Goal: Task Accomplishment & Management: Use online tool/utility

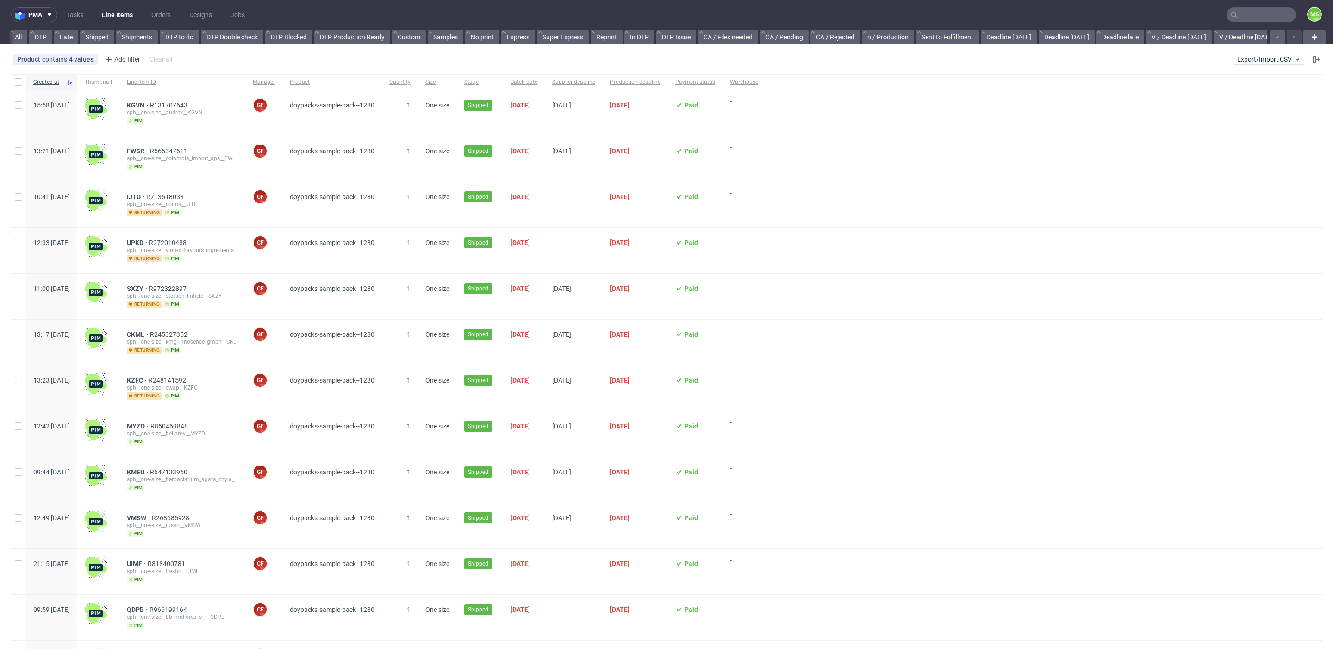
scroll to position [0, 1025]
click at [1008, 36] on link "TCM prod" at bounding box center [1027, 37] width 39 height 15
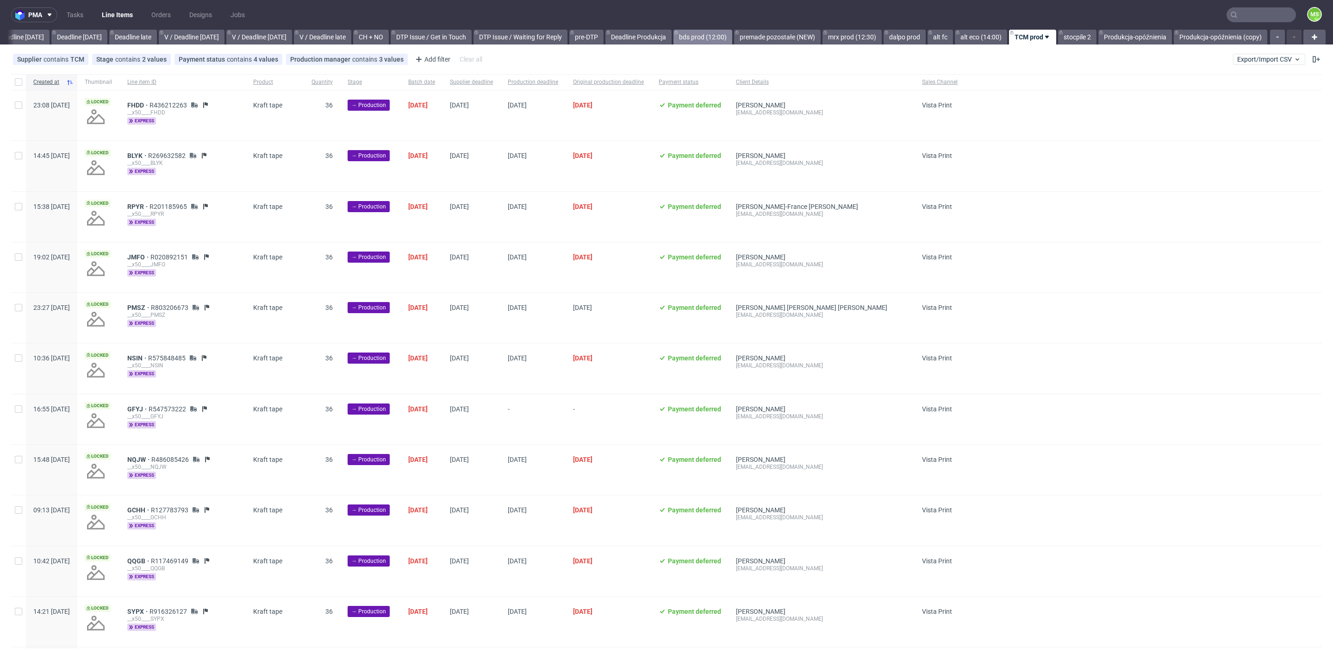
click at [706, 38] on link "bds prod (12:00)" at bounding box center [703, 37] width 59 height 15
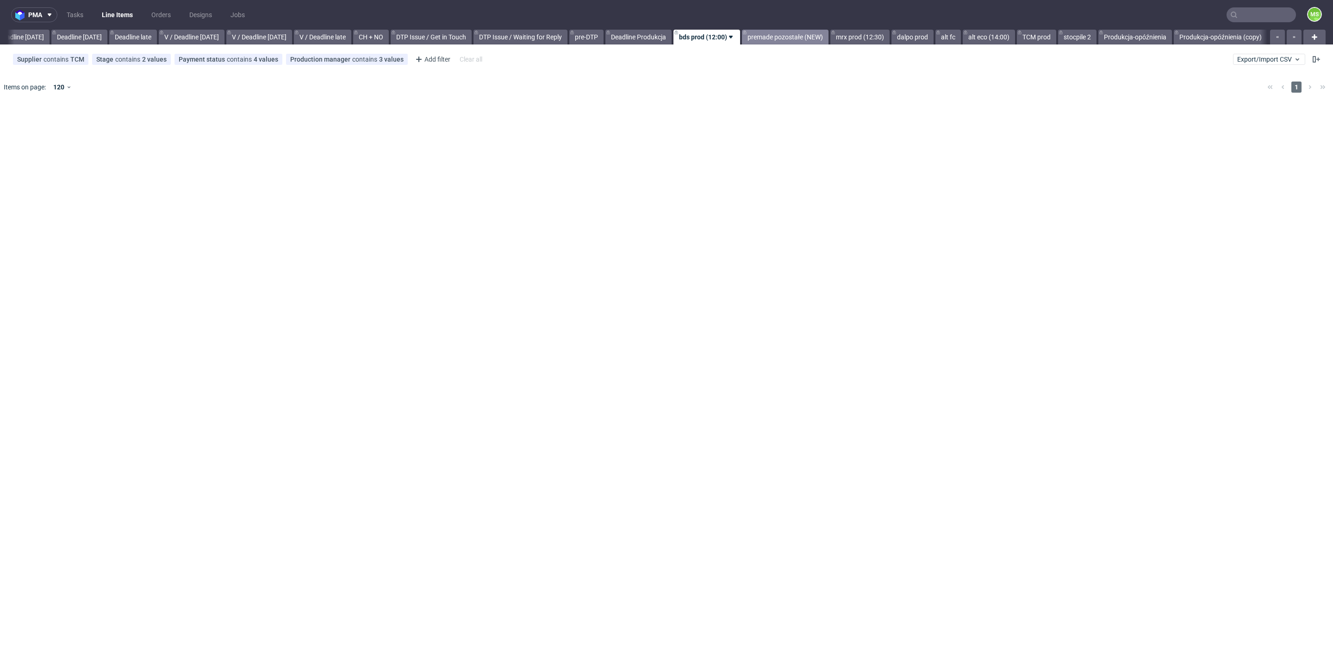
scroll to position [0, 1014]
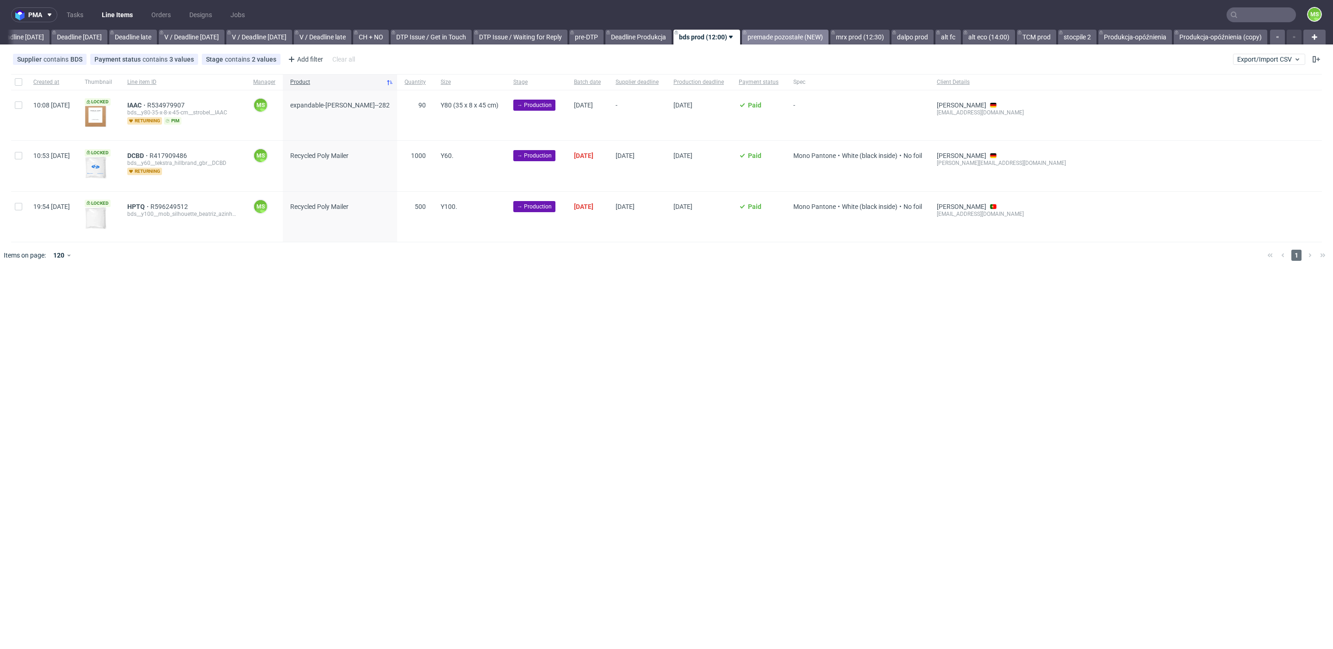
click at [771, 38] on link "premade pozostałe (NEW)" at bounding box center [785, 37] width 87 height 15
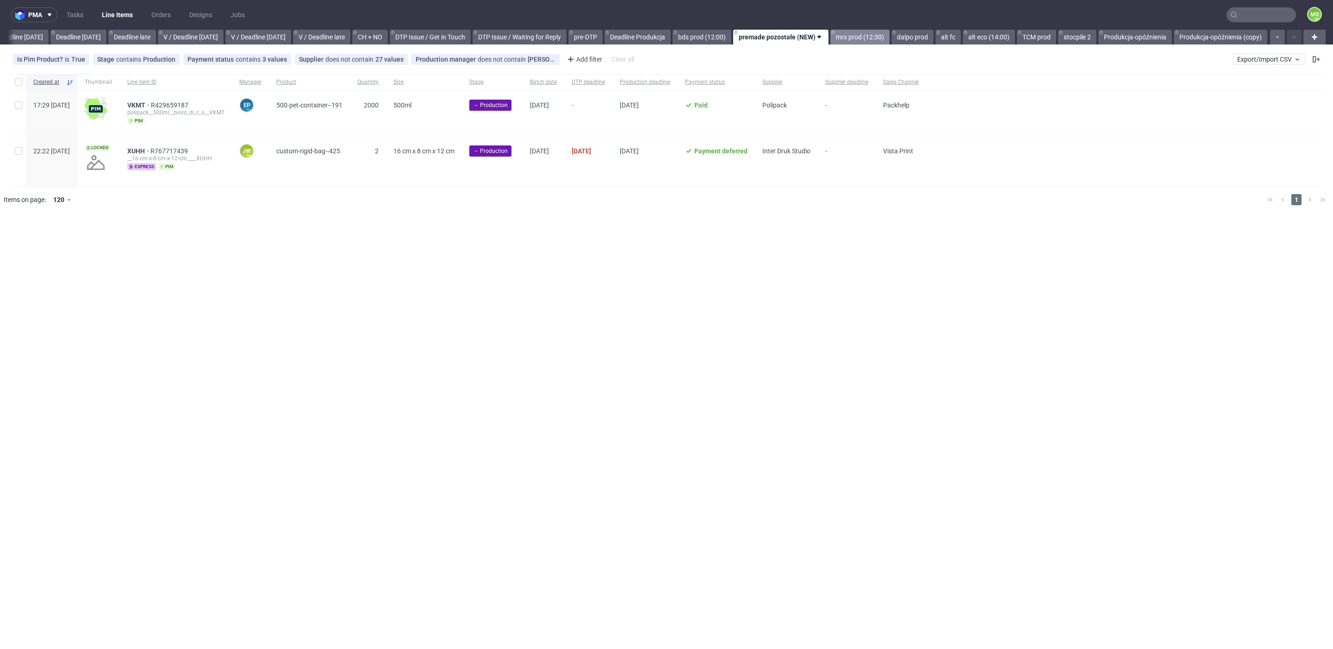
click at [859, 40] on link "mrx prod (12:30)" at bounding box center [859, 37] width 59 height 15
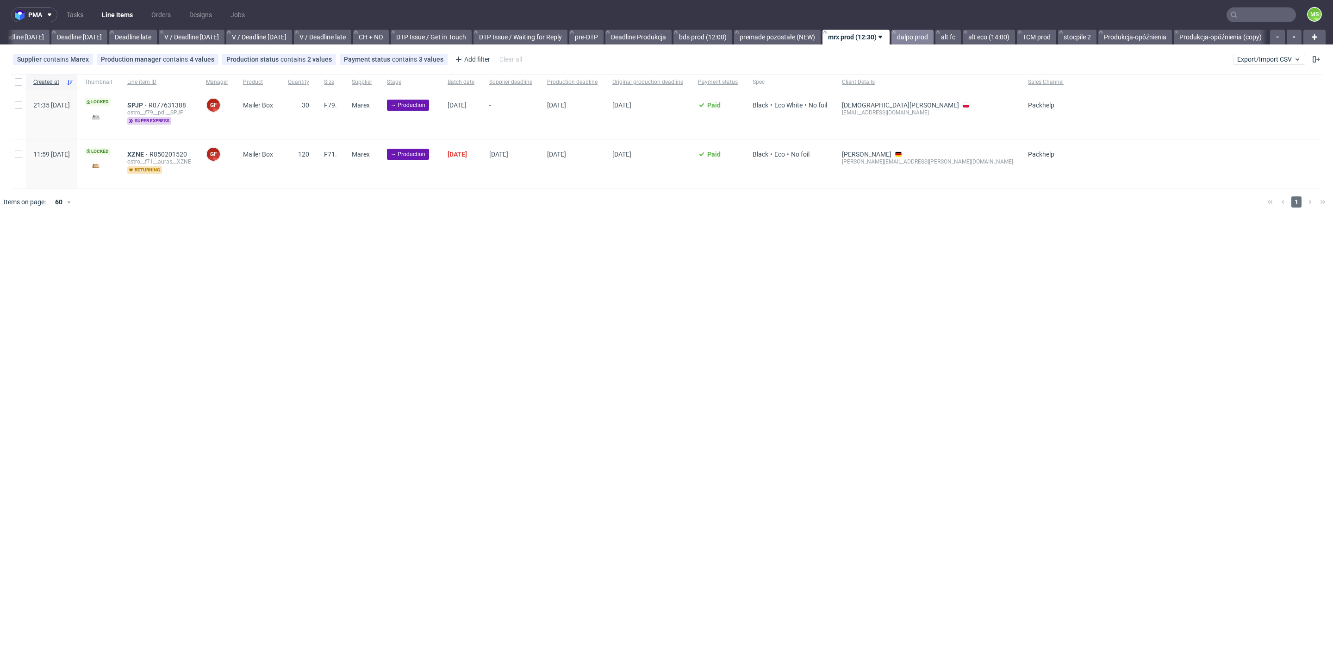
click at [917, 39] on link "dalpo prod" at bounding box center [913, 37] width 42 height 15
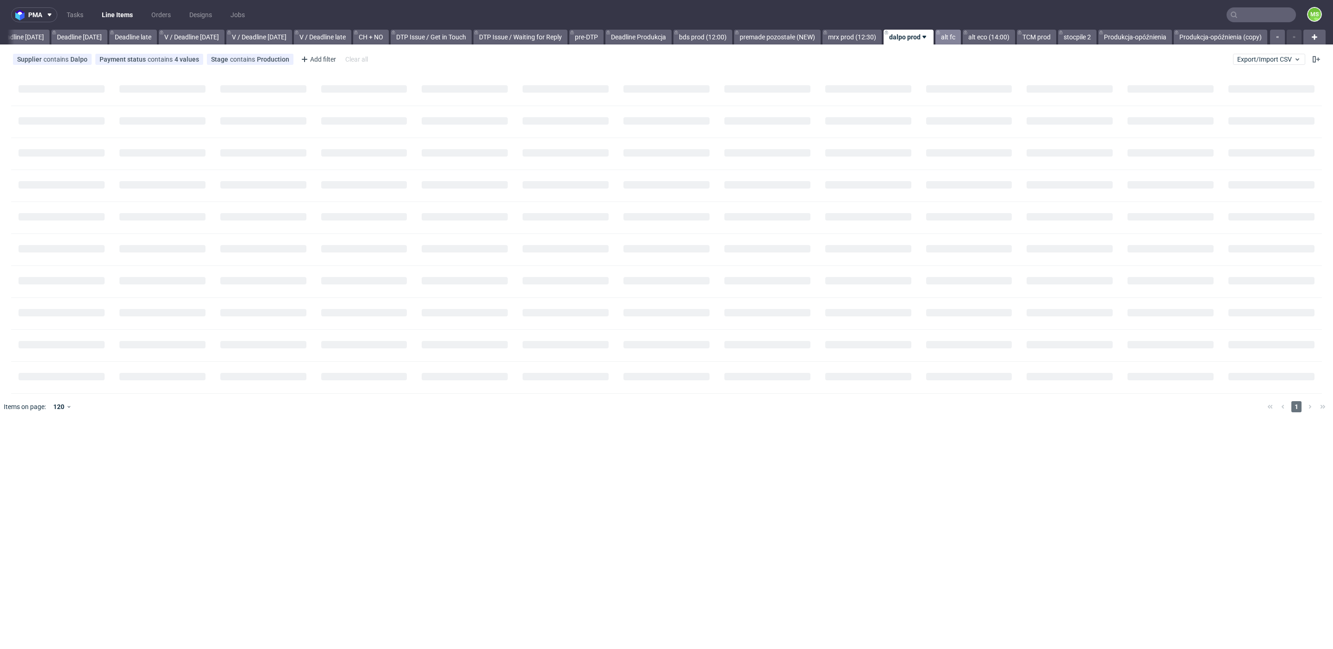
scroll to position [0, 1013]
click at [953, 40] on link "alt fc" at bounding box center [948, 37] width 25 height 15
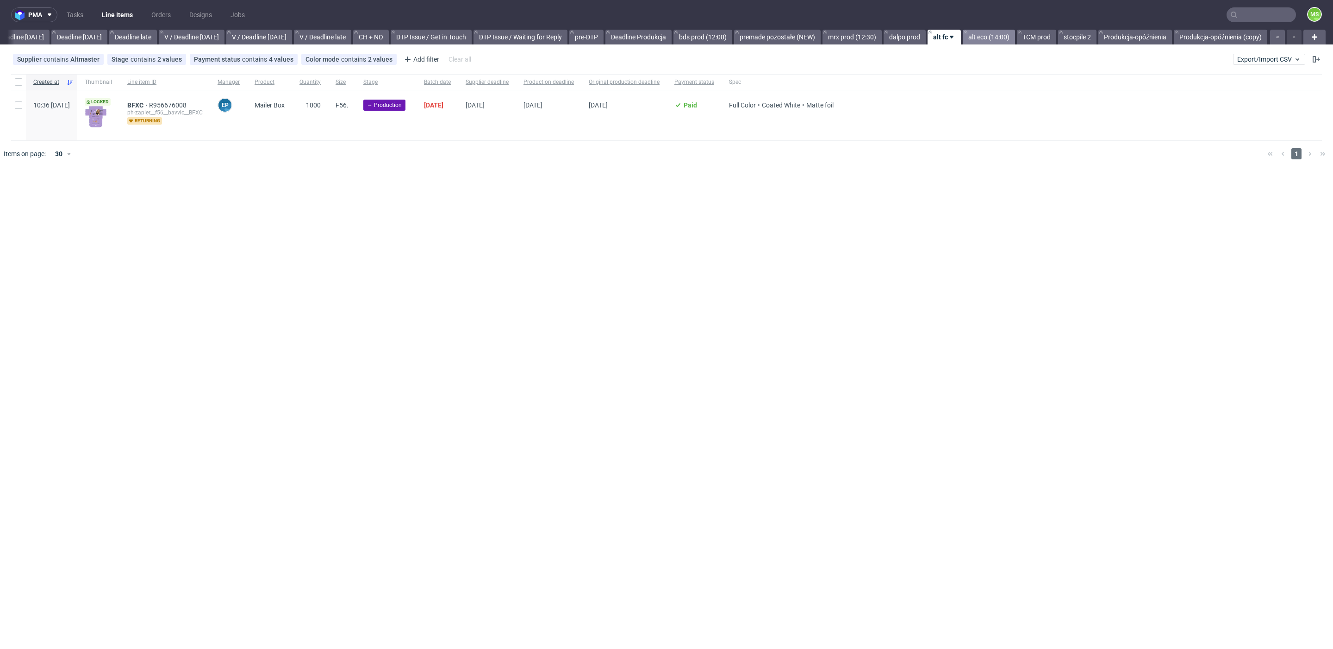
click at [985, 34] on link "alt eco (14:00)" at bounding box center [989, 37] width 52 height 15
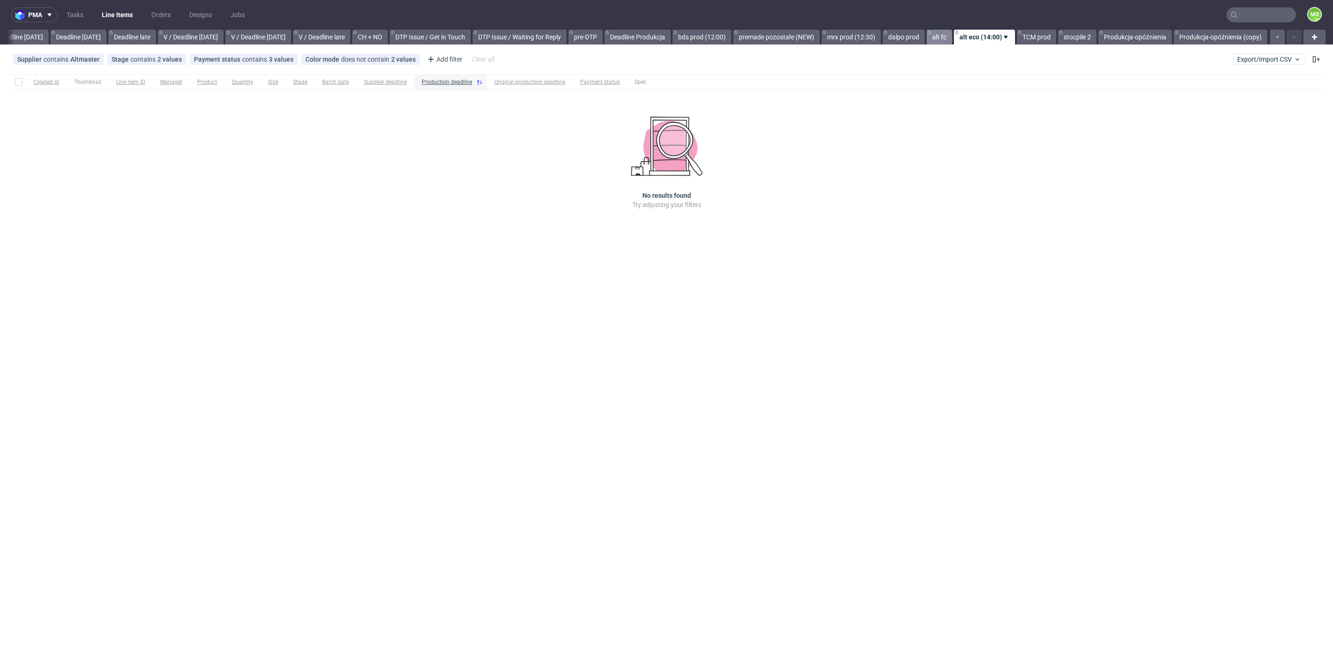
click at [940, 38] on link "alt fc" at bounding box center [939, 37] width 25 height 15
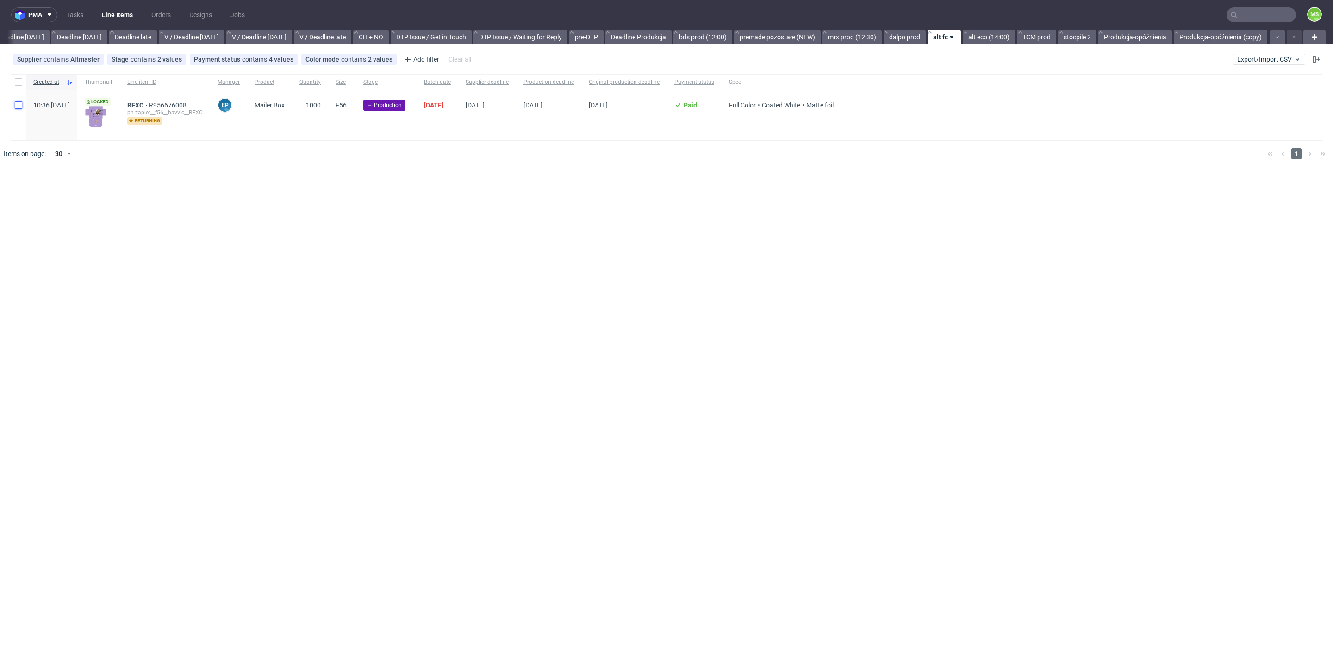
click at [18, 106] on input "checkbox" at bounding box center [18, 104] width 7 height 7
checkbox input "true"
click at [178, 199] on span "Change batch date" at bounding box center [163, 195] width 56 height 9
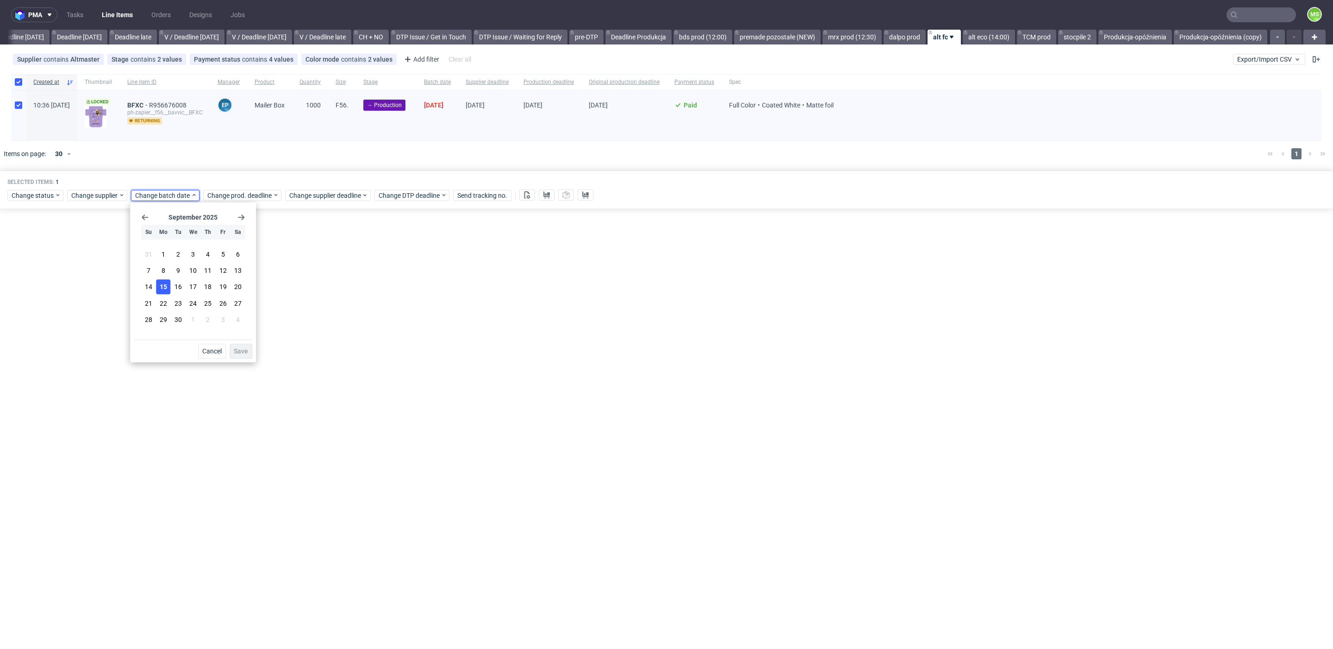
click at [166, 285] on span "15" at bounding box center [163, 286] width 7 height 9
click at [251, 354] on div "September 2025 Su Mo Tu We Th Fr Sa 31 1 2 3 4 5 6 7 8 9 10 11 12 13 14 15 16 1…" at bounding box center [193, 282] width 126 height 160
drag, startPoint x: 244, startPoint y: 353, endPoint x: 264, endPoint y: 244, distance: 110.6
click at [245, 350] on span "Save" at bounding box center [241, 351] width 14 height 6
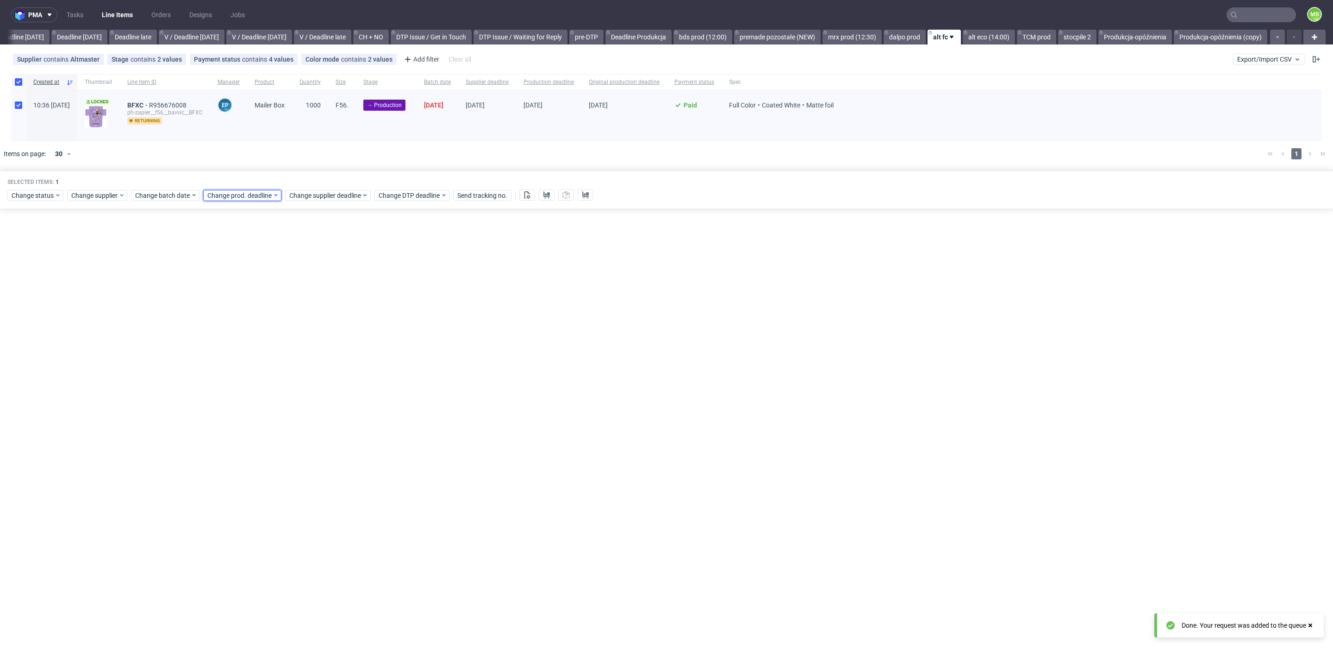
click at [261, 192] on span "Change prod. deadline" at bounding box center [239, 195] width 65 height 9
drag, startPoint x: 261, startPoint y: 303, endPoint x: 302, endPoint y: 333, distance: 51.0
click at [261, 303] on span "24" at bounding box center [264, 303] width 7 height 9
drag, startPoint x: 308, startPoint y: 352, endPoint x: 311, endPoint y: 341, distance: 11.9
click at [310, 352] on span "Save" at bounding box center [313, 351] width 14 height 6
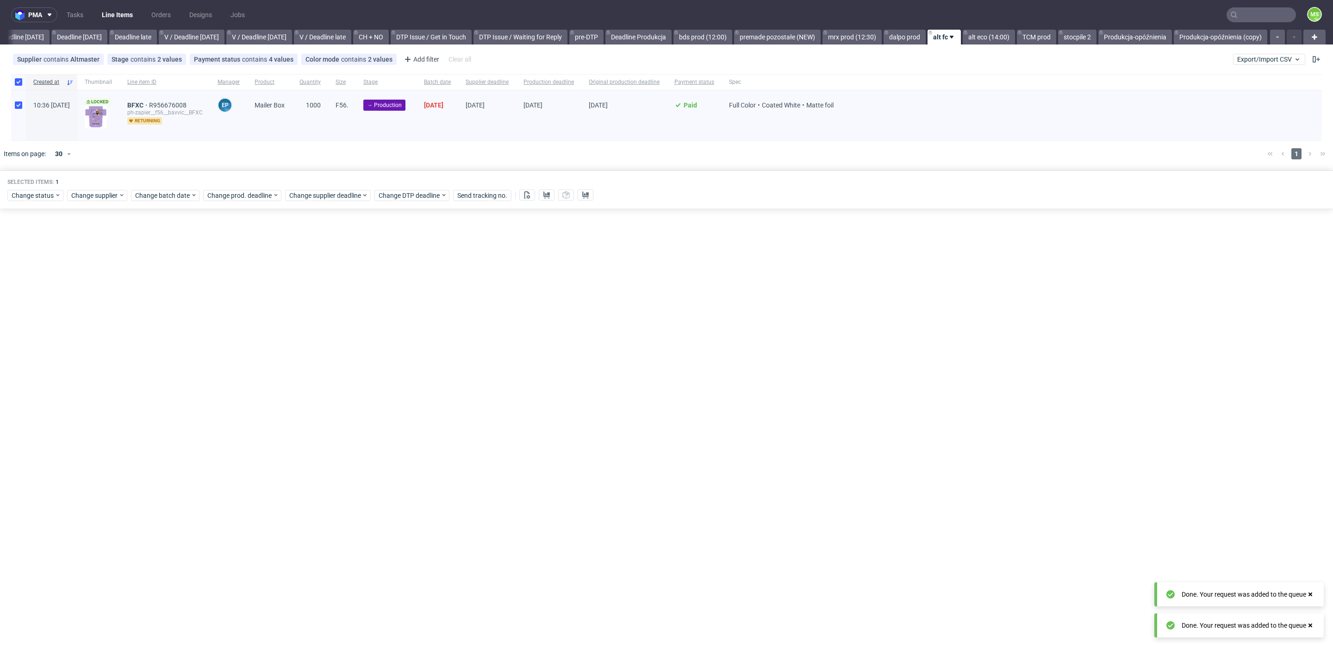
click at [312, 189] on div "Change status Change supplier Change batch date Change prod. deadline Change su…" at bounding box center [666, 193] width 1318 height 13
drag, startPoint x: 316, startPoint y: 194, endPoint x: 318, endPoint y: 200, distance: 7.1
click at [317, 194] on span "Change supplier deadline" at bounding box center [325, 195] width 72 height 9
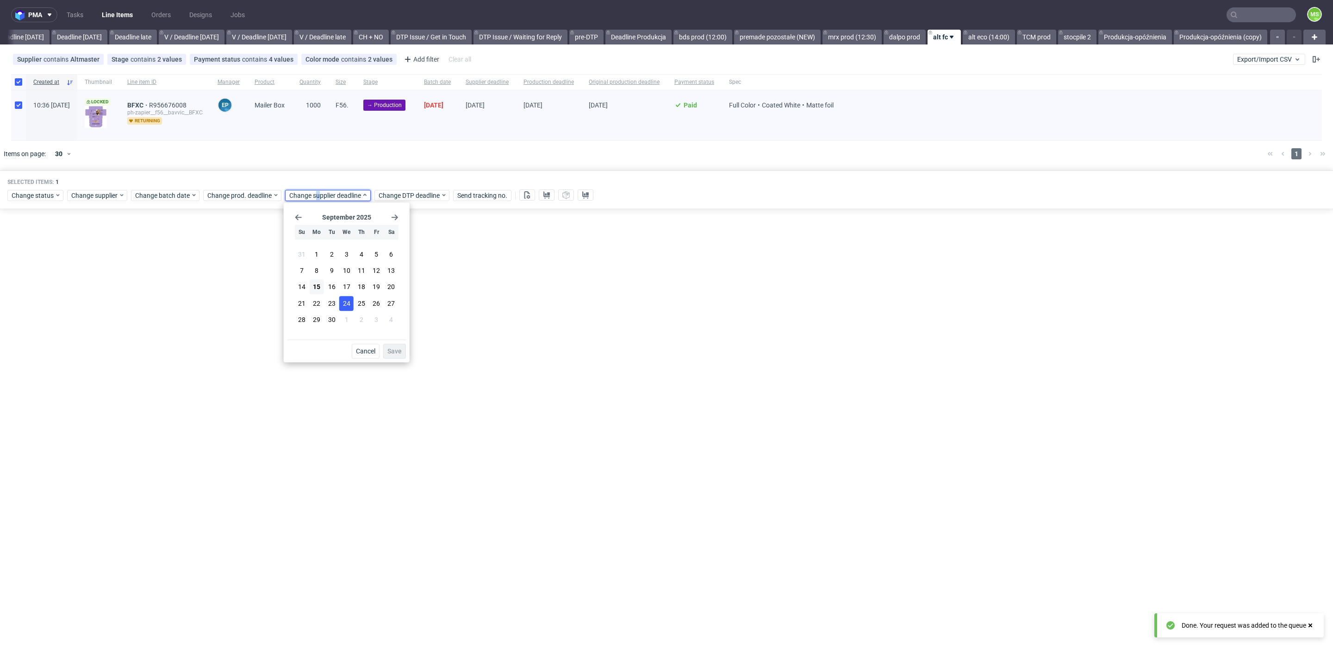
drag, startPoint x: 345, startPoint y: 304, endPoint x: 350, endPoint y: 306, distance: 4.8
click at [347, 305] on span "24" at bounding box center [346, 303] width 7 height 9
drag, startPoint x: 396, startPoint y: 349, endPoint x: 277, endPoint y: 258, distance: 149.6
click at [396, 348] on span "Save" at bounding box center [394, 351] width 14 height 6
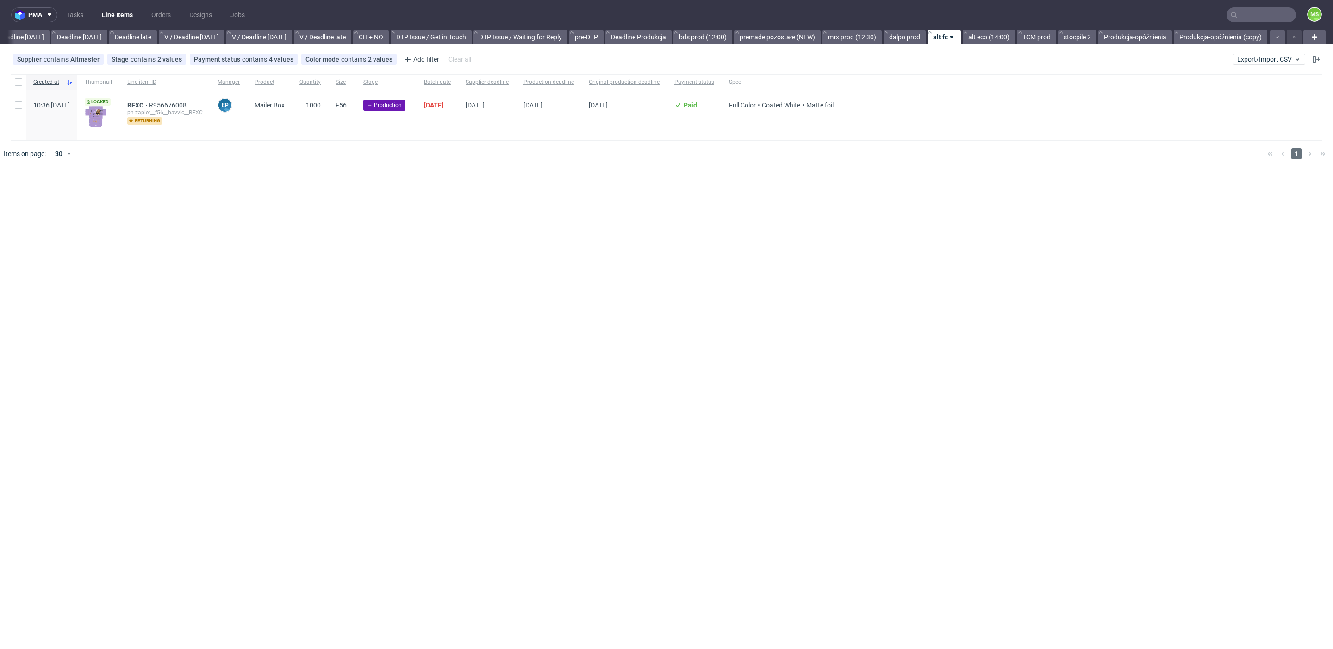
scroll to position [0, 1013]
click at [21, 83] on input "checkbox" at bounding box center [18, 81] width 7 height 7
checkbox input "true"
click at [528, 196] on use at bounding box center [528, 194] width 6 height 7
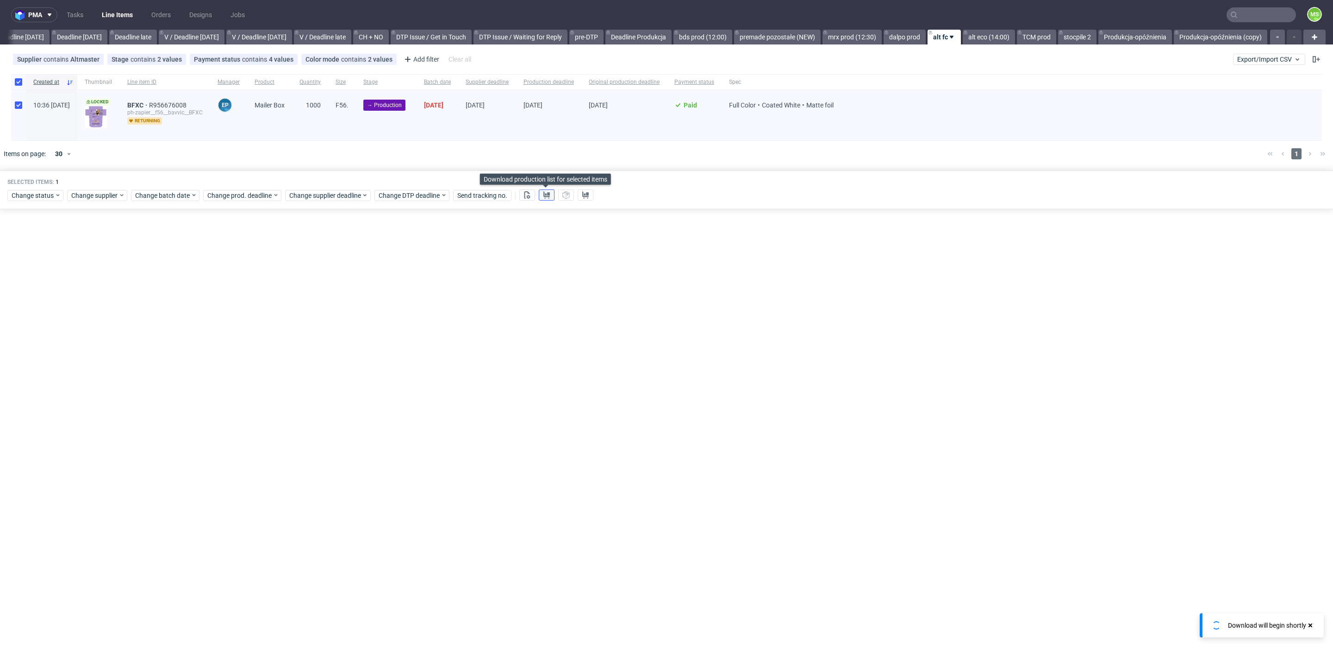
click at [544, 195] on icon at bounding box center [546, 194] width 7 height 7
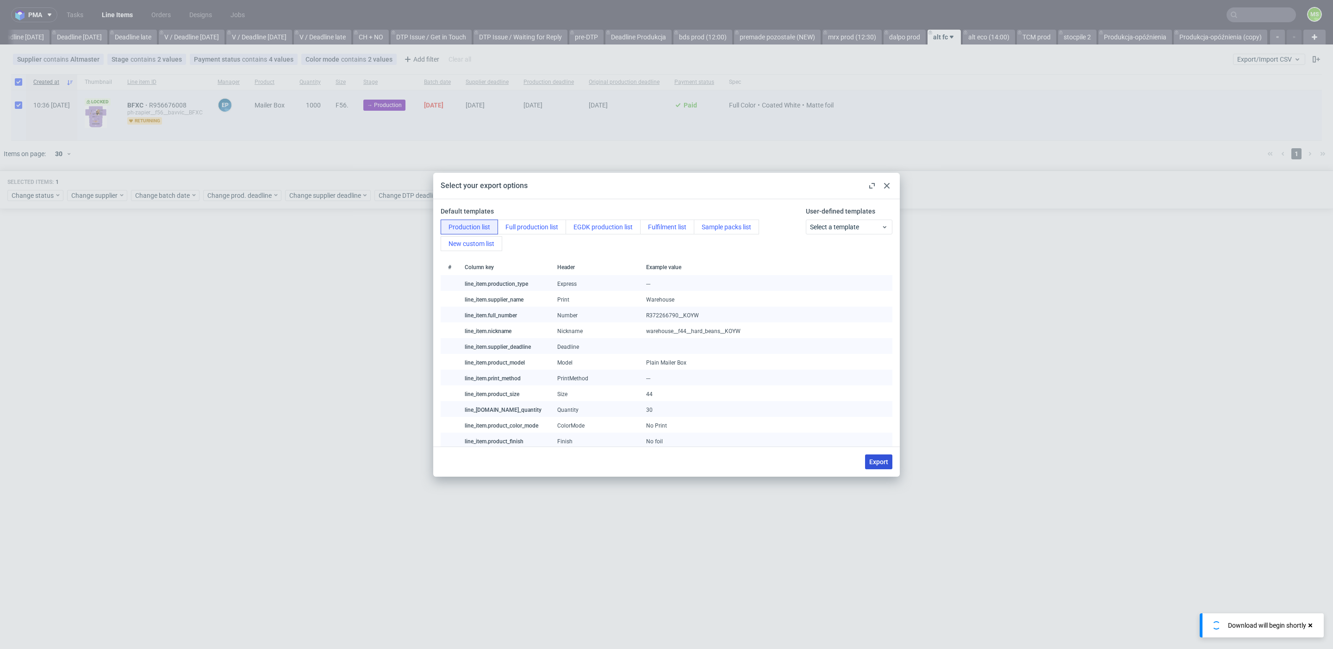
click at [880, 459] on span "Export" at bounding box center [878, 461] width 19 height 6
checkbox input "false"
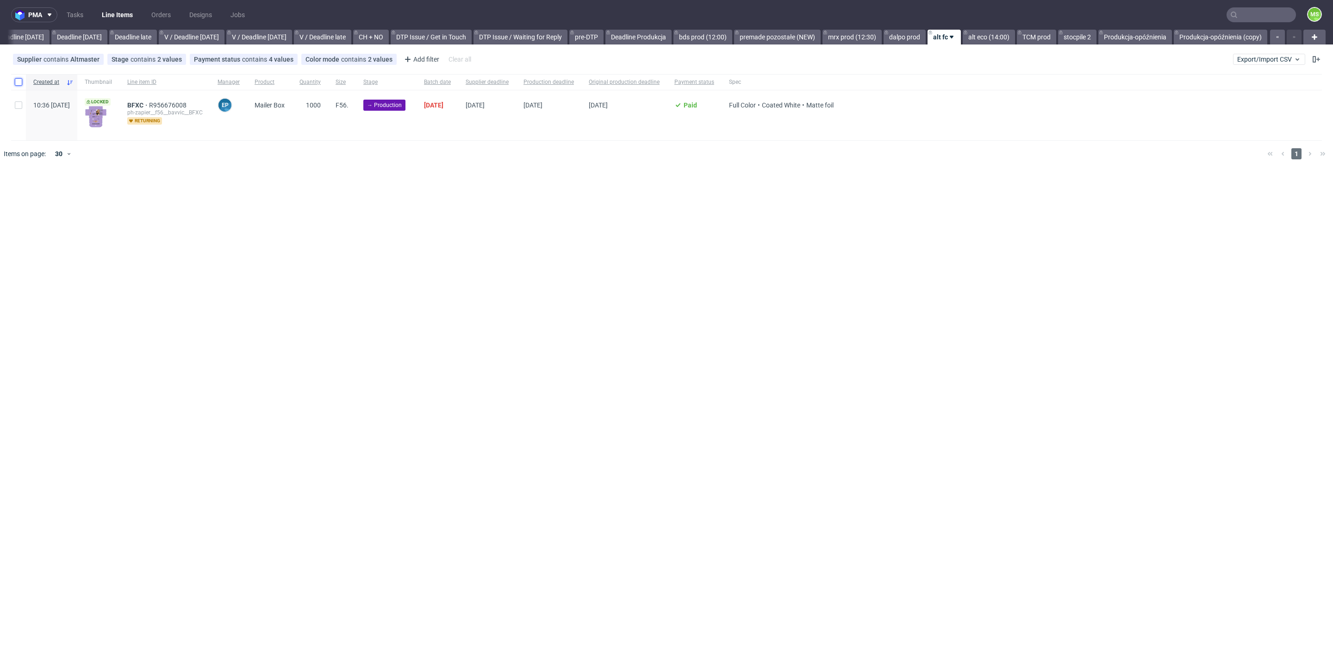
click at [21, 82] on input "checkbox" at bounding box center [18, 81] width 7 height 7
checkbox input "true"
click at [55, 194] on icon at bounding box center [58, 194] width 6 height 7
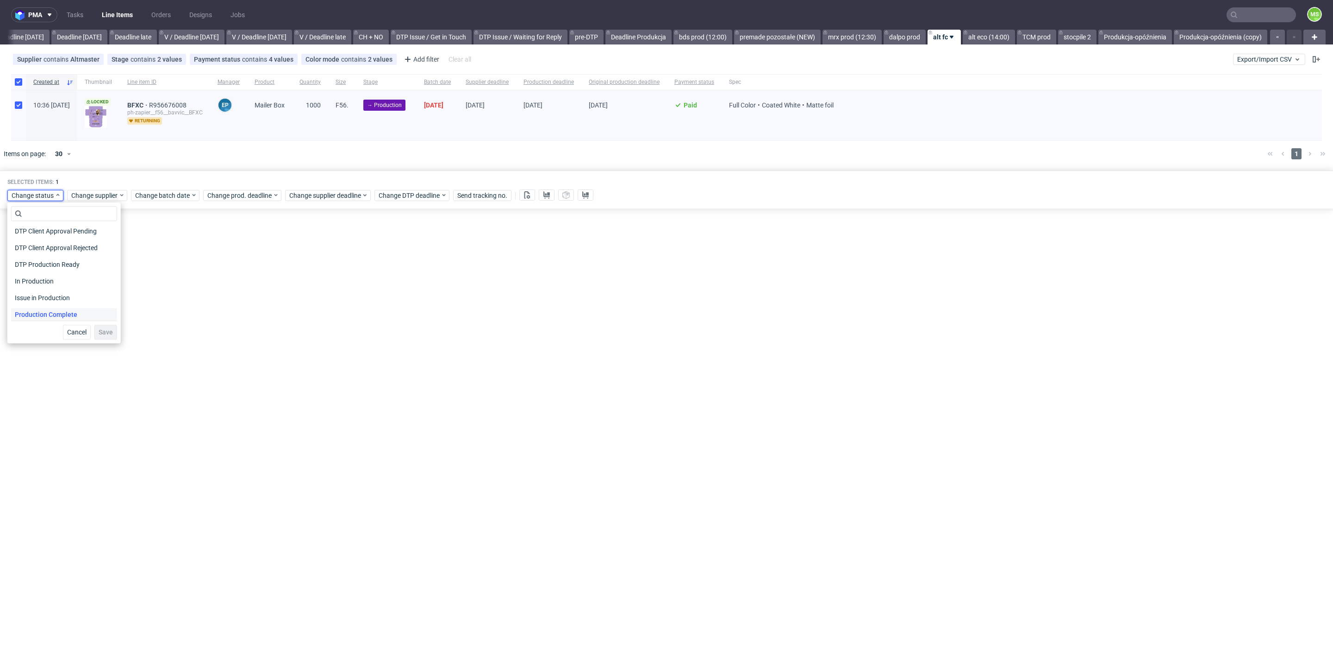
scroll to position [121, 0]
click at [58, 249] on div "In Production" at bounding box center [64, 245] width 106 height 13
click at [99, 331] on span "Save" at bounding box center [106, 332] width 14 height 6
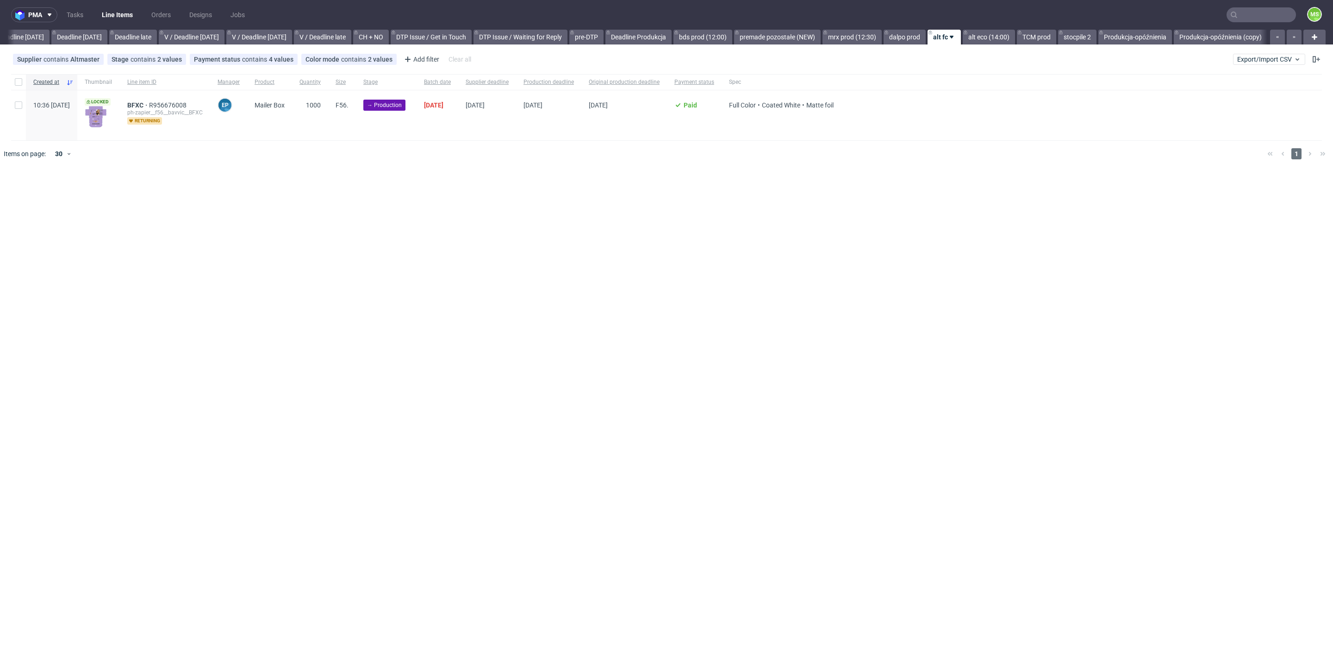
scroll to position [0, 1012]
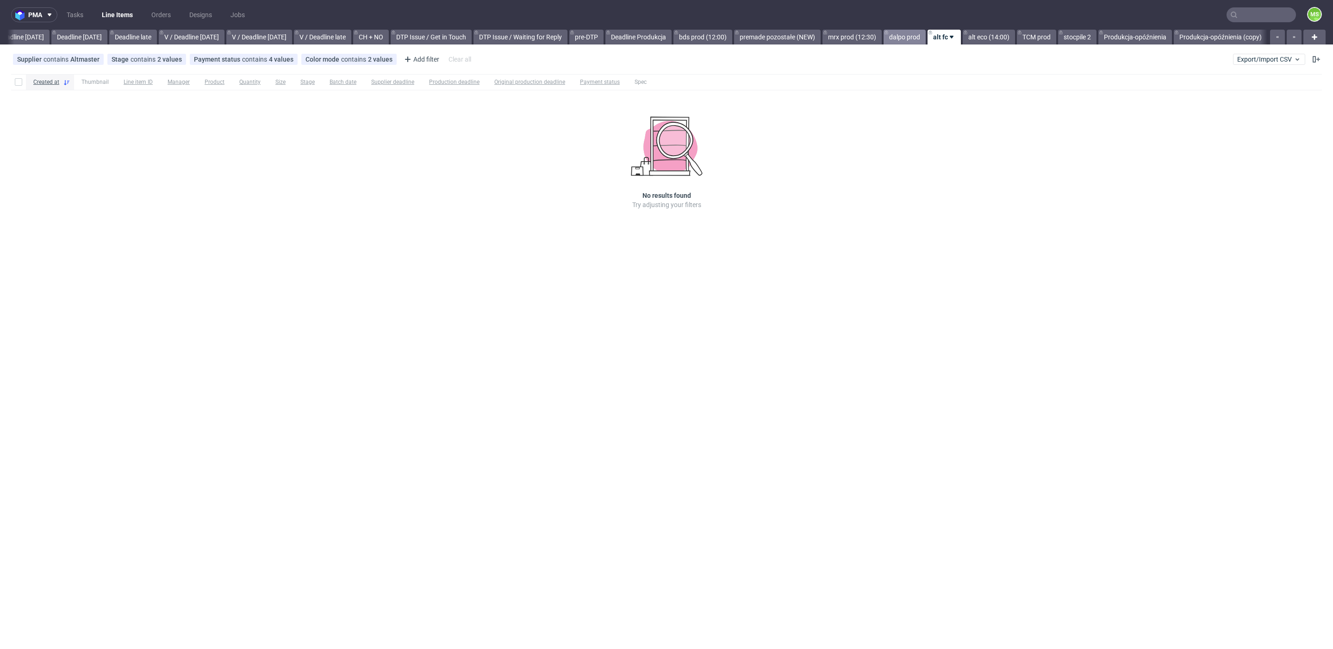
scroll to position [0, 1013]
click at [1037, 37] on link "TCM prod" at bounding box center [1036, 37] width 39 height 15
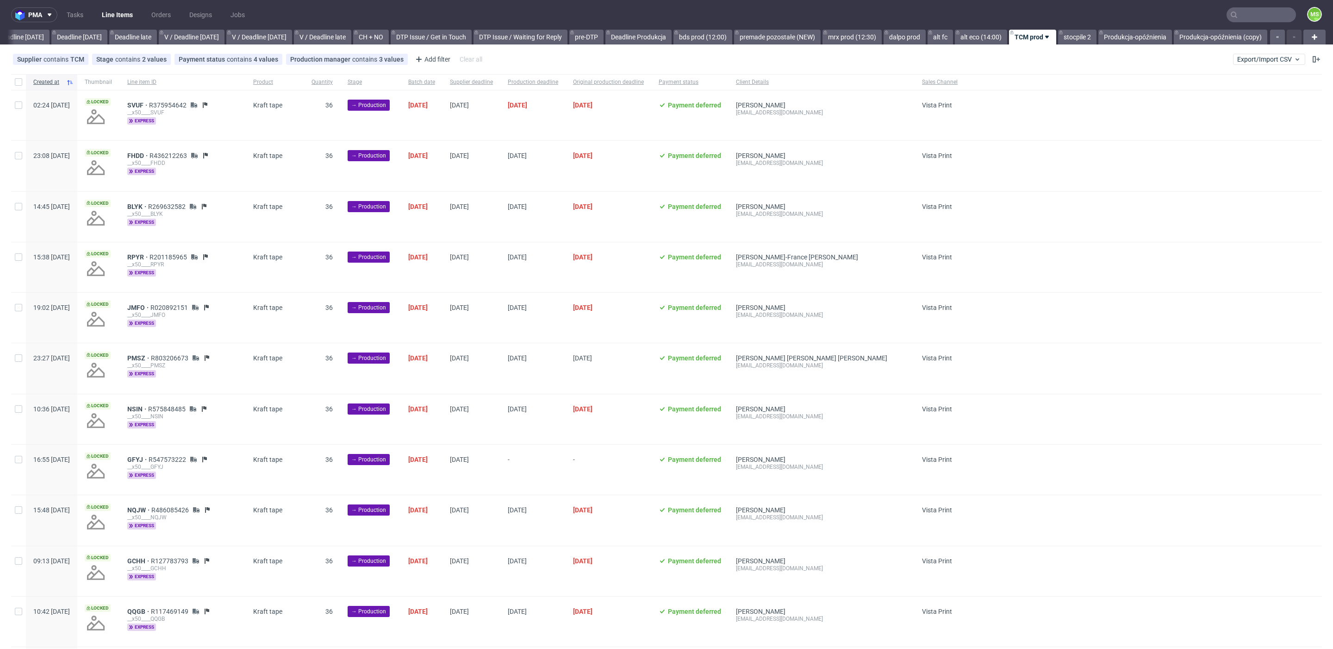
click at [13, 80] on div at bounding box center [18, 82] width 15 height 16
checkbox input "true"
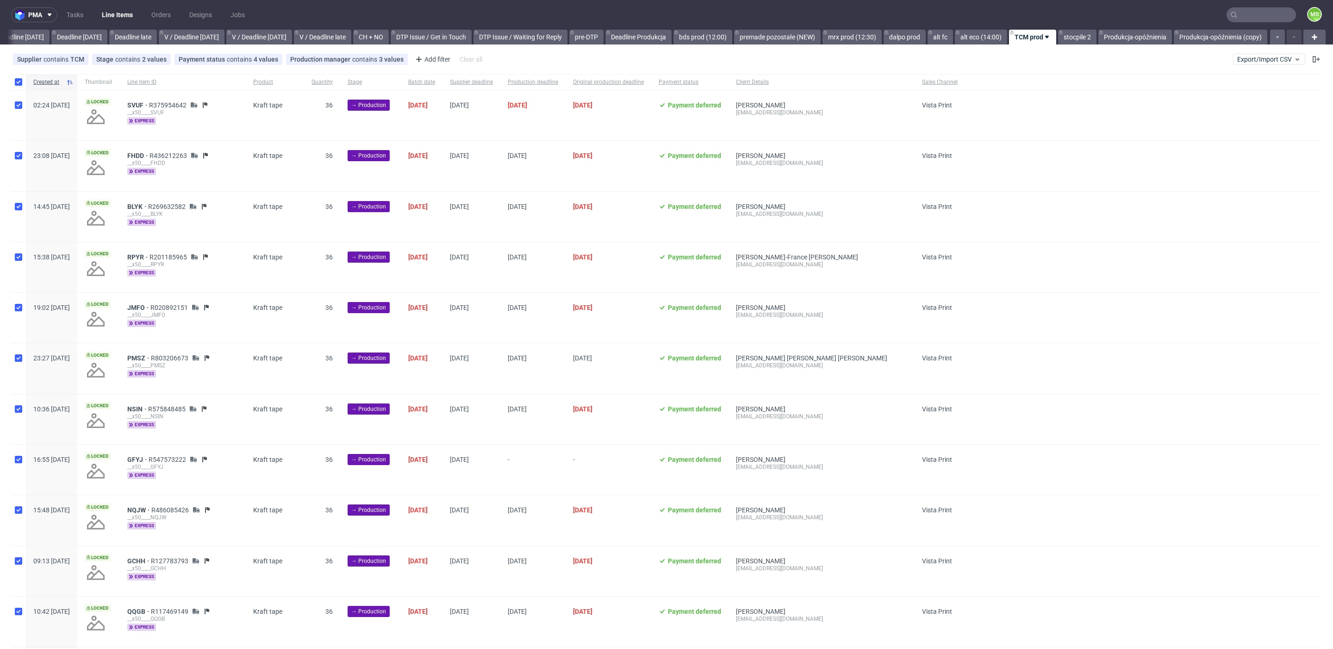
checkbox input "true"
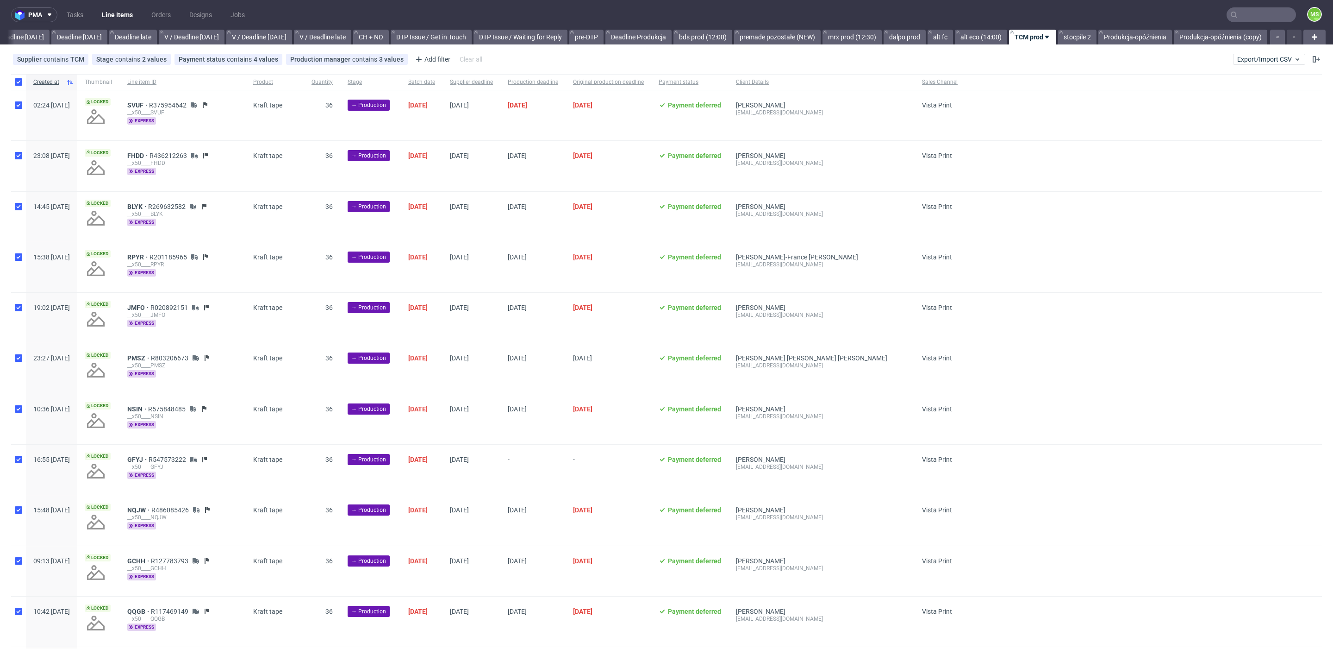
checkbox input "true"
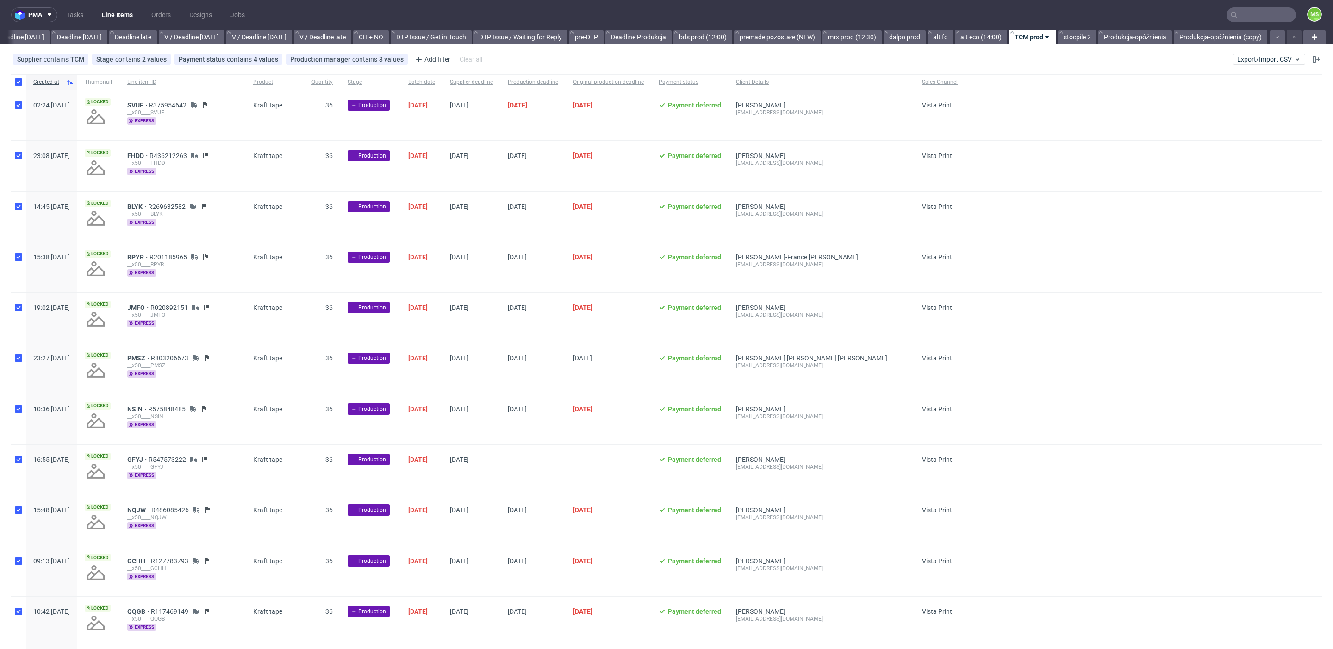
checkbox input "true"
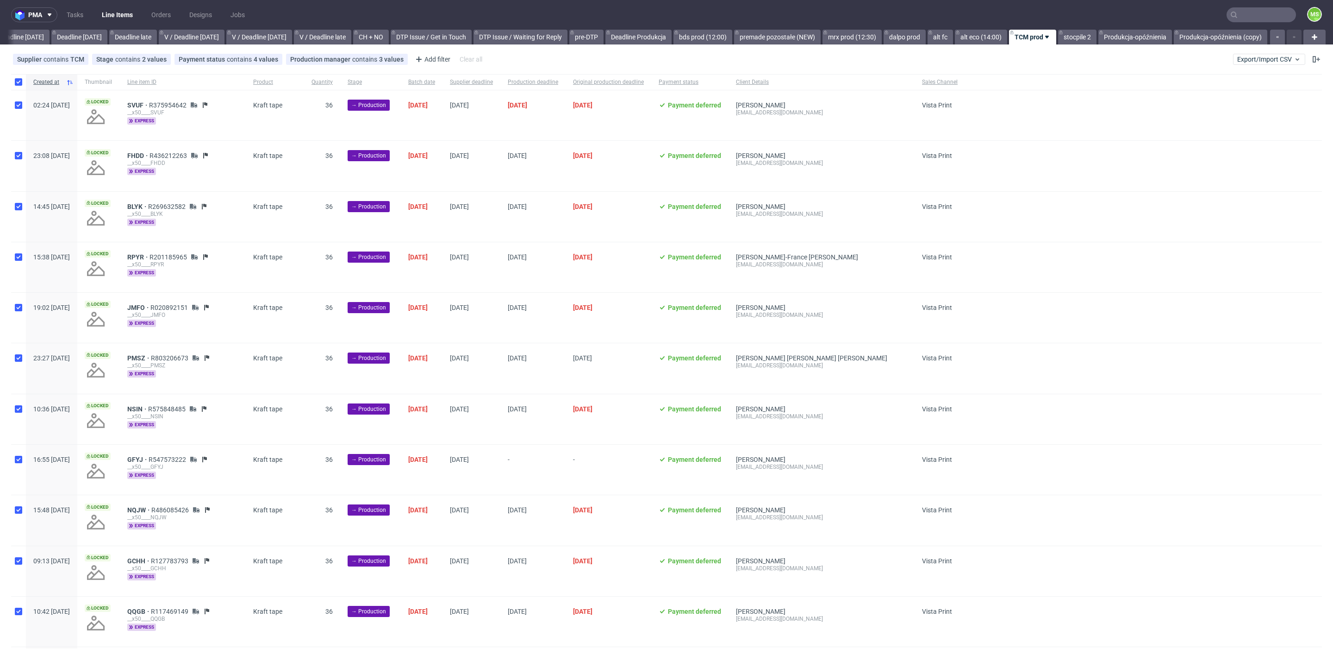
checkbox input "true"
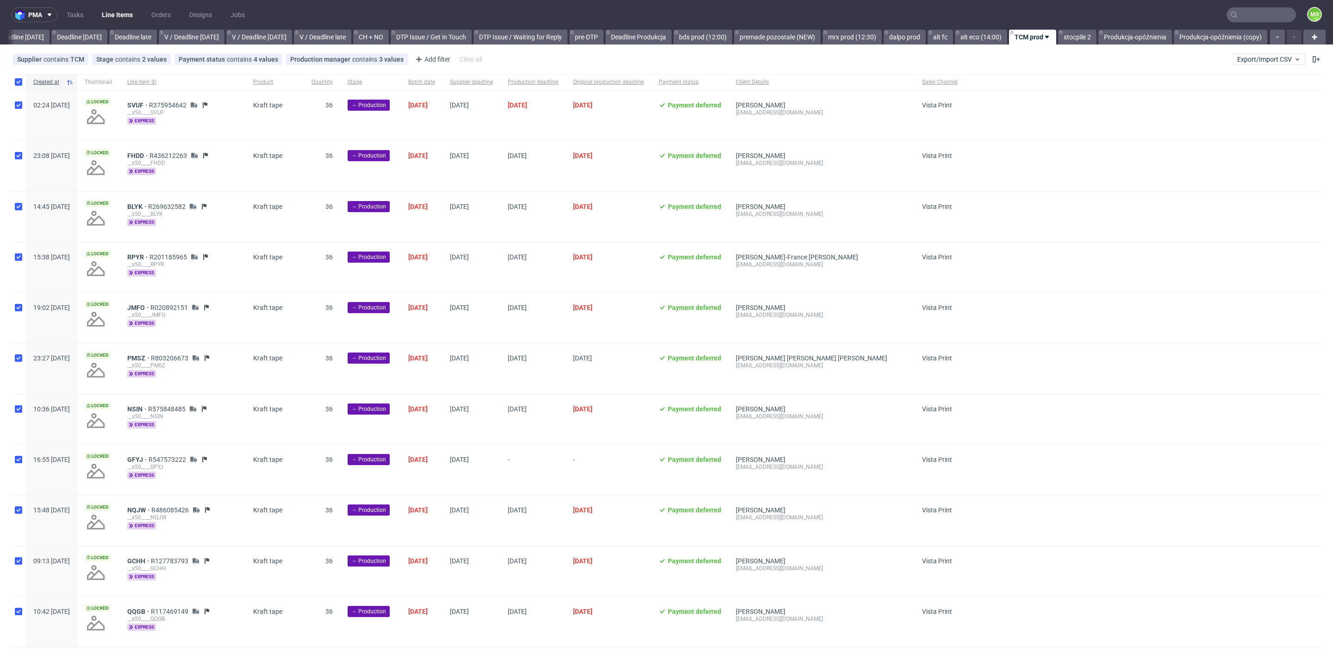
checkbox input "true"
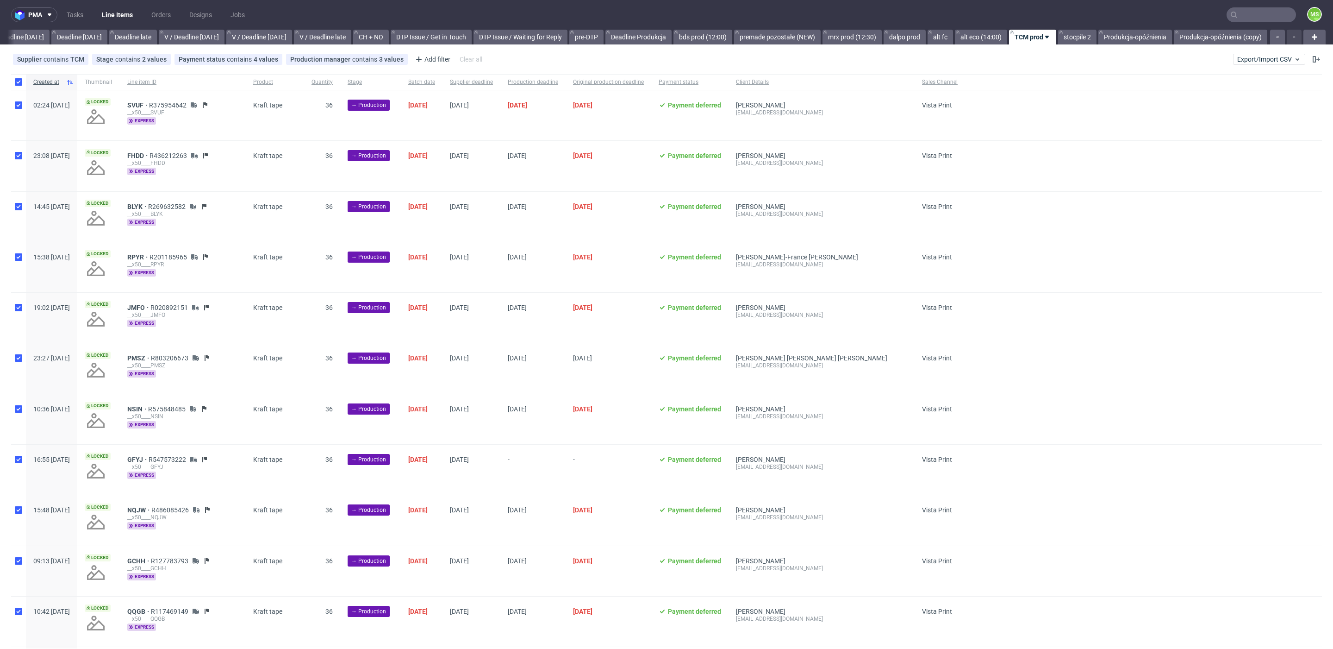
checkbox input "true"
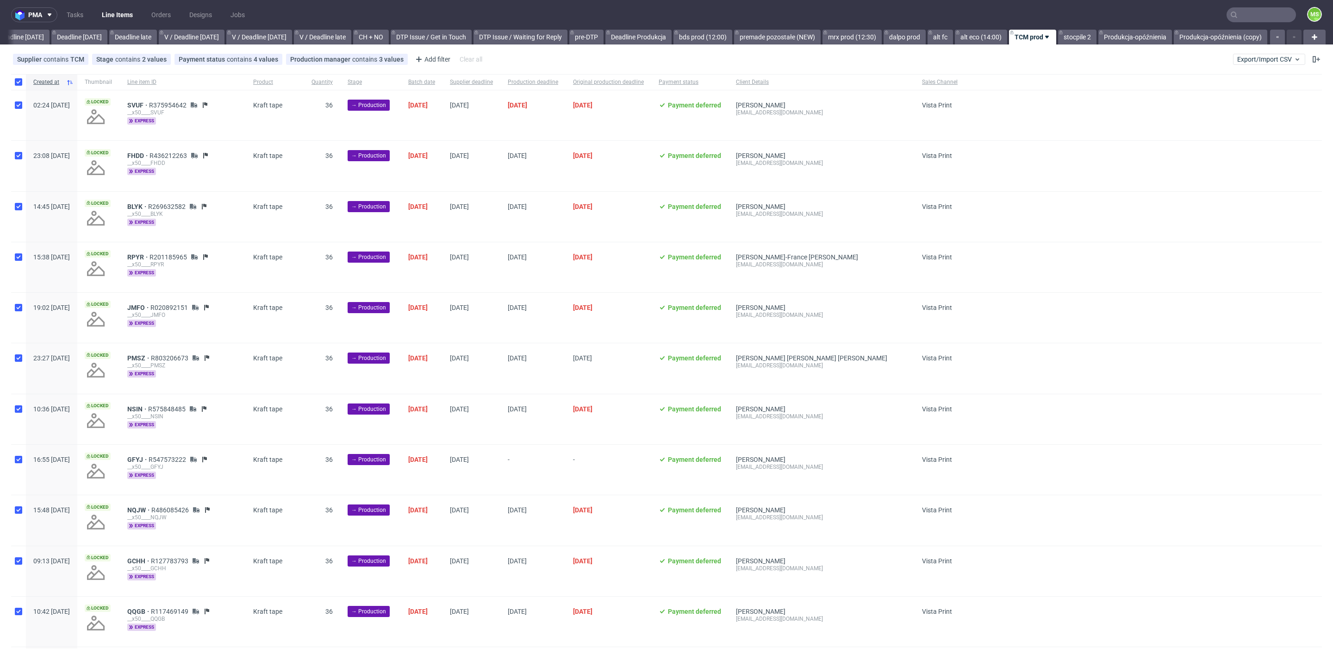
checkbox input "true"
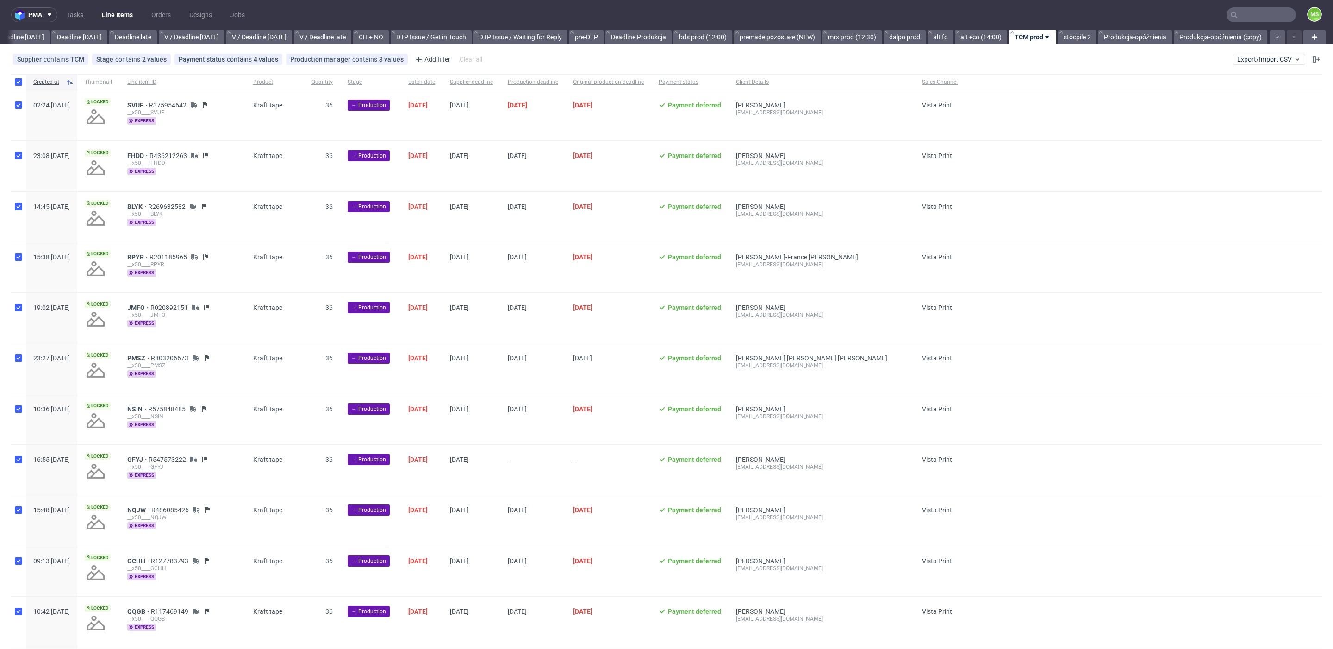
checkbox input "true"
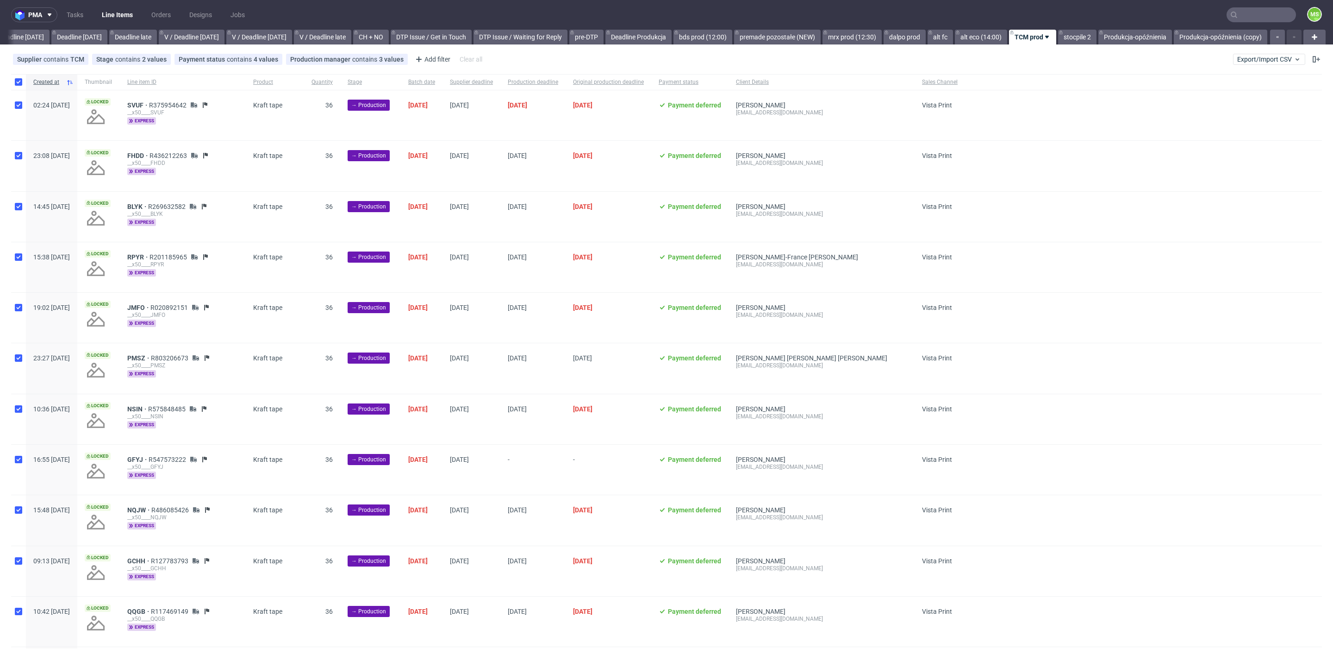
checkbox input "true"
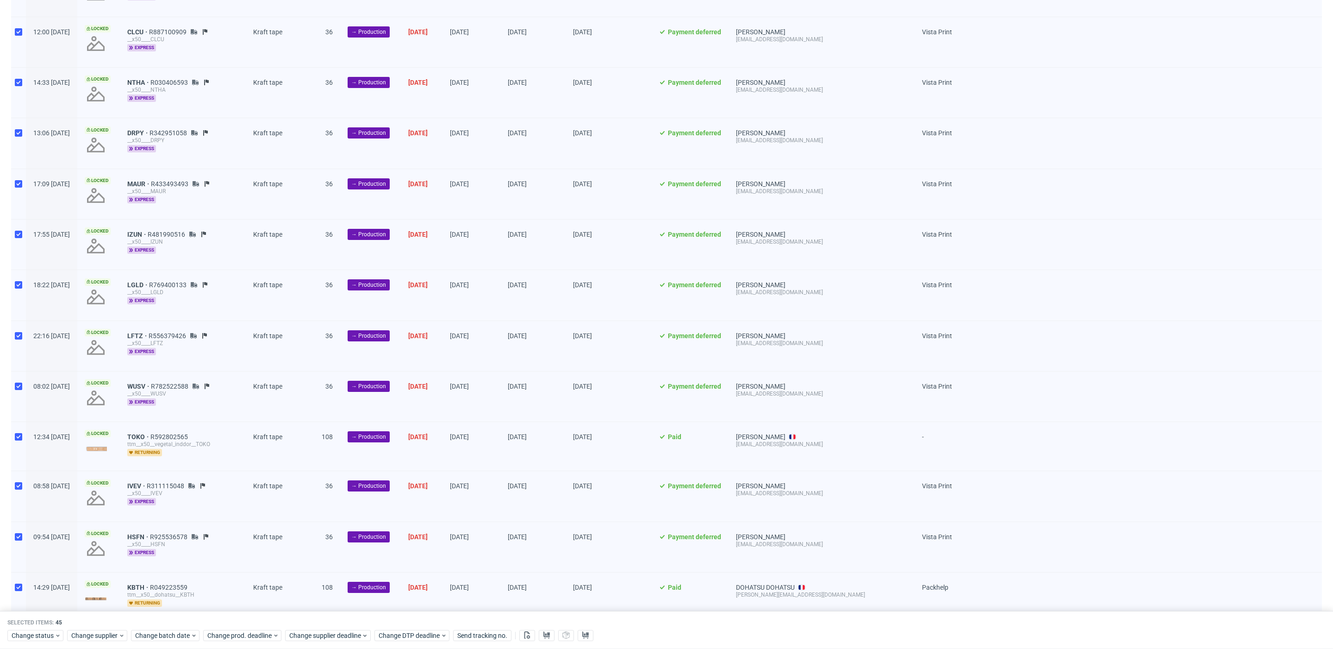
scroll to position [1766, 0]
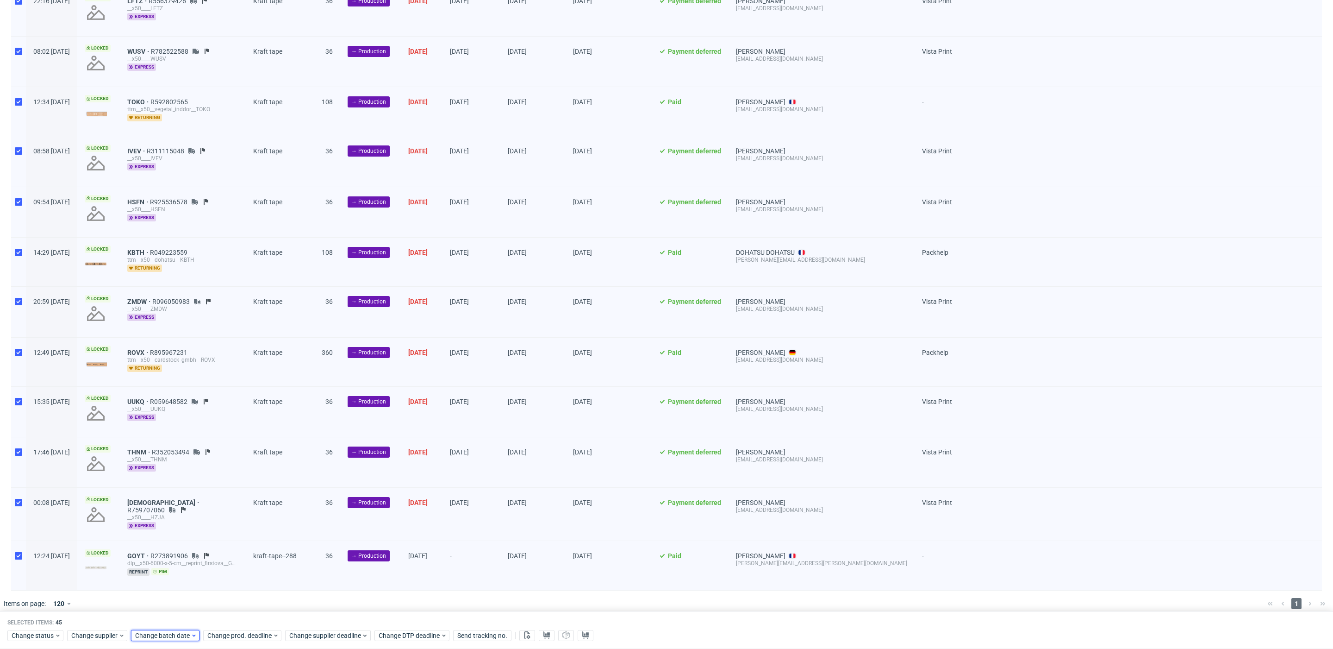
click at [165, 634] on span "Change batch date" at bounding box center [163, 635] width 56 height 9
click at [163, 556] on span "15" at bounding box center [163, 552] width 7 height 9
click at [242, 618] on span "Save" at bounding box center [241, 616] width 14 height 6
click at [250, 637] on span "Change prod. deadline" at bounding box center [239, 635] width 65 height 9
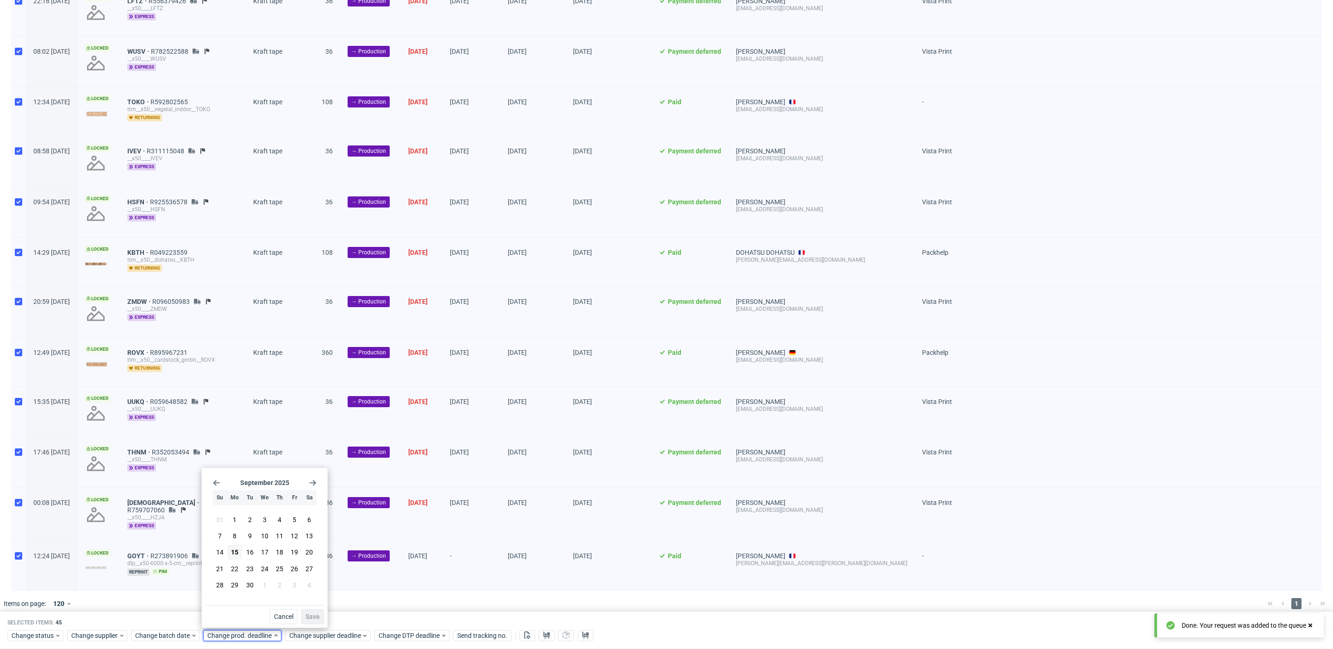
drag, startPoint x: 239, startPoint y: 587, endPoint x: 295, endPoint y: 601, distance: 58.3
click at [240, 587] on button "29" at bounding box center [235, 584] width 14 height 15
click at [311, 616] on span "Save" at bounding box center [313, 616] width 14 height 6
click at [324, 633] on span "Change supplier deadline" at bounding box center [325, 635] width 72 height 9
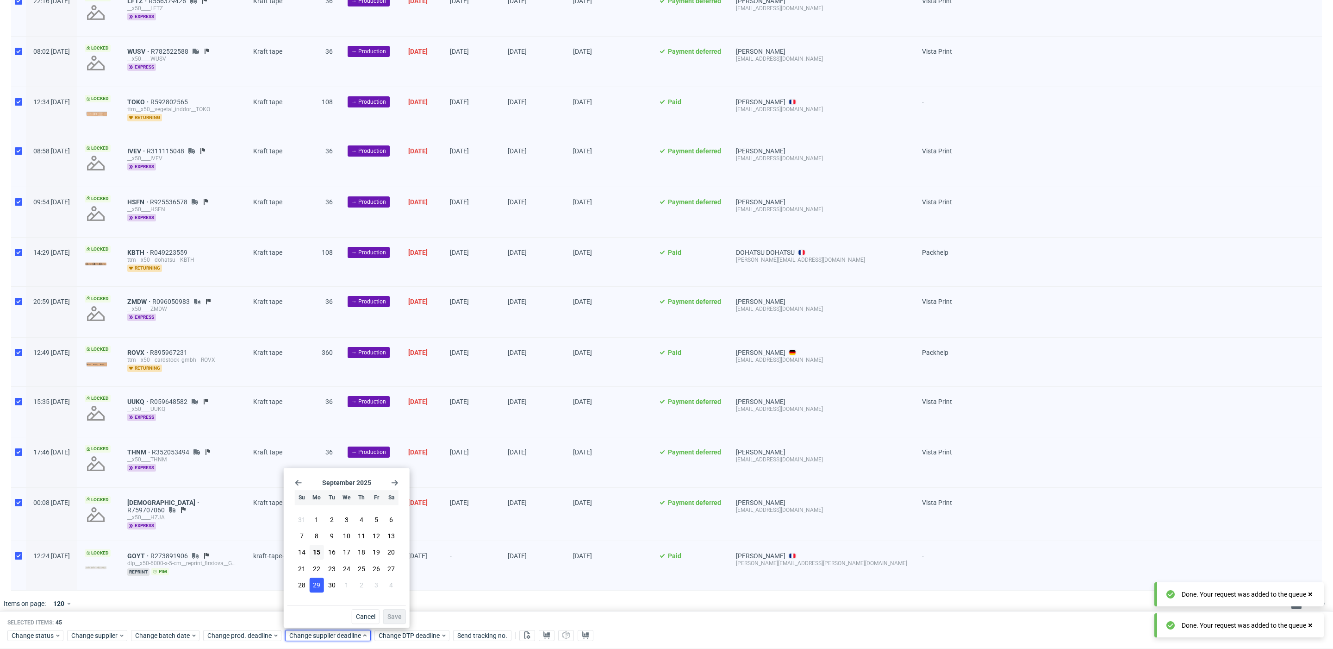
drag, startPoint x: 316, startPoint y: 591, endPoint x: 362, endPoint y: 603, distance: 46.9
click at [317, 591] on button "29" at bounding box center [317, 584] width 14 height 15
click at [393, 616] on span "Save" at bounding box center [394, 616] width 14 height 6
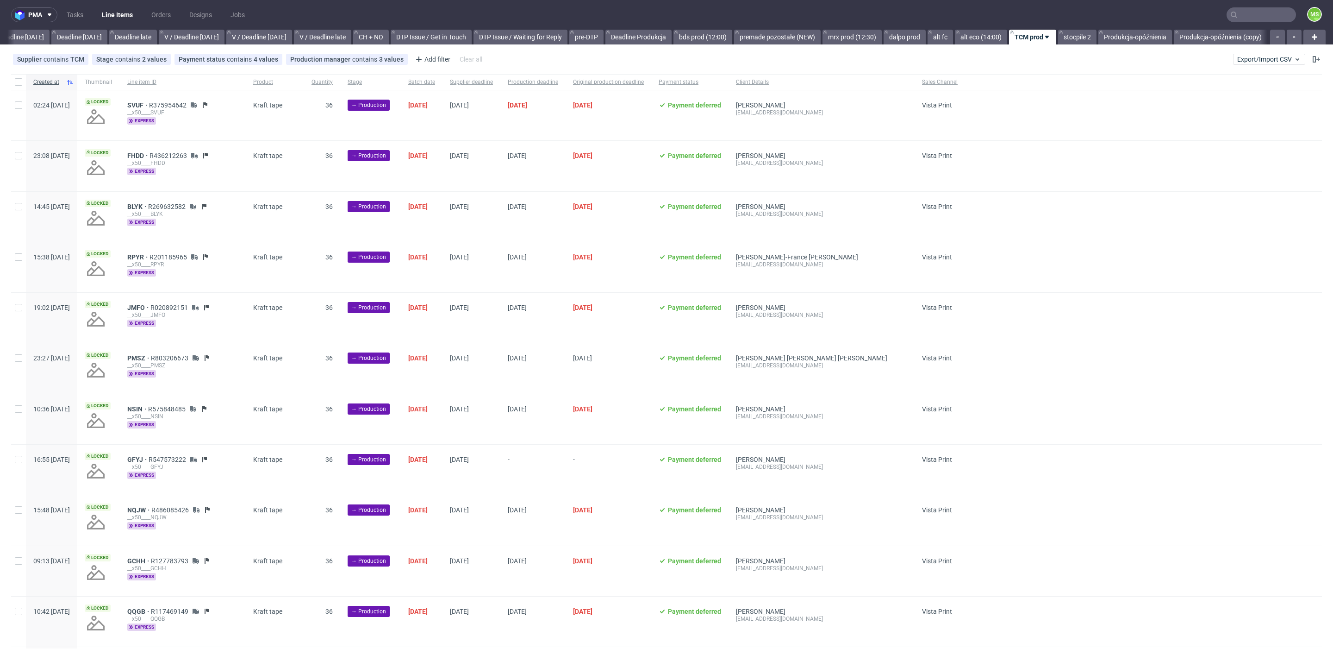
scroll to position [0, 1024]
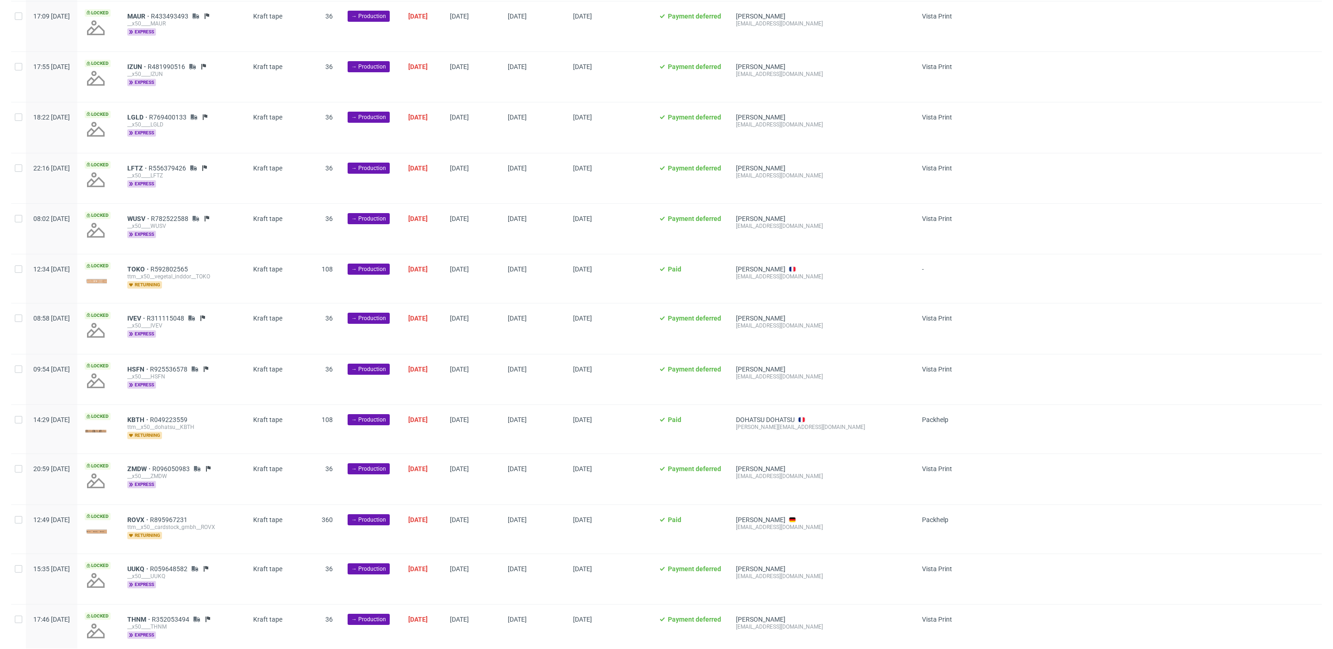
scroll to position [1728, 0]
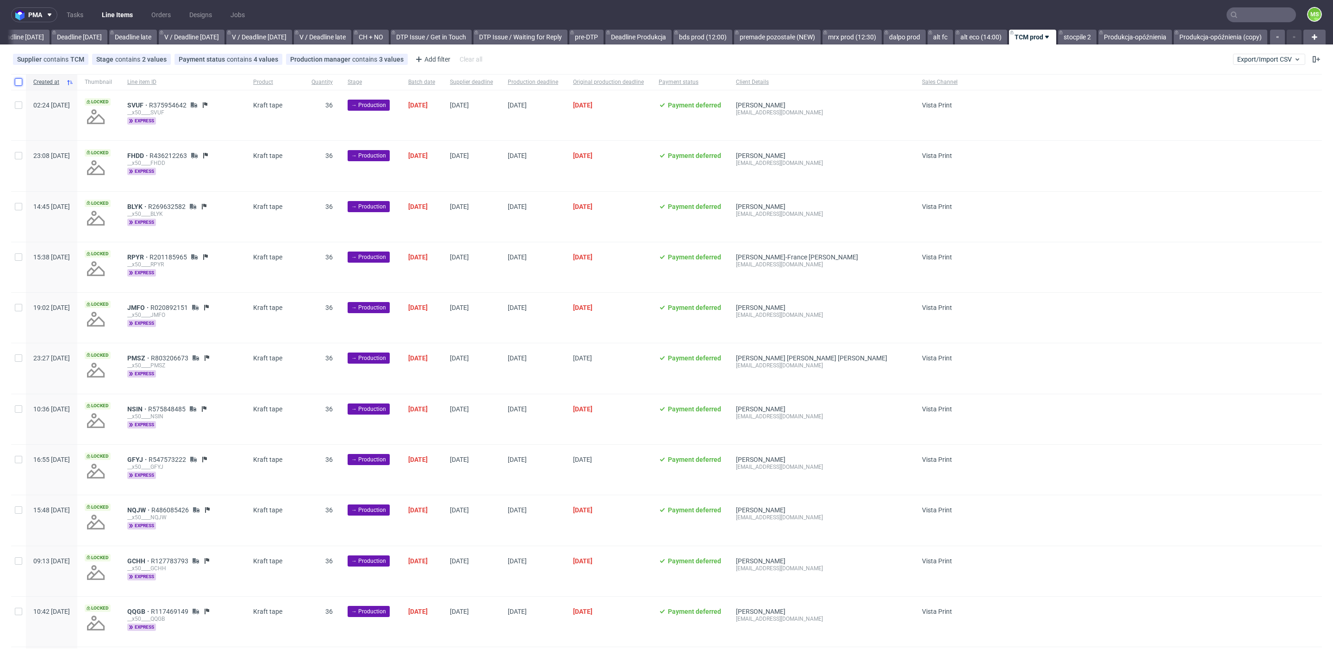
click at [18, 81] on input "checkbox" at bounding box center [18, 81] width 7 height 7
checkbox input "true"
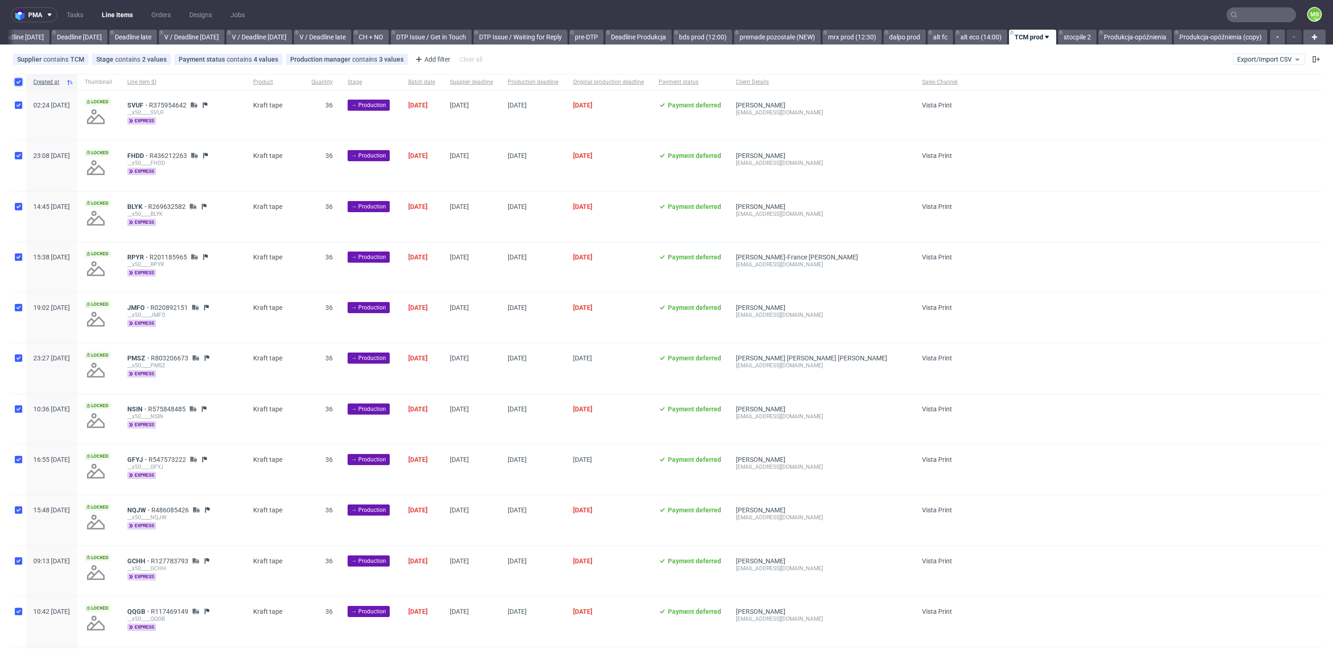
checkbox input "true"
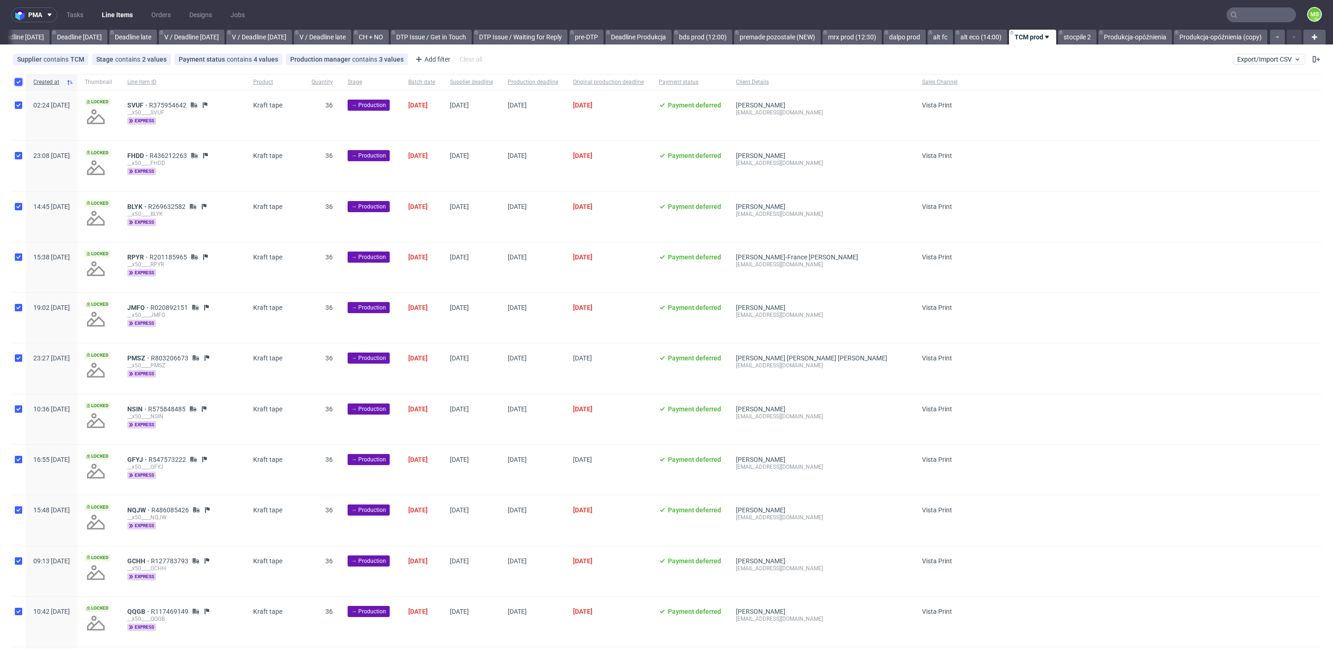
checkbox input "true"
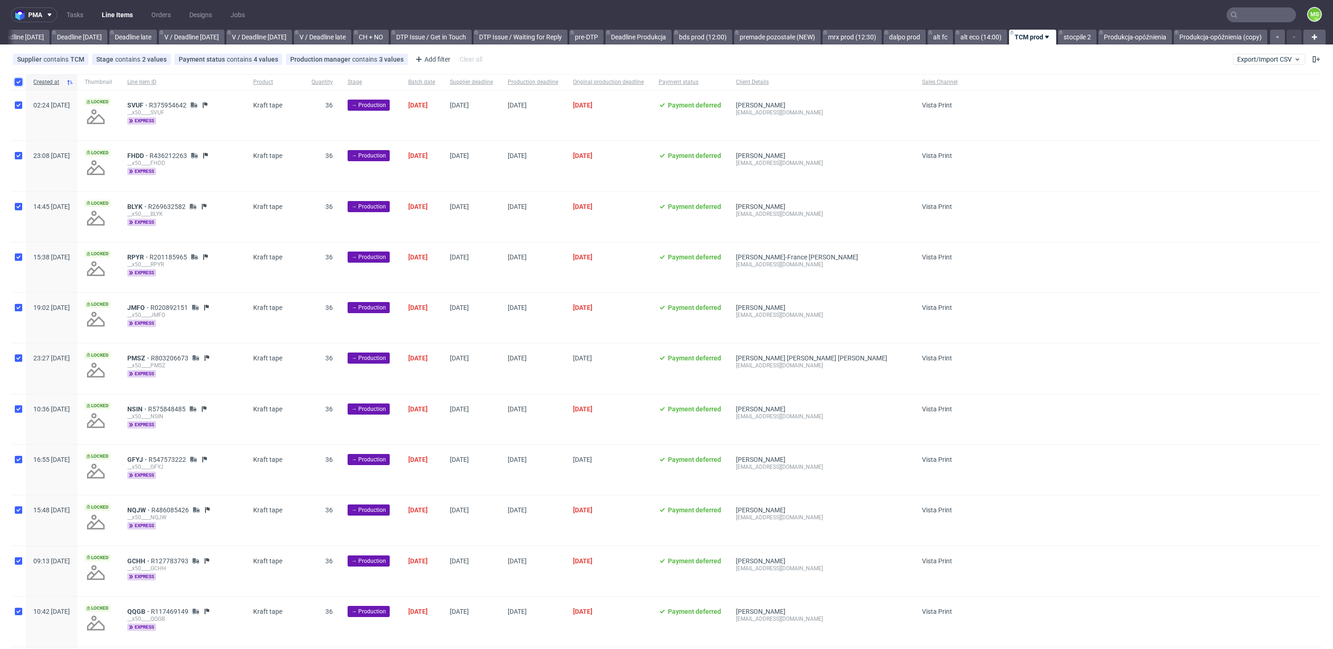
checkbox input "true"
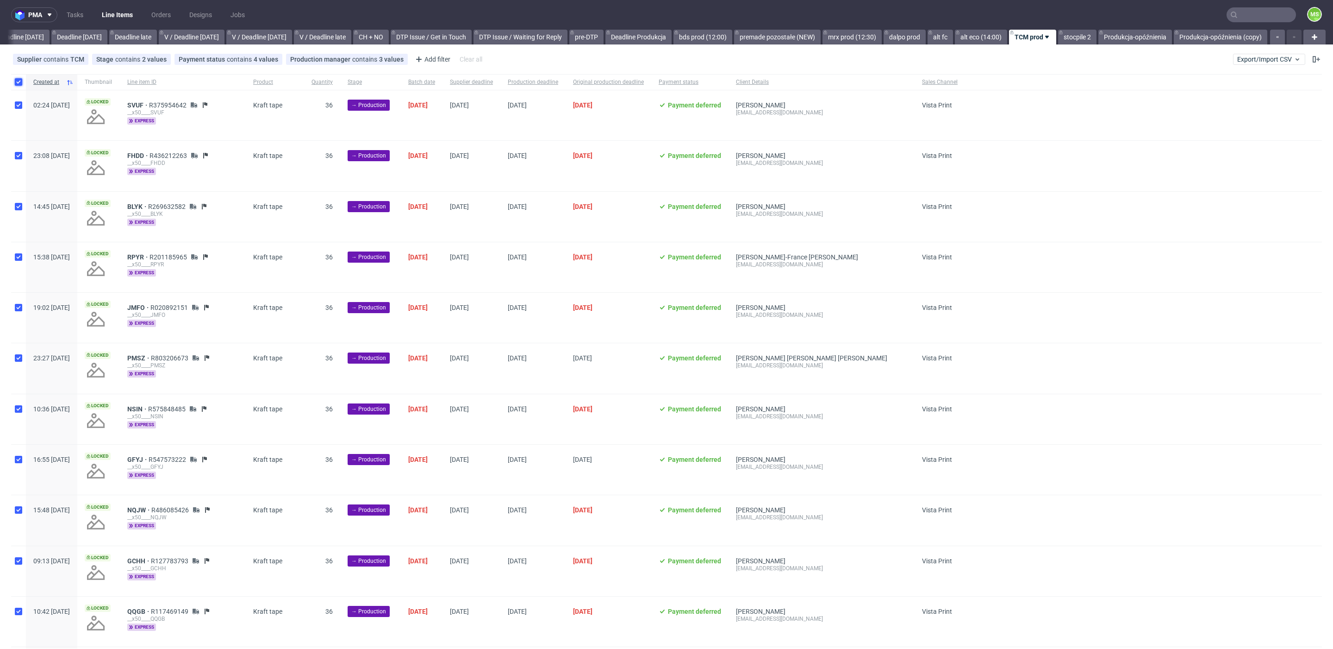
checkbox input "true"
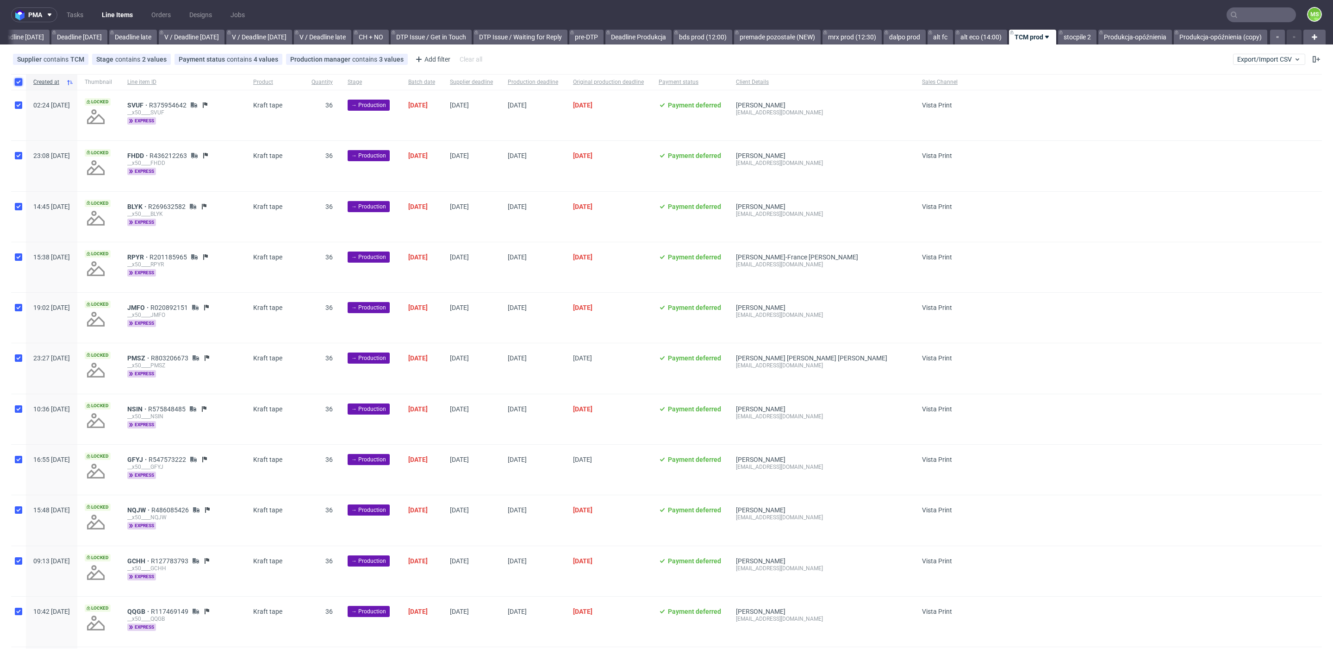
checkbox input "true"
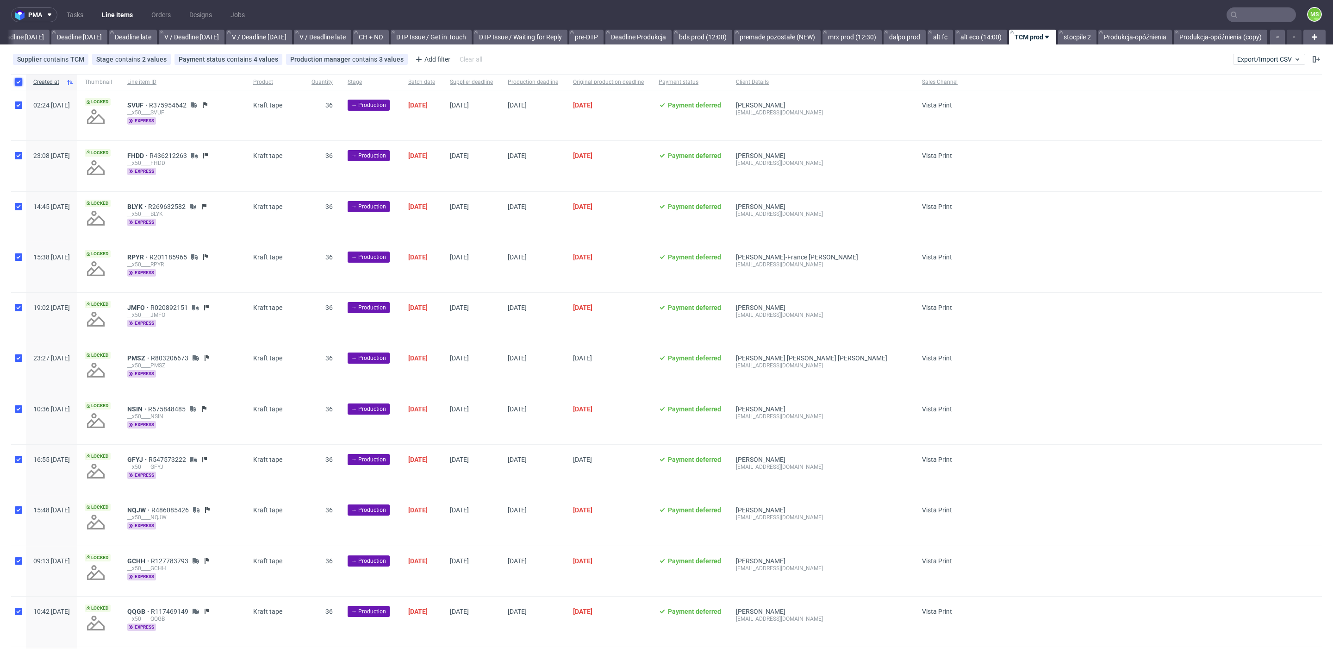
checkbox input "true"
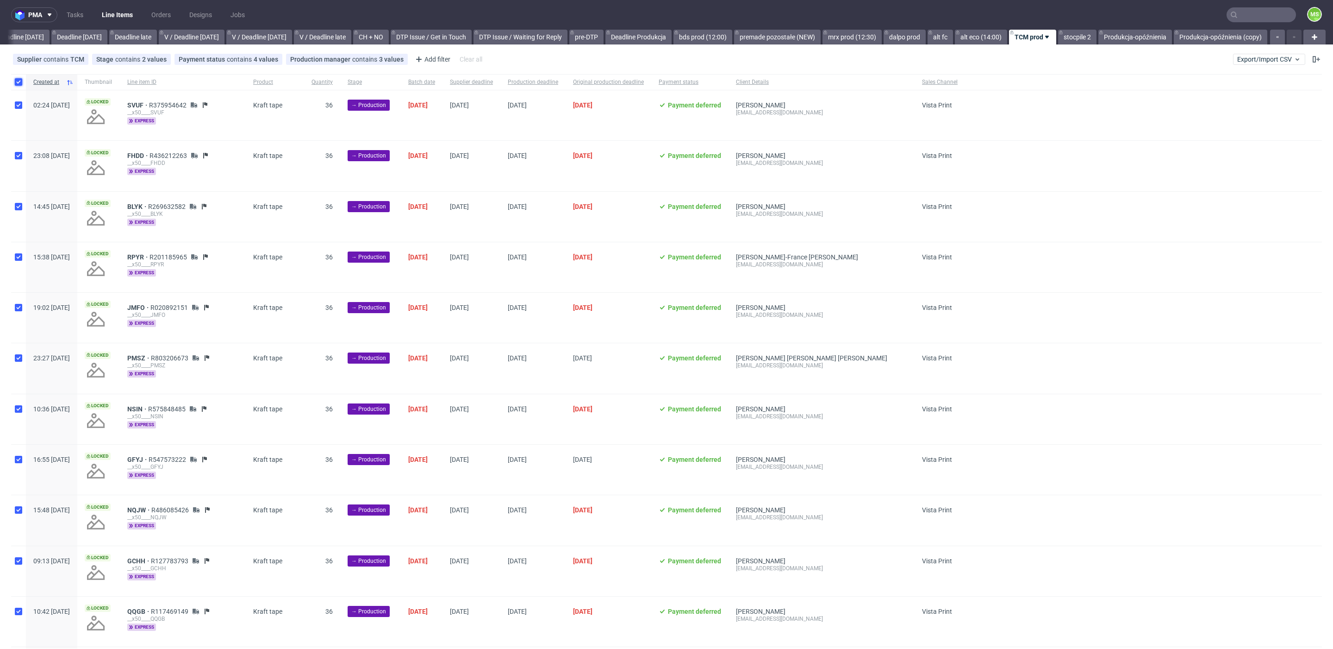
checkbox input "true"
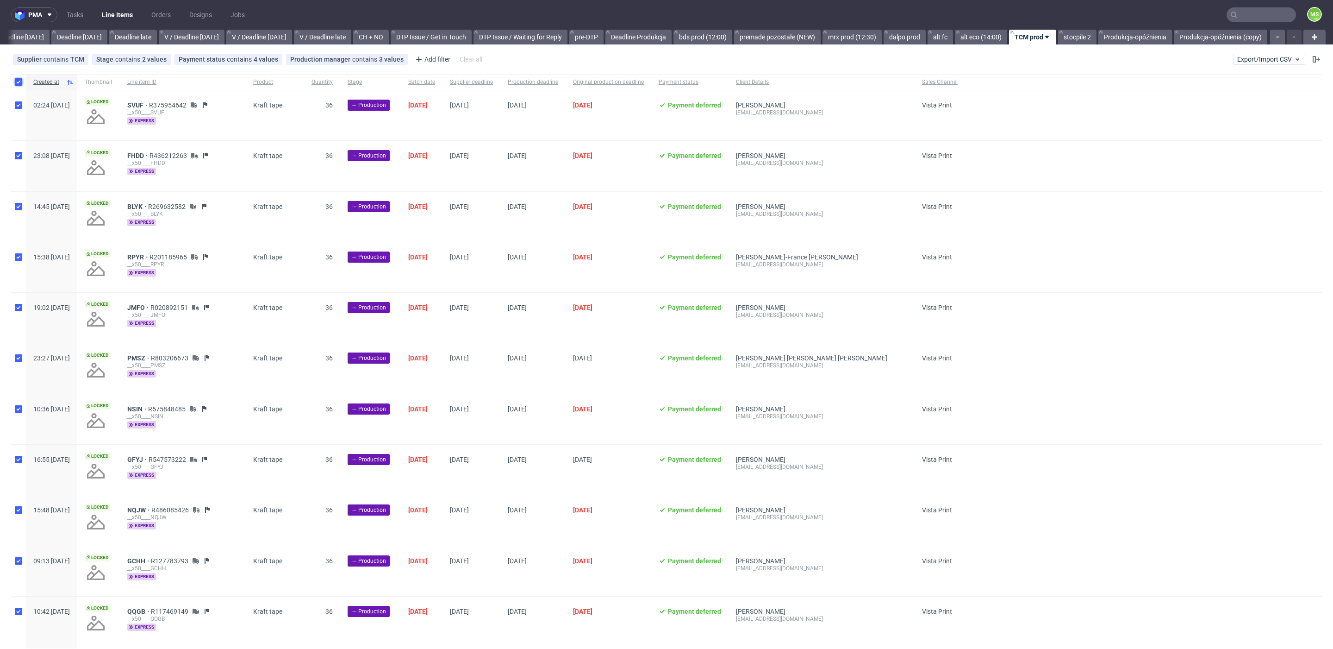
checkbox input "true"
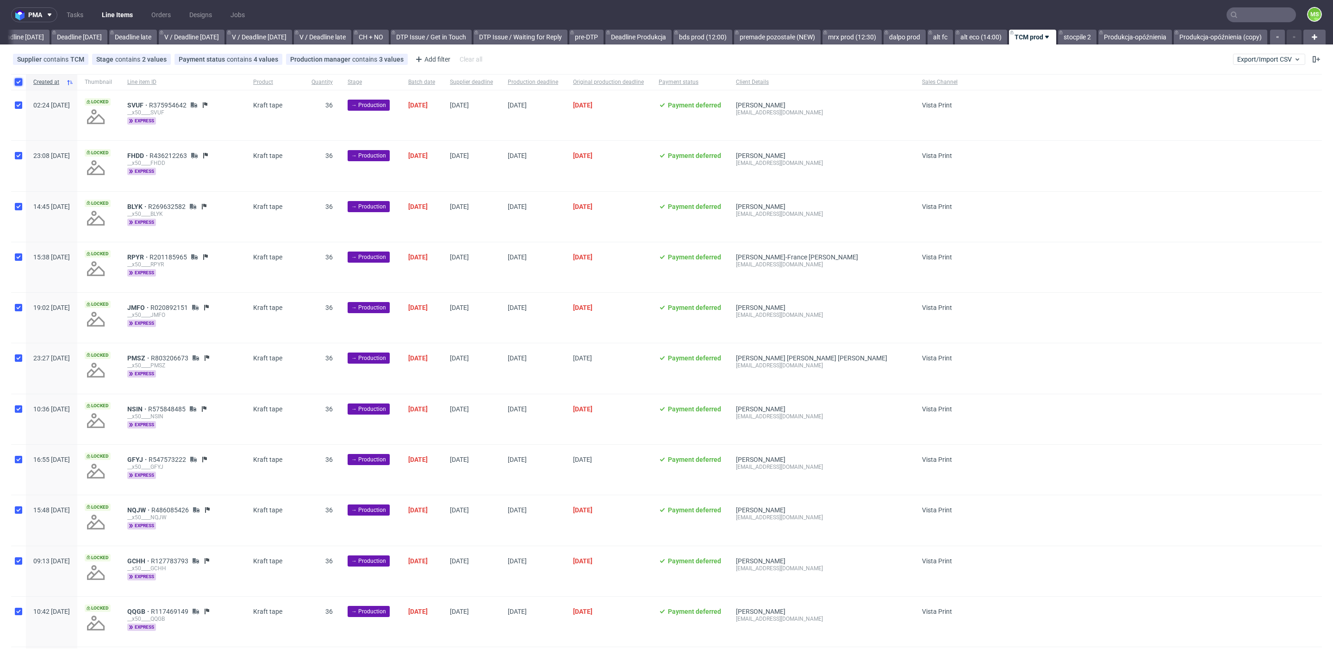
checkbox input "true"
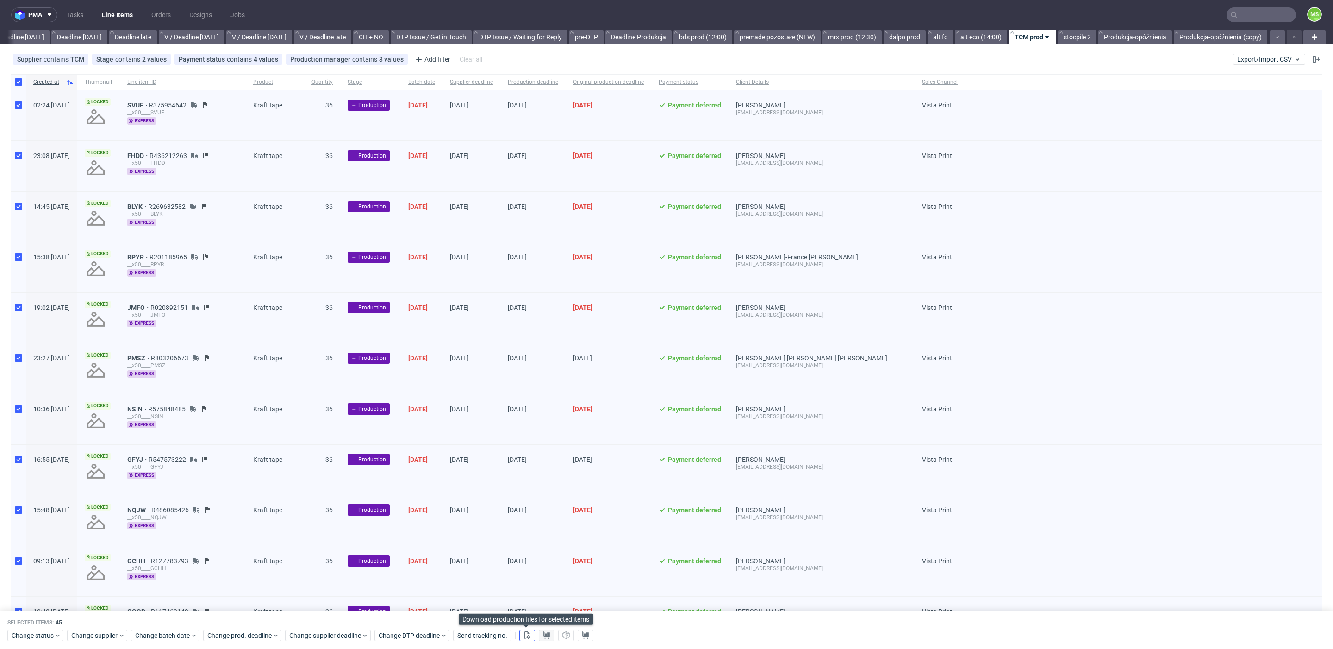
drag, startPoint x: 527, startPoint y: 635, endPoint x: 538, endPoint y: 637, distance: 10.7
click at [528, 636] on use at bounding box center [528, 634] width 6 height 7
click at [543, 637] on icon at bounding box center [546, 634] width 7 height 7
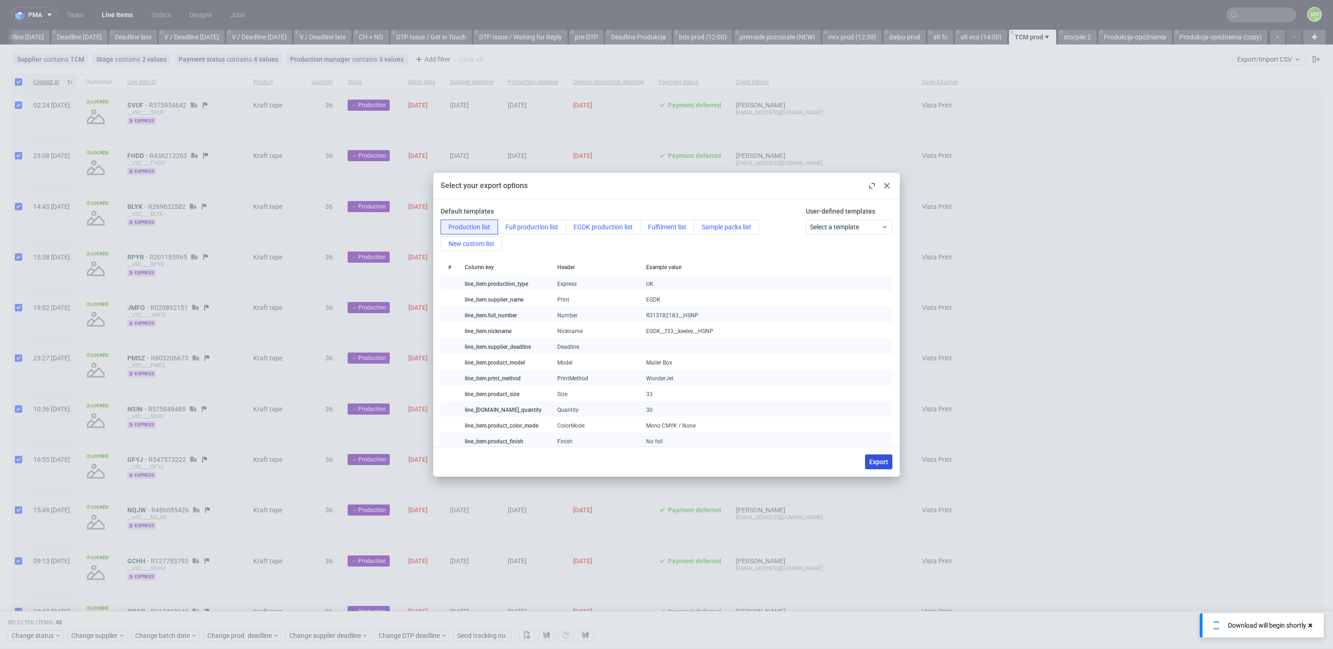
click at [870, 464] on span "Export" at bounding box center [878, 461] width 19 height 6
checkbox input "false"
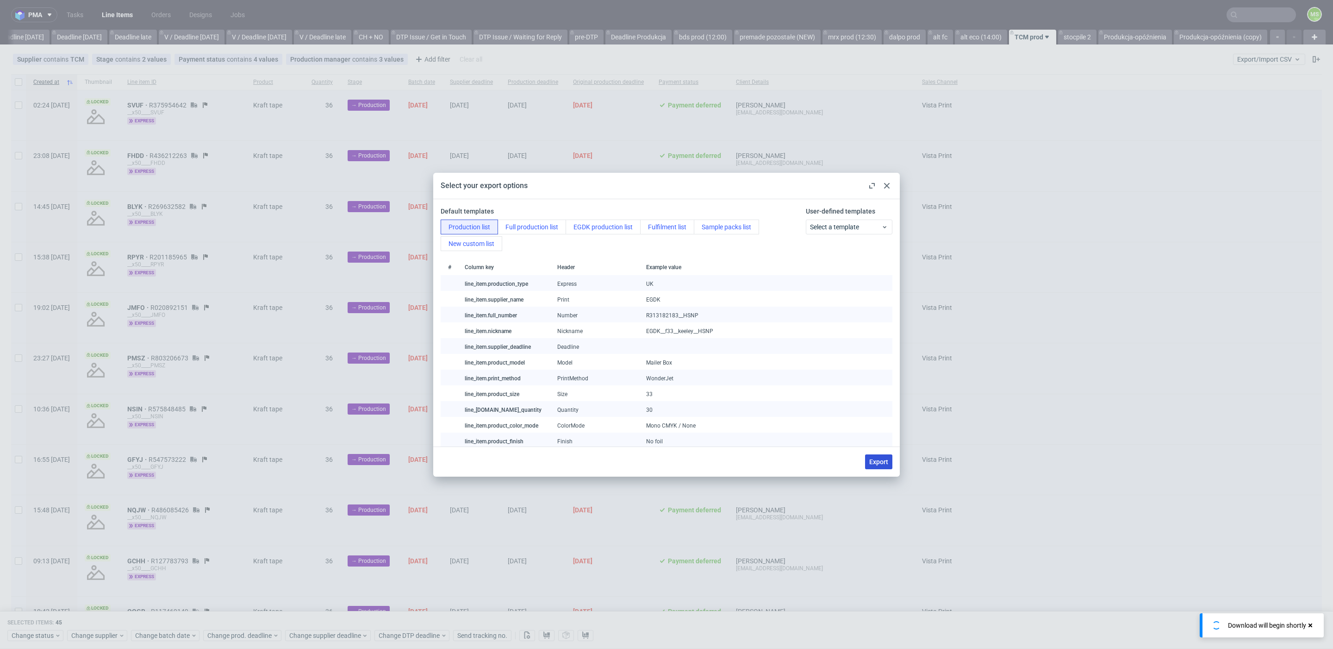
checkbox input "false"
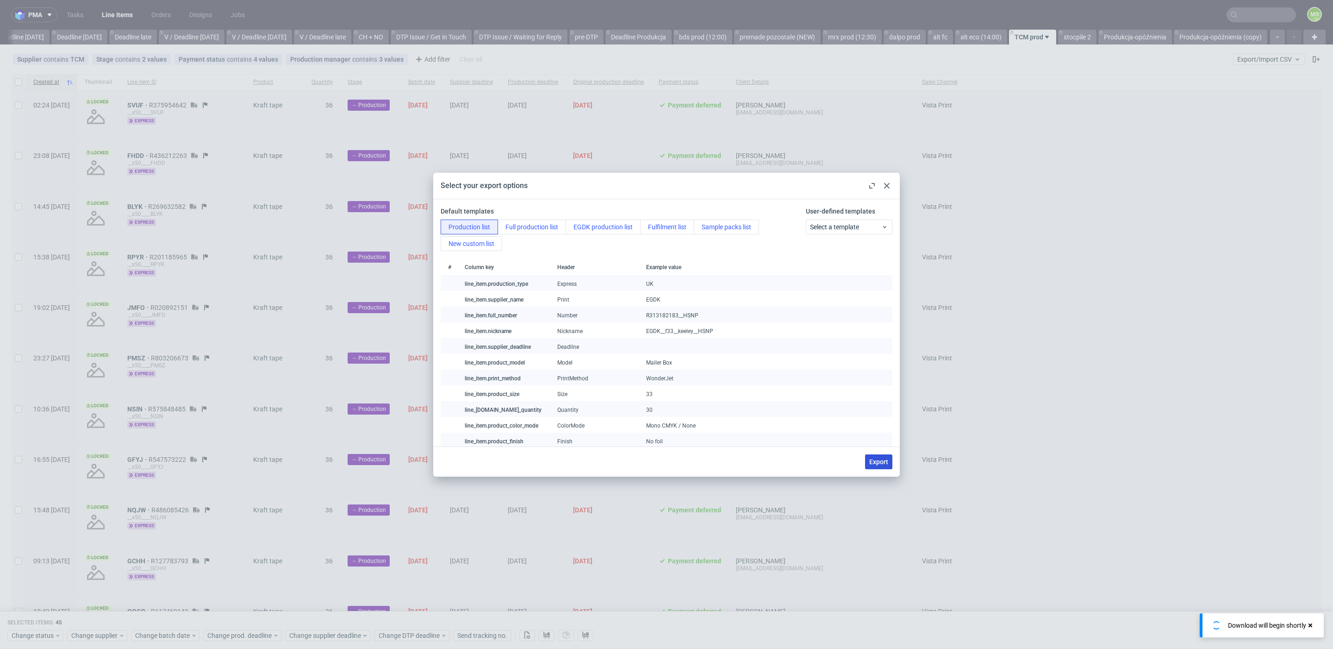
checkbox input "false"
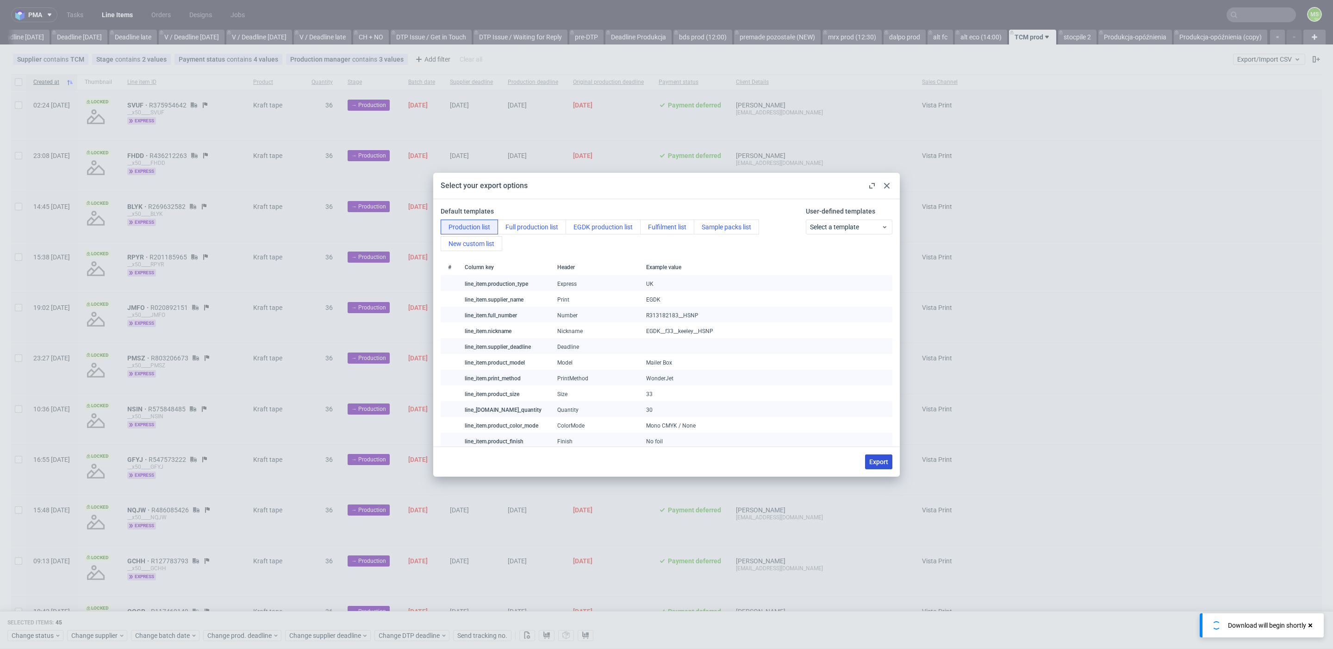
checkbox input "false"
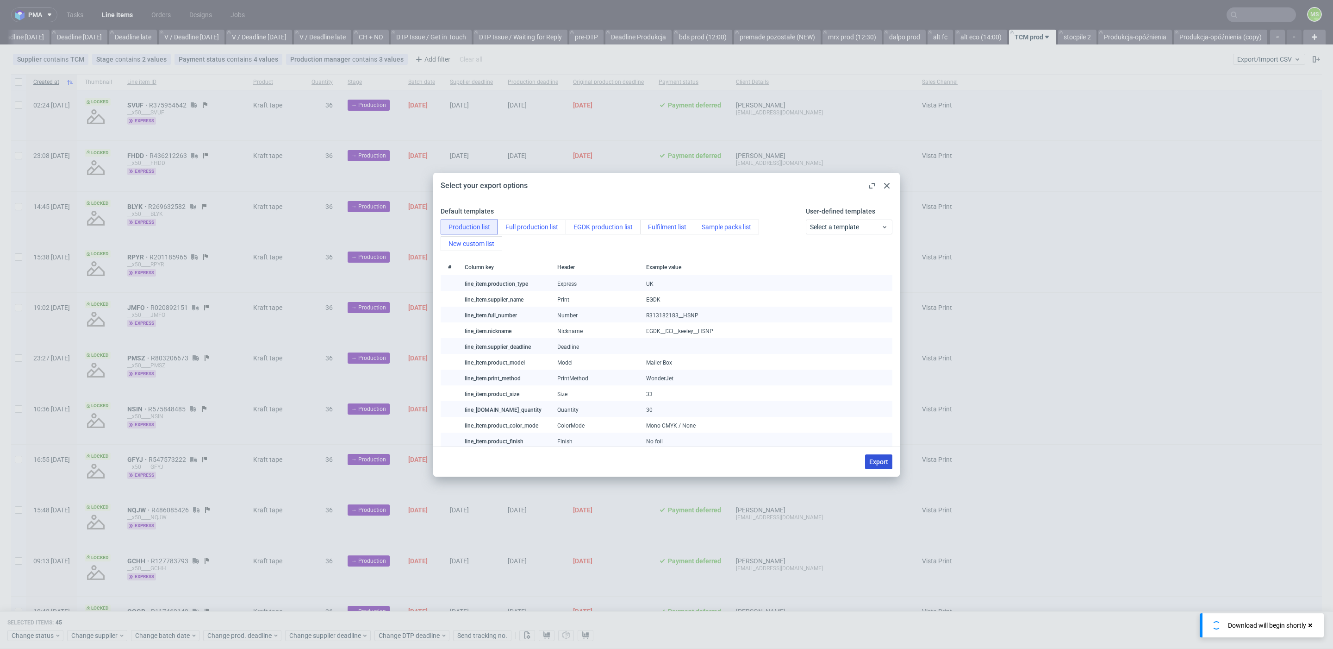
checkbox input "false"
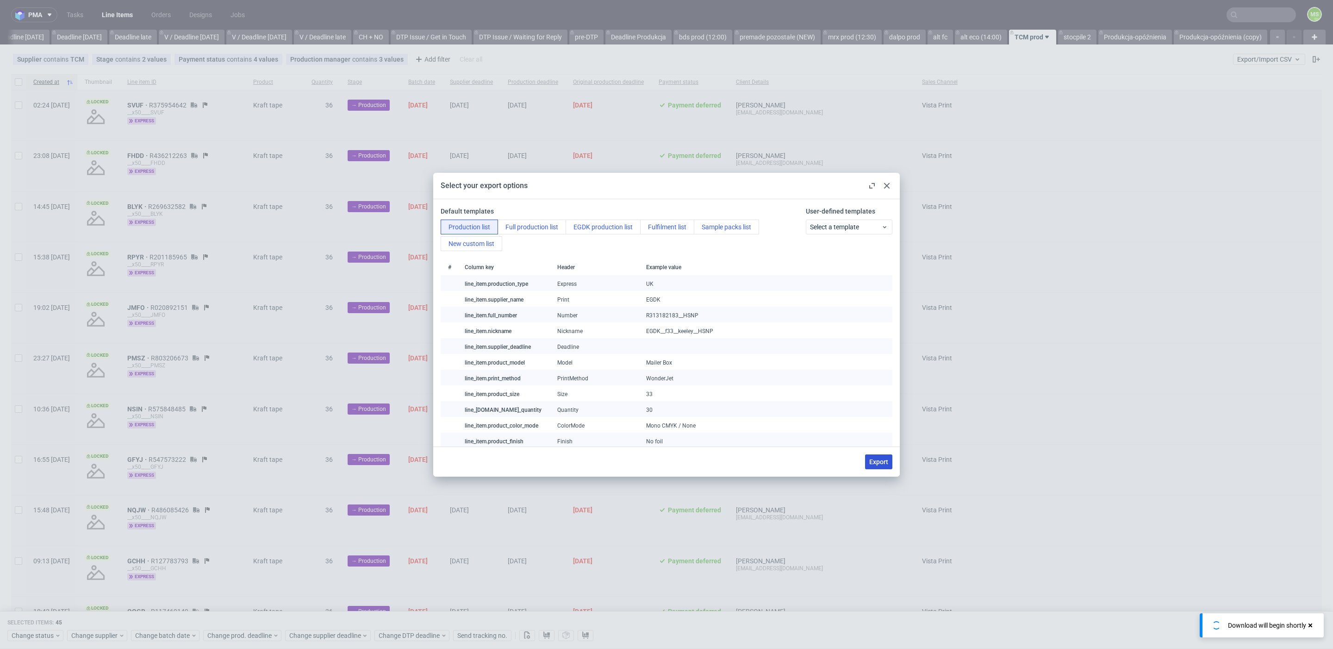
checkbox input "false"
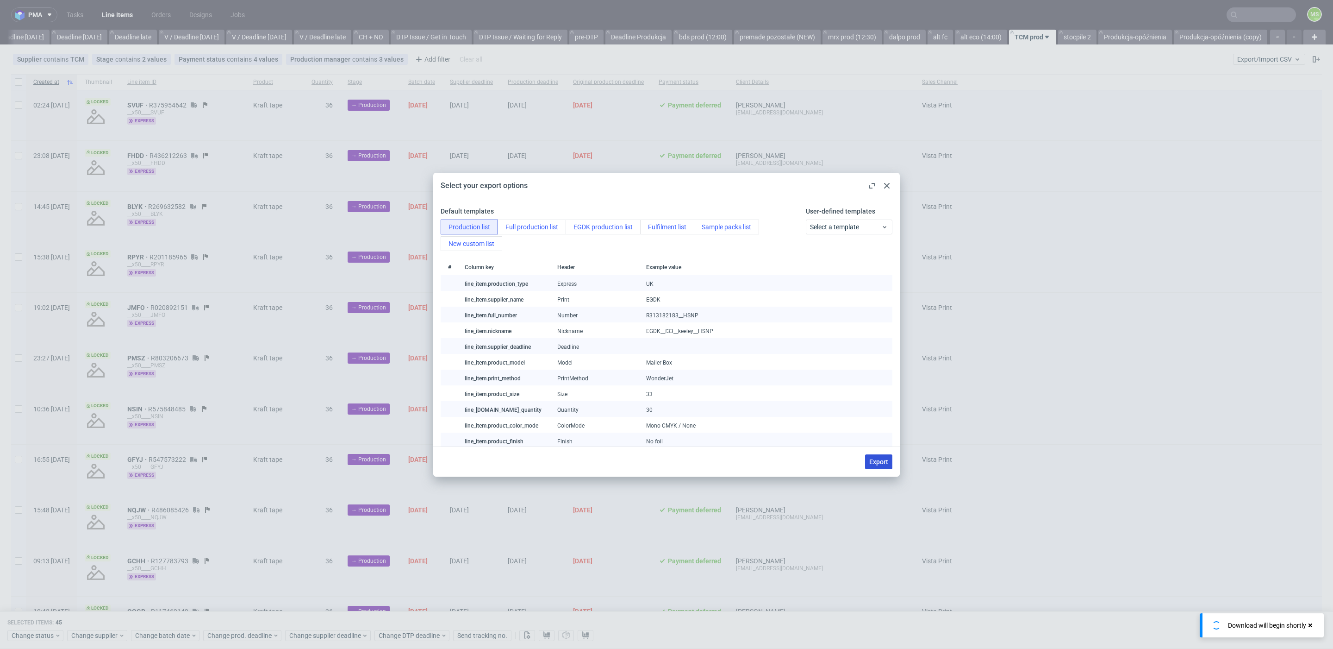
checkbox input "false"
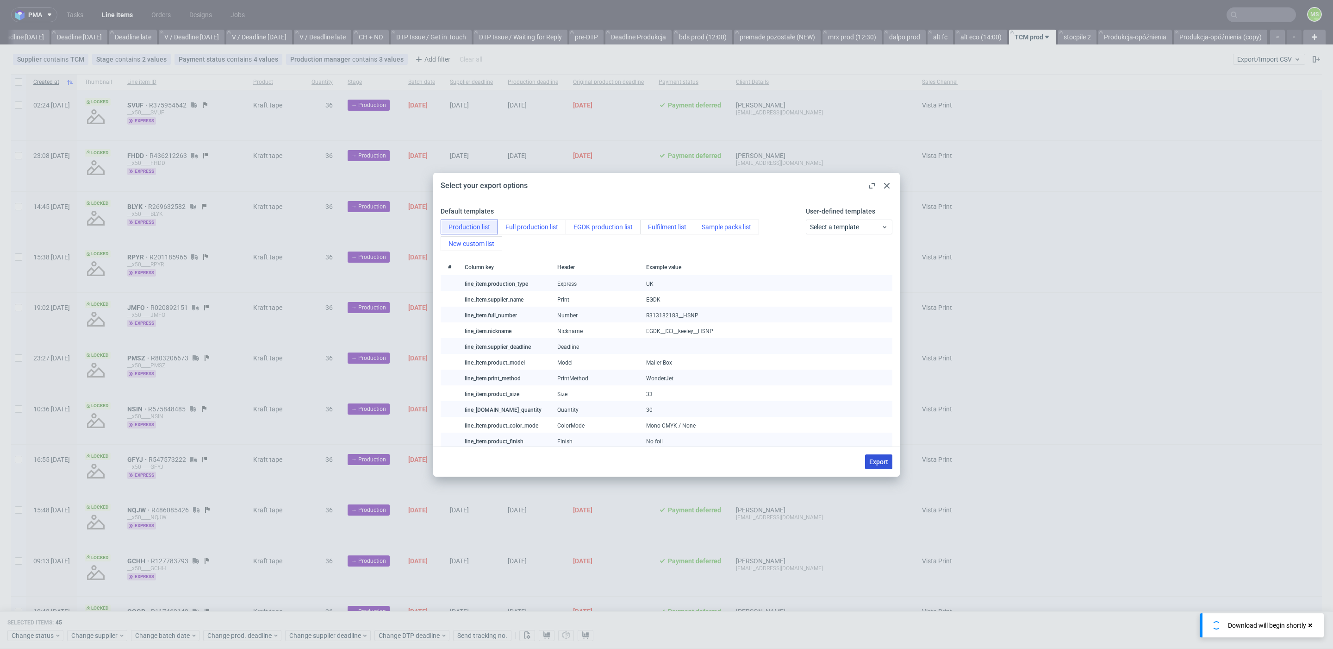
checkbox input "false"
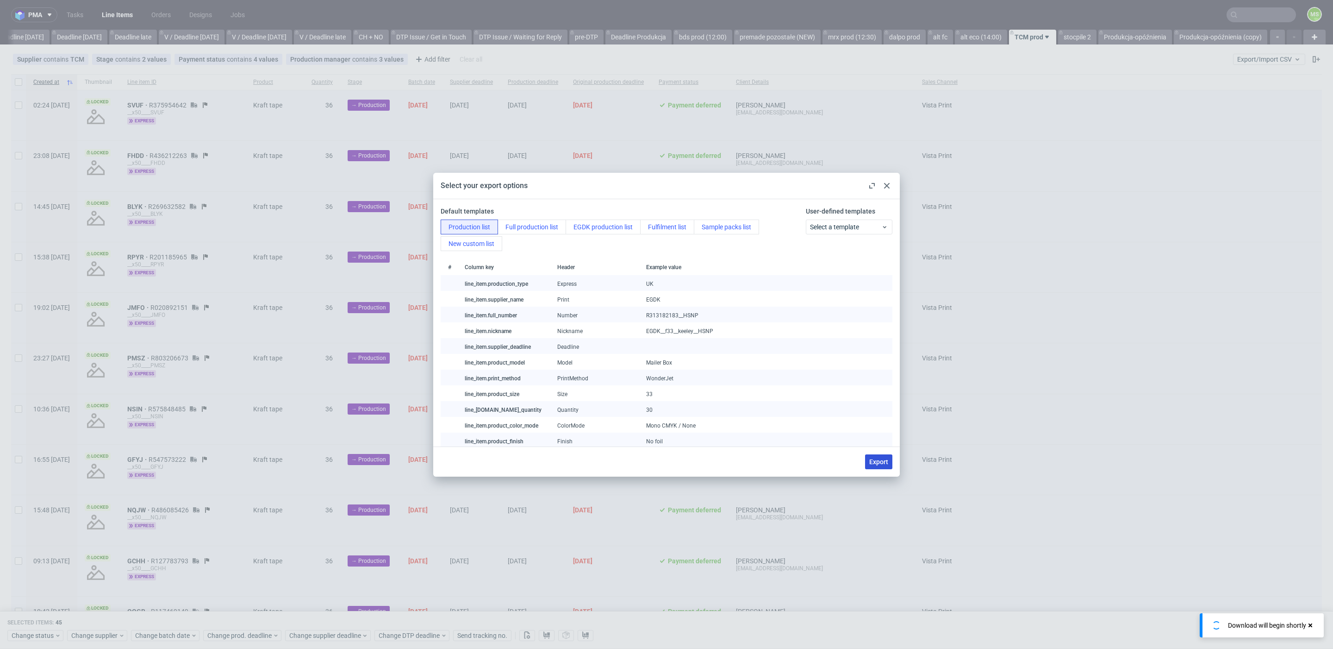
checkbox input "false"
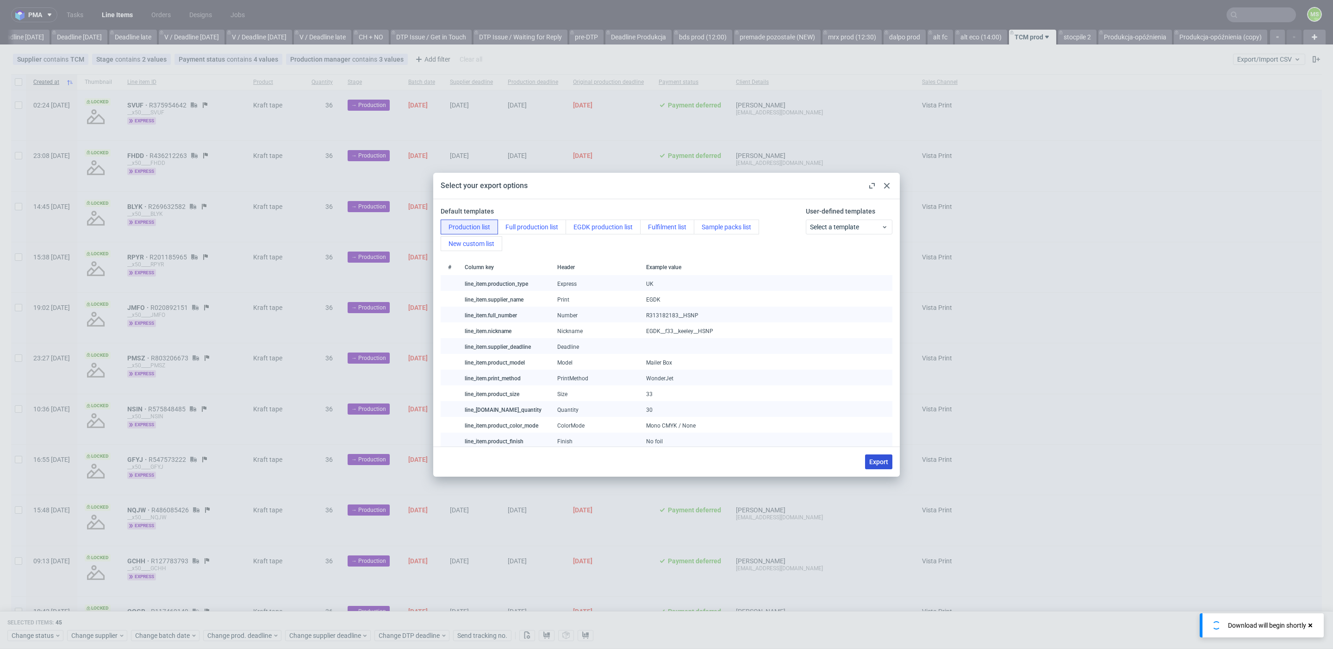
checkbox input "false"
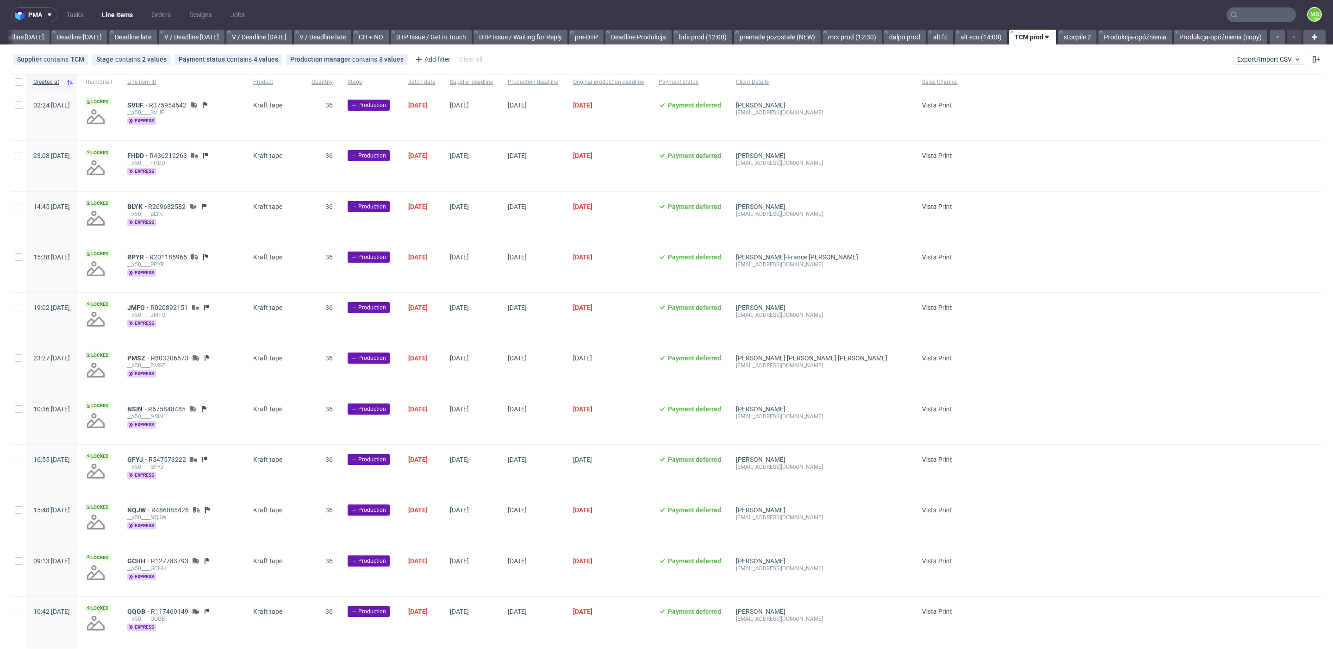
click at [1237, 20] on input "text" at bounding box center [1261, 14] width 69 height 15
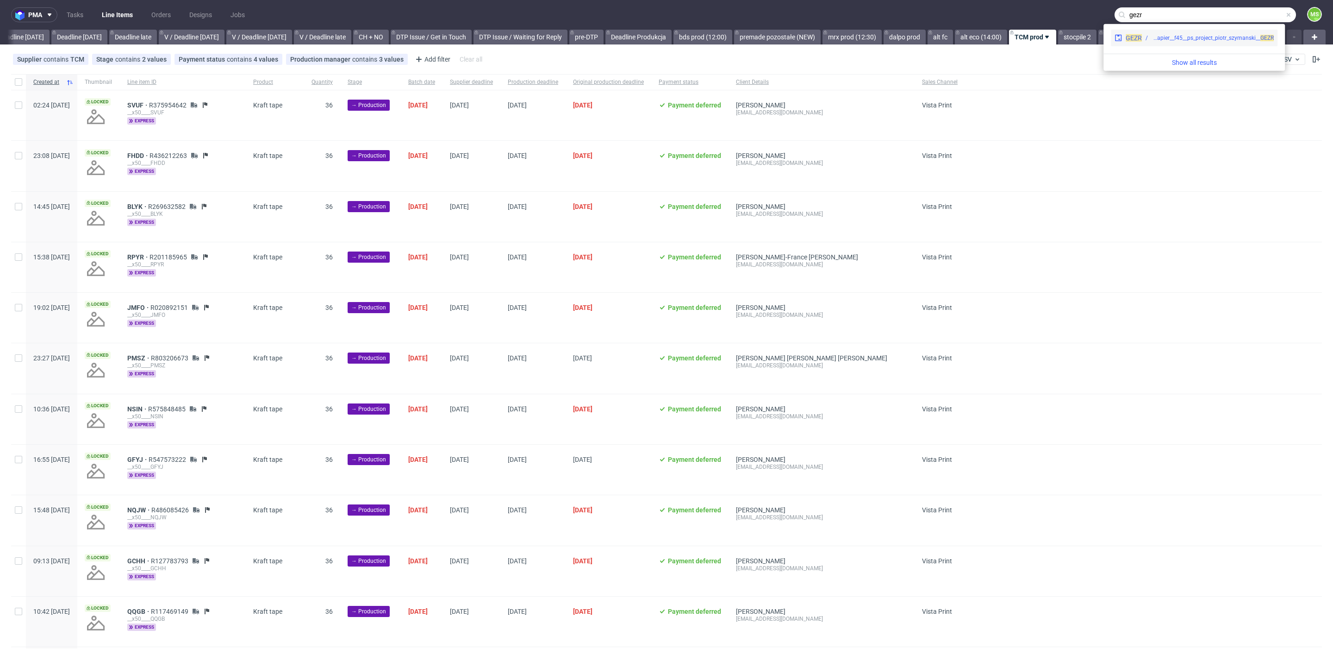
type input "gezr"
click at [1202, 40] on div "ph-zapier__f45__ps_project_piotr_szymanski__ GEZR" at bounding box center [1213, 38] width 122 height 8
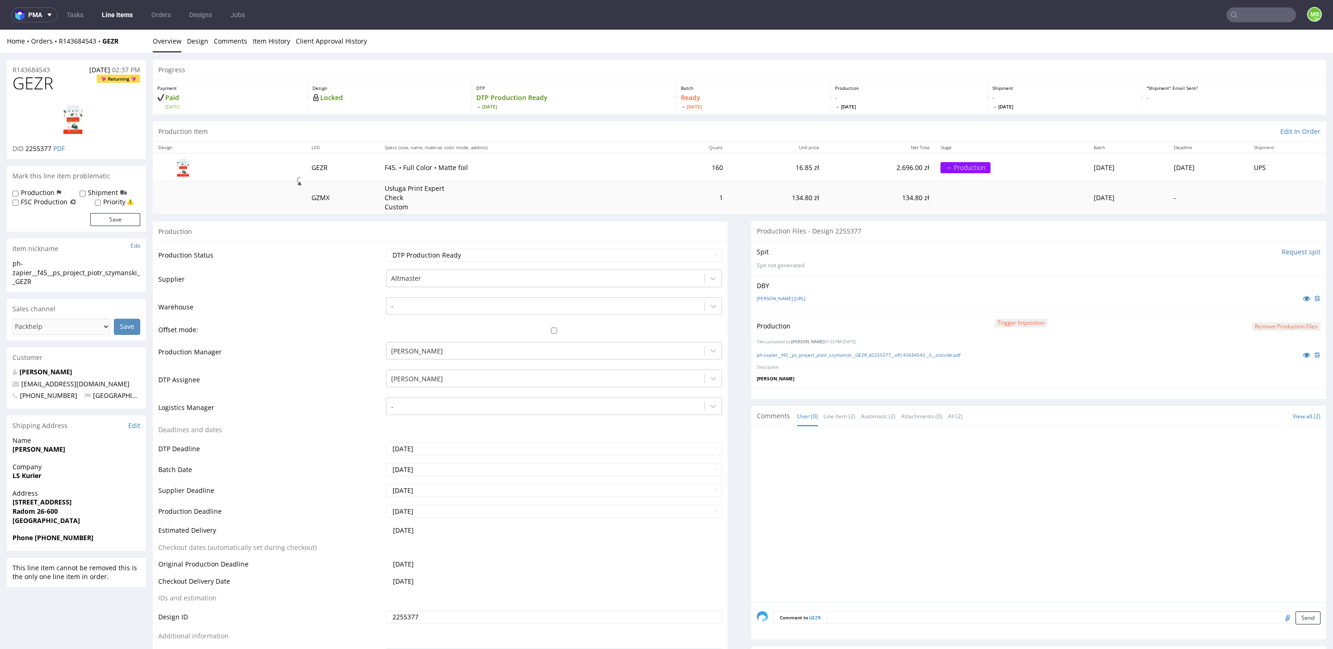
click at [118, 14] on link "Line Items" at bounding box center [117, 14] width 42 height 15
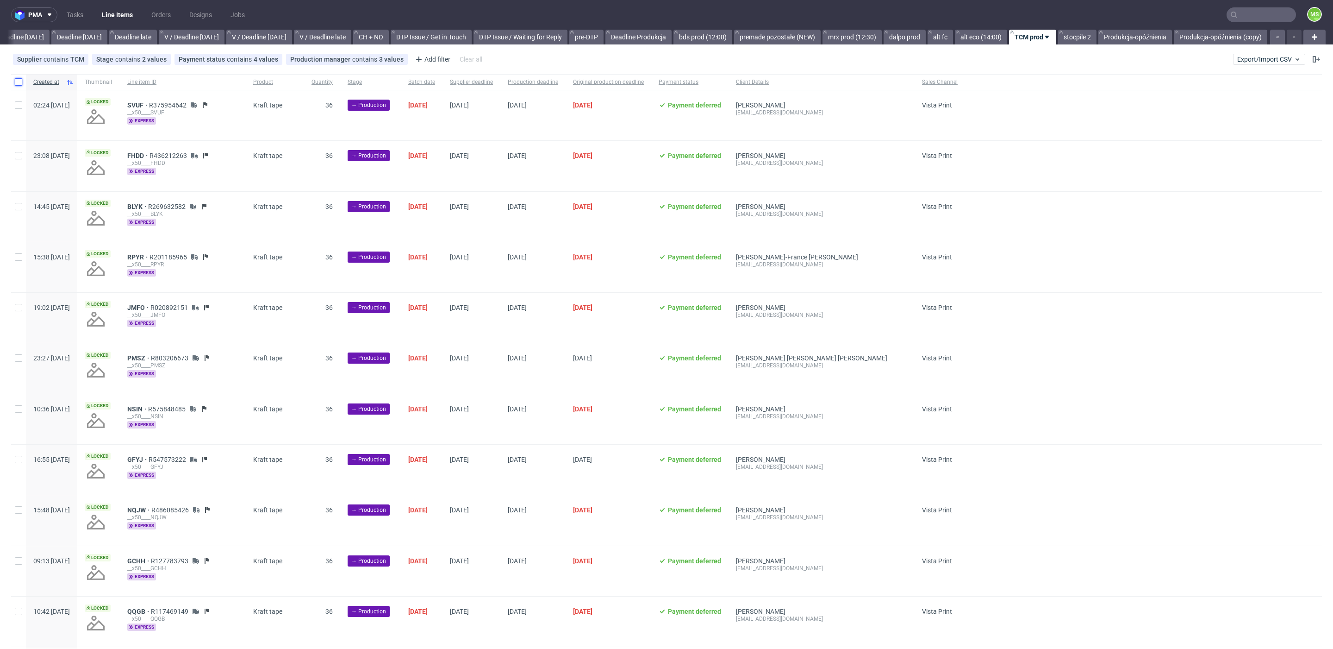
click at [20, 82] on input "checkbox" at bounding box center [18, 81] width 7 height 7
checkbox input "true"
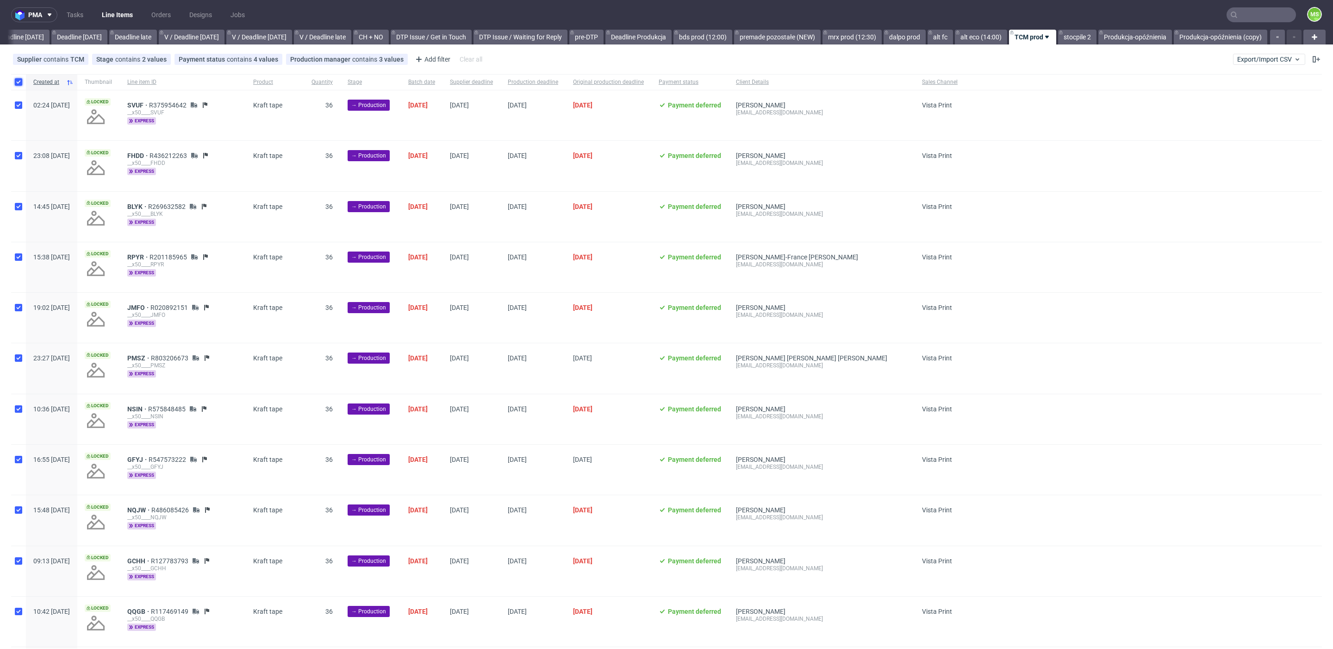
checkbox input "true"
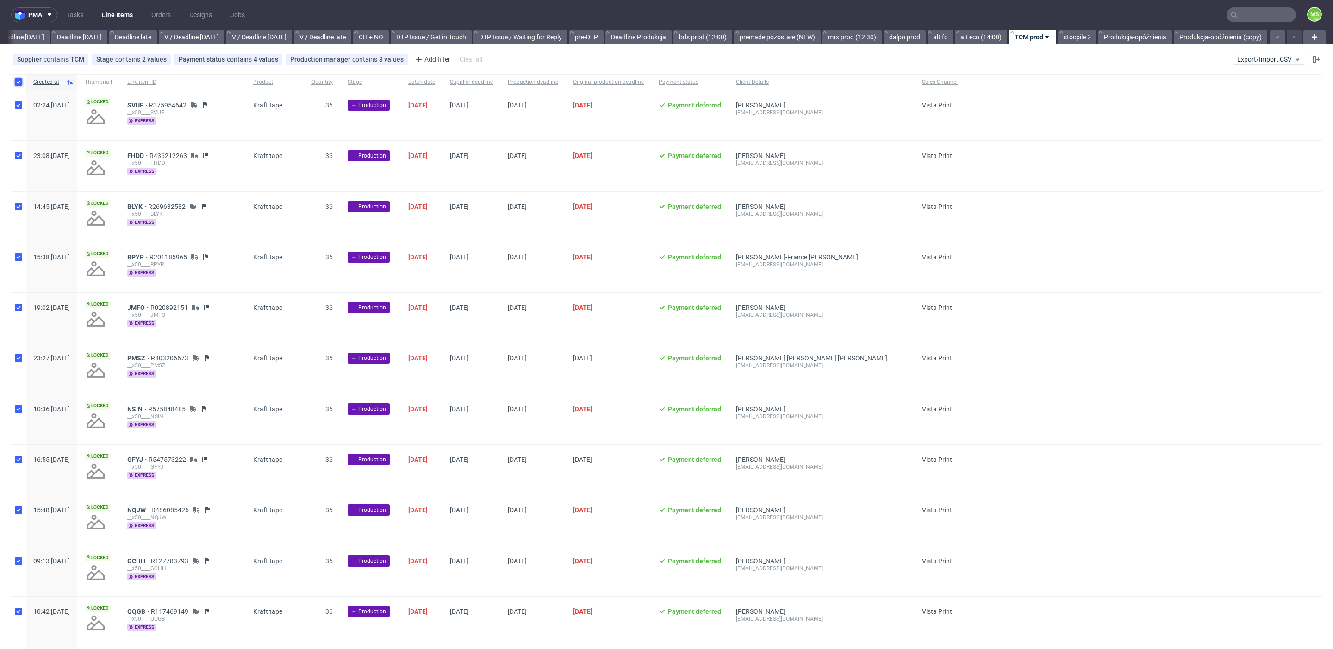
checkbox input "true"
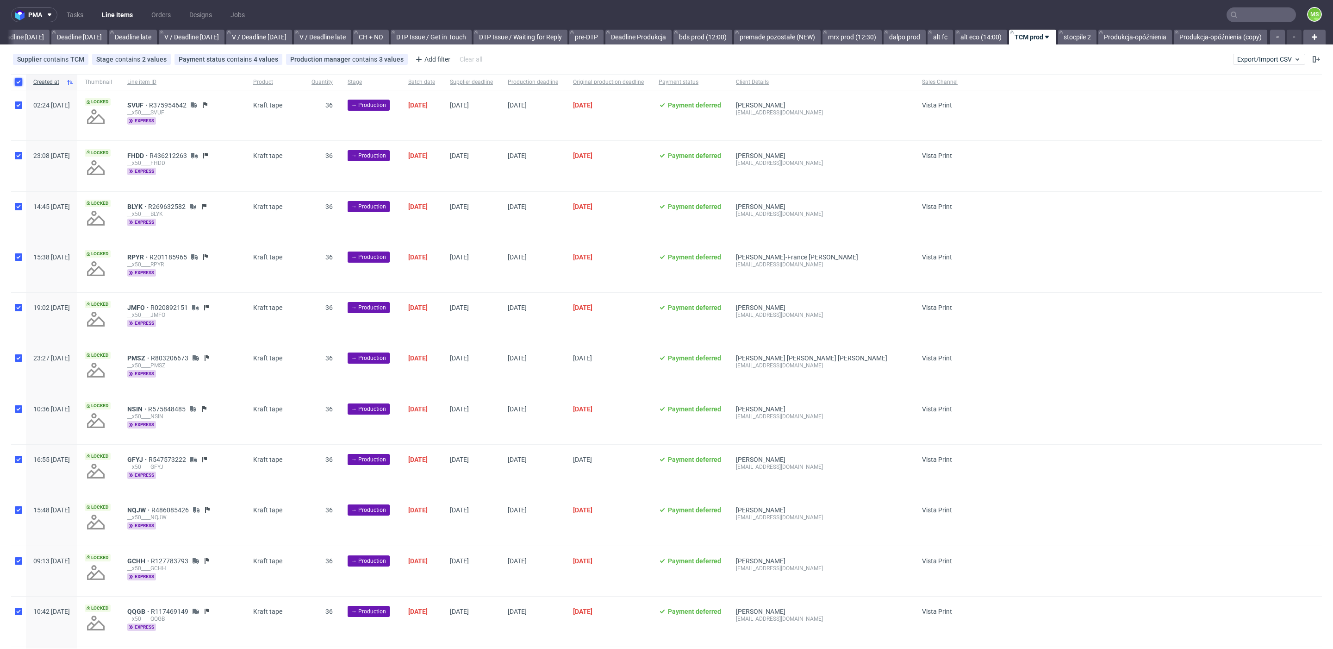
checkbox input "true"
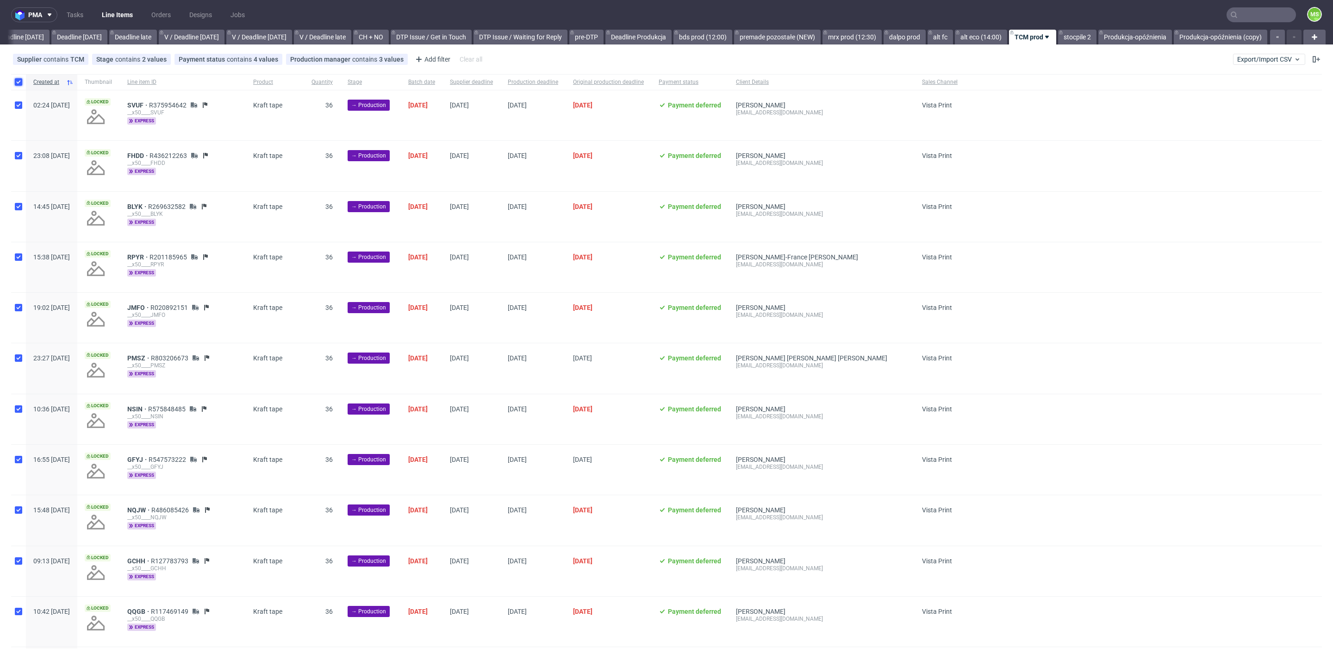
checkbox input "true"
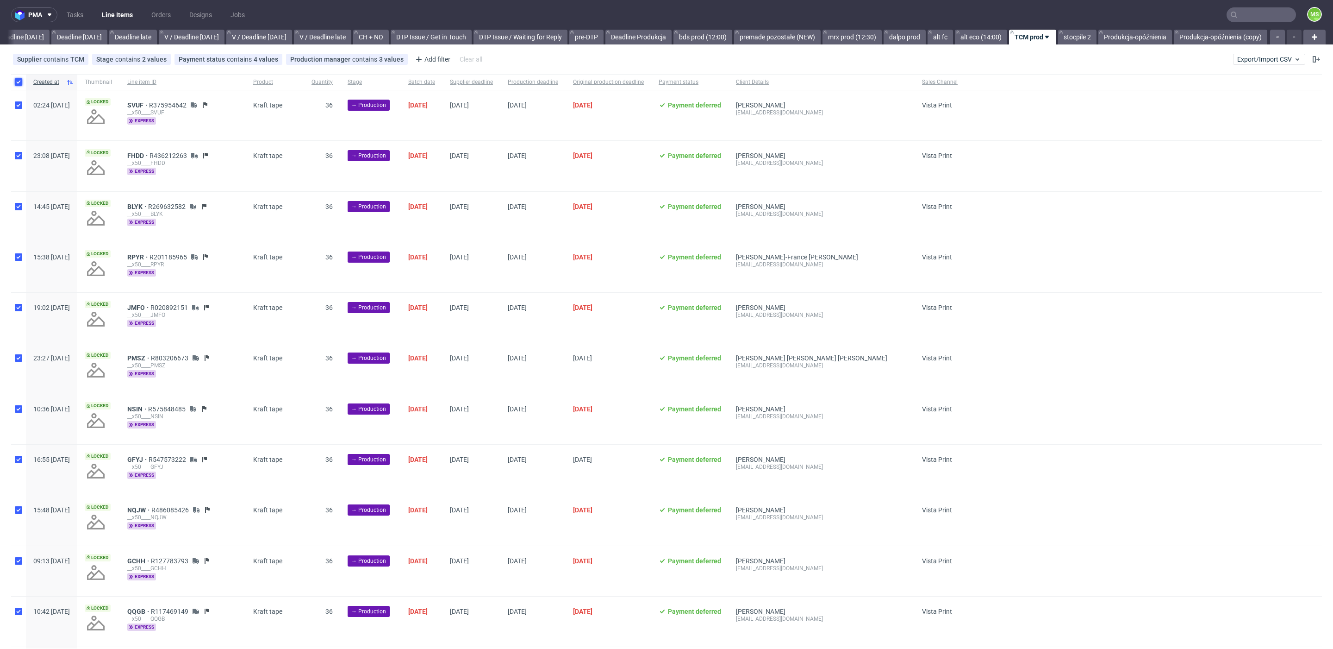
checkbox input "true"
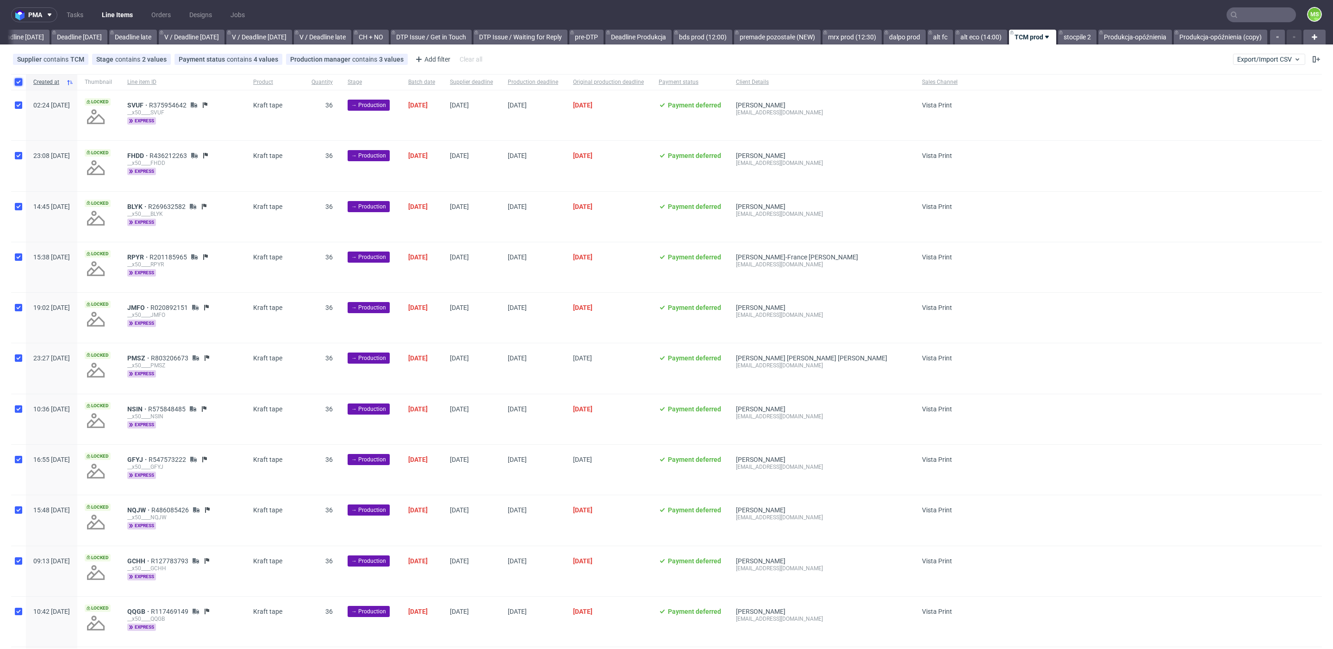
checkbox input "true"
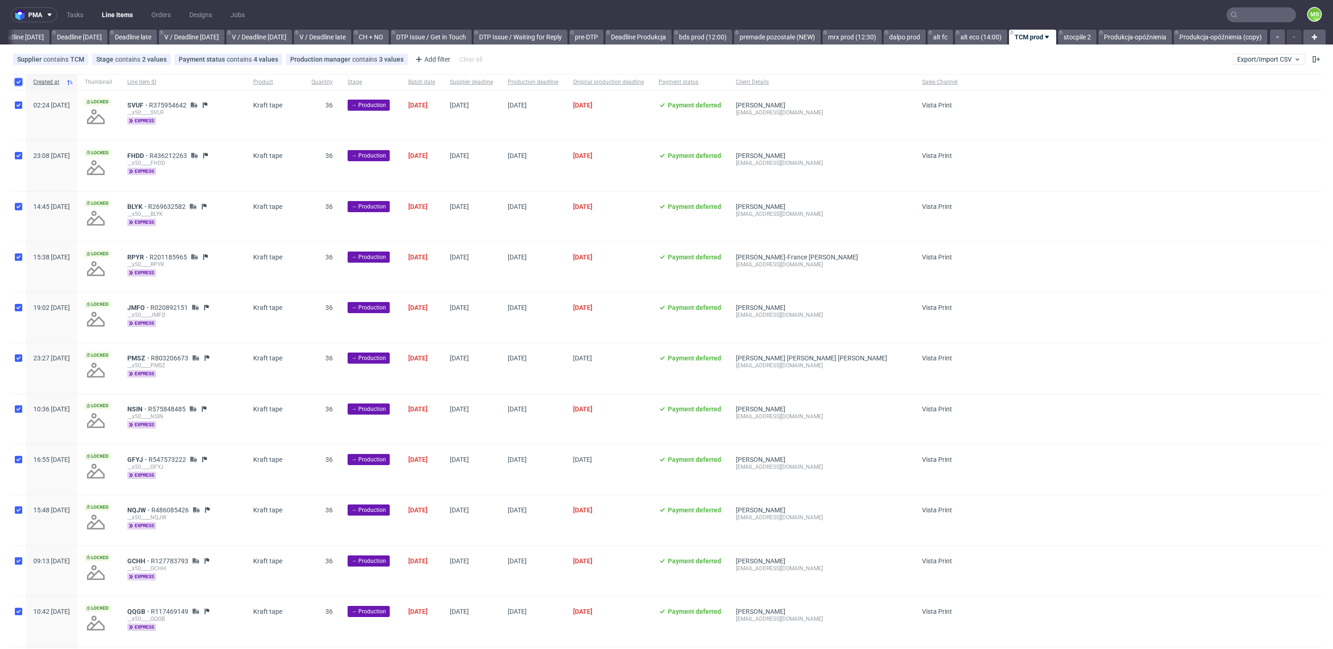
checkbox input "true"
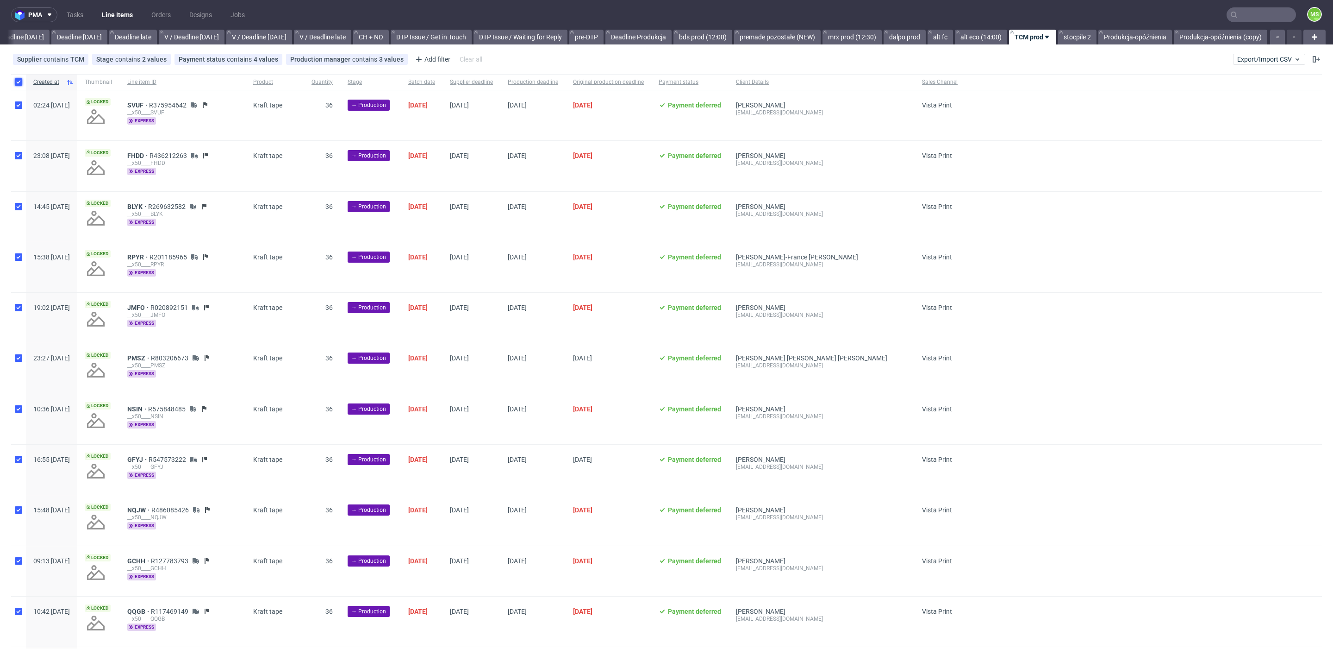
checkbox input "true"
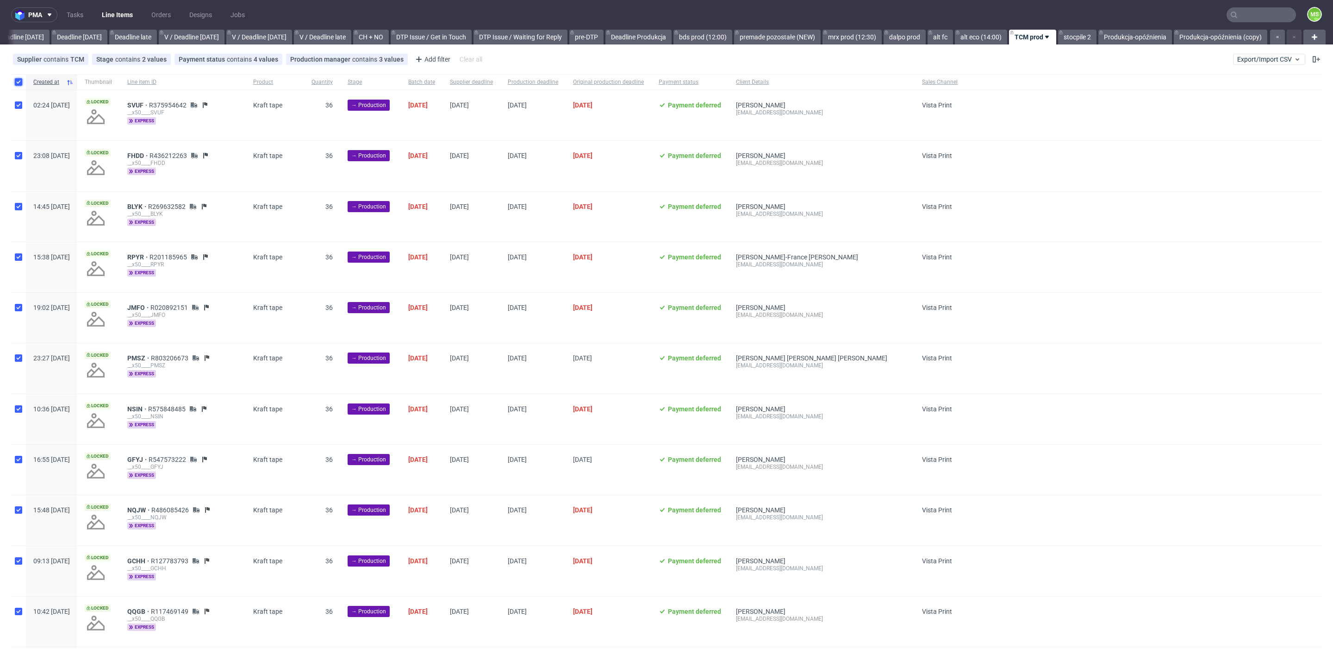
checkbox input "true"
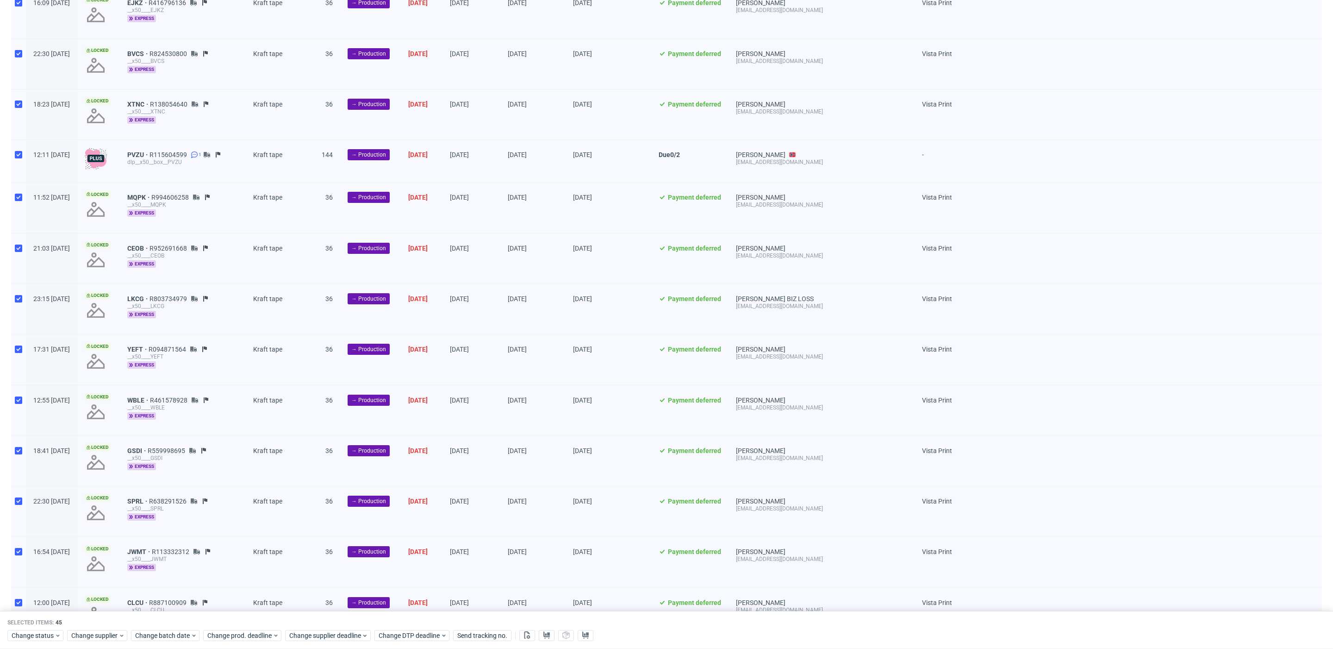
scroll to position [867, 0]
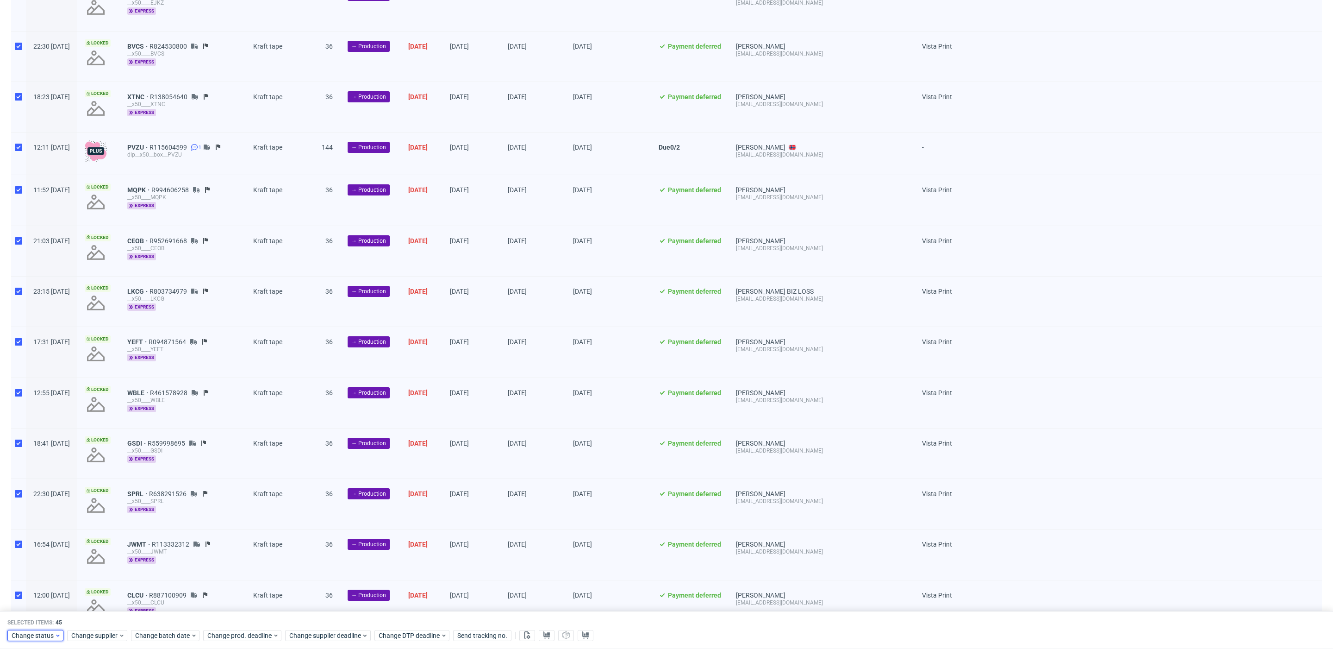
click at [48, 637] on span "Change status" at bounding box center [33, 635] width 43 height 9
click at [46, 640] on div "Change status" at bounding box center [35, 635] width 56 height 11
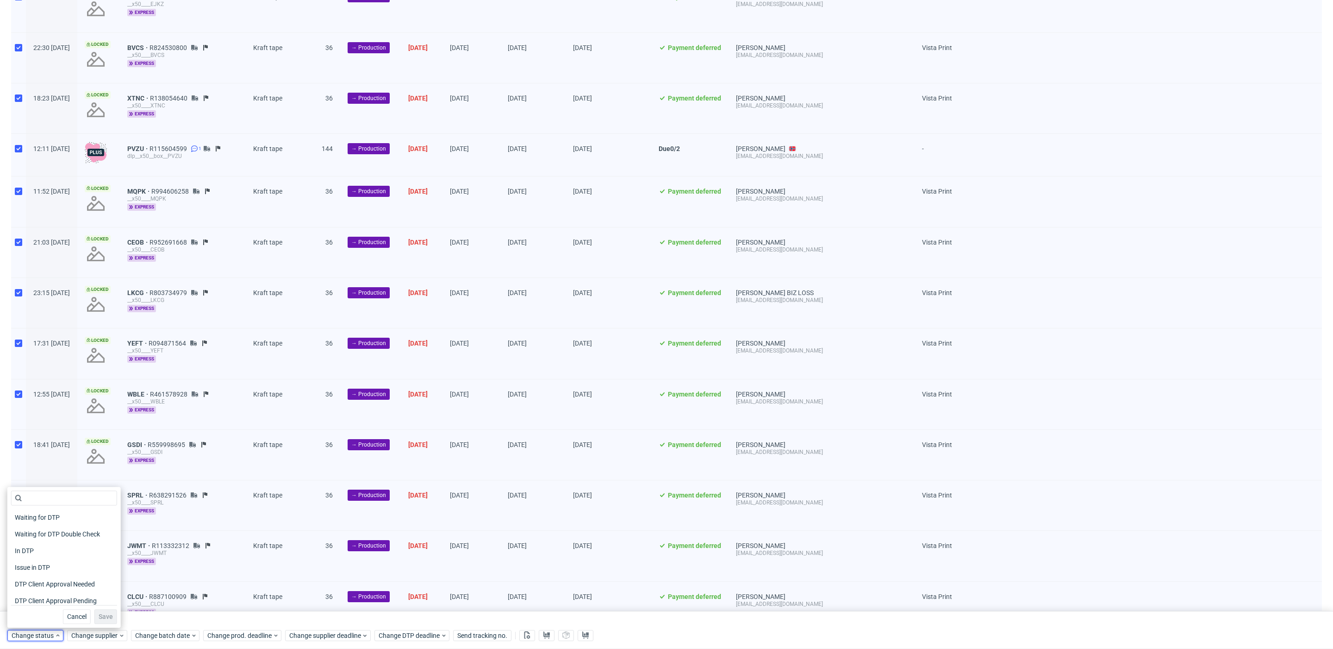
scroll to position [121, 0]
click at [58, 528] on div "In Production" at bounding box center [64, 529] width 106 height 13
click at [94, 611] on button "Save" at bounding box center [105, 616] width 23 height 15
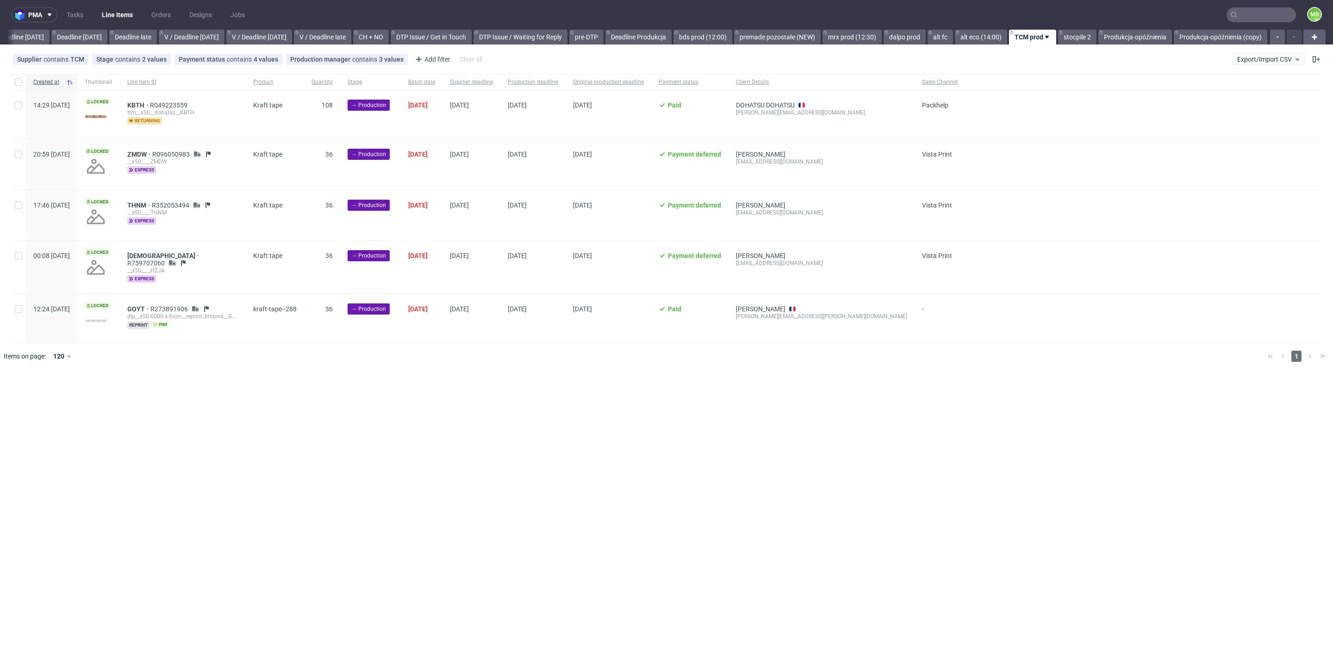
scroll to position [0, 1013]
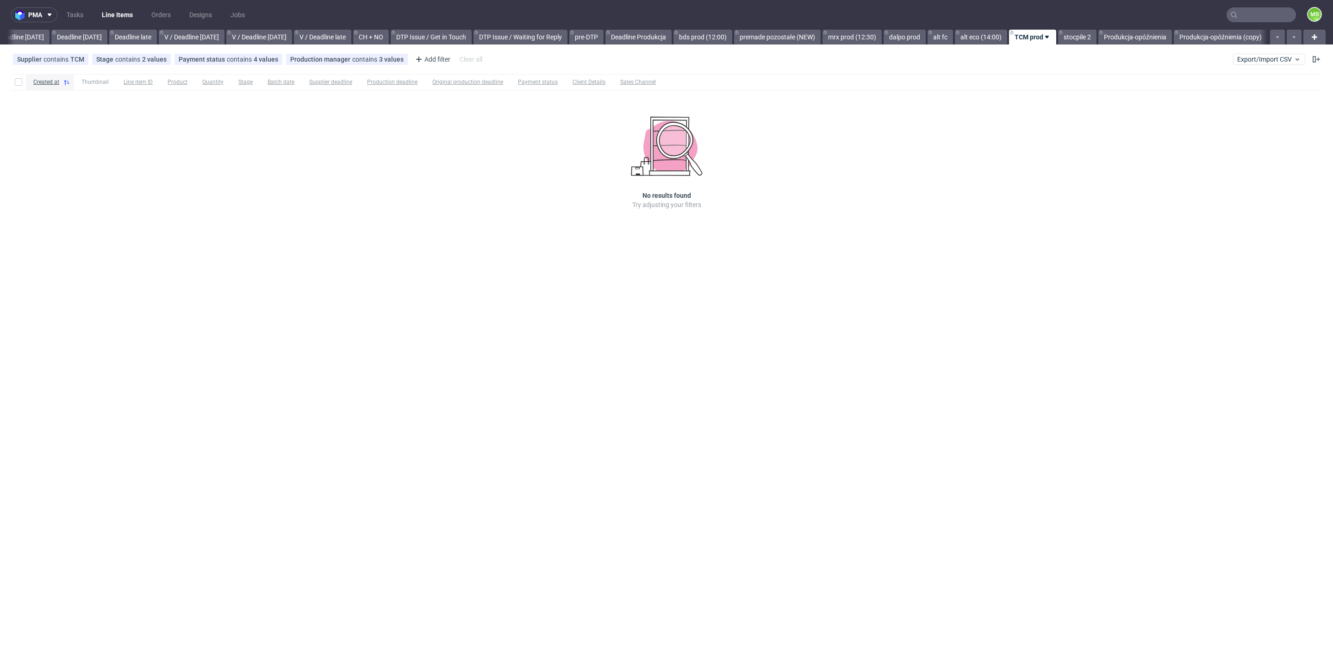
scroll to position [0, 1013]
click at [1082, 42] on link "stocpile 2" at bounding box center [1077, 37] width 38 height 15
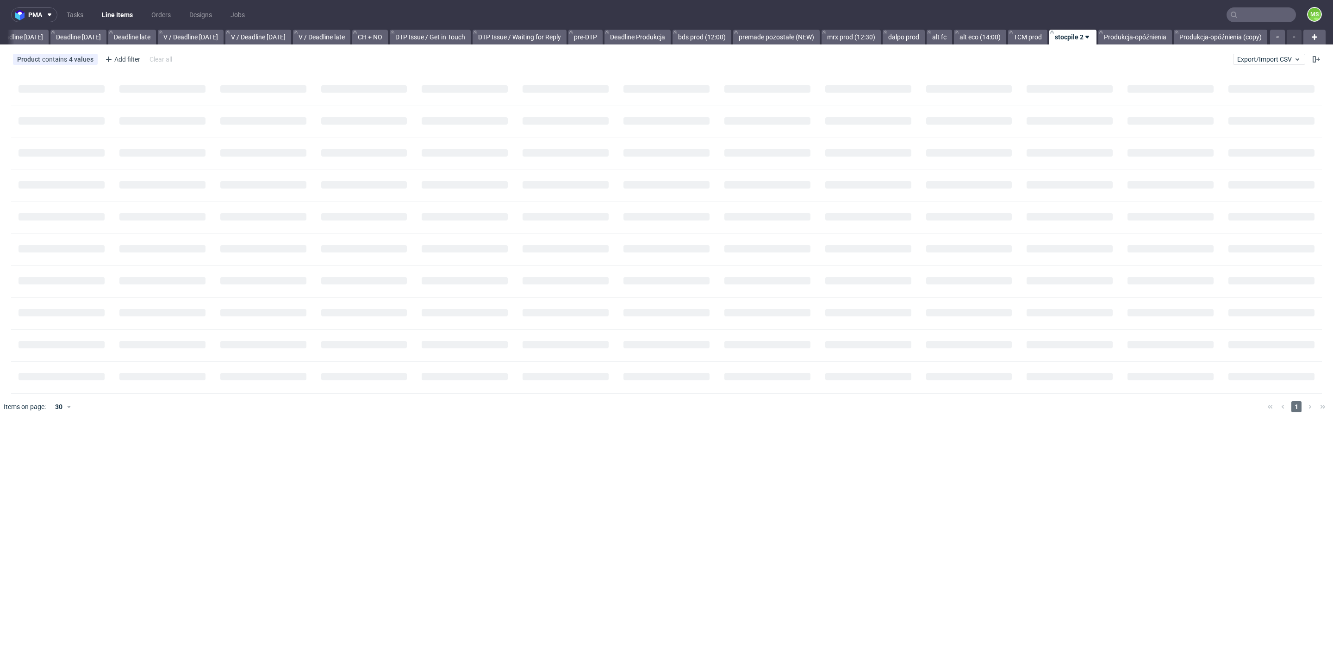
scroll to position [0, 1014]
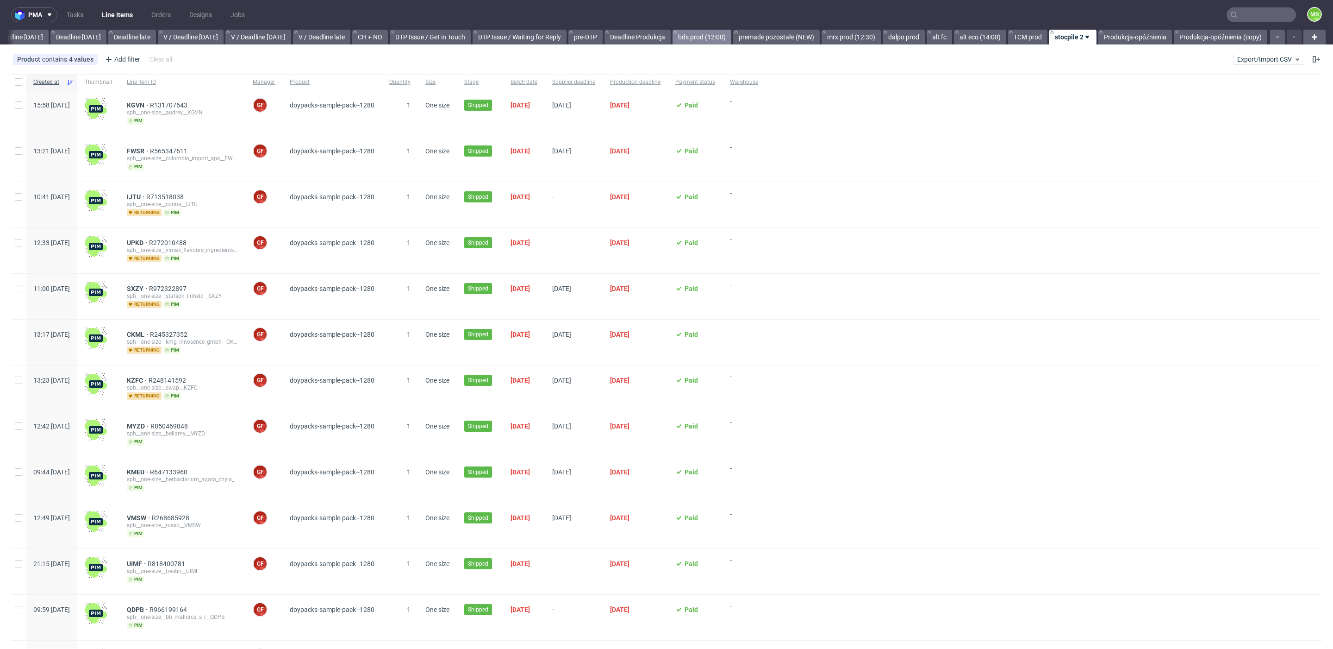
click at [699, 38] on link "bds prod (12:00)" at bounding box center [702, 37] width 59 height 15
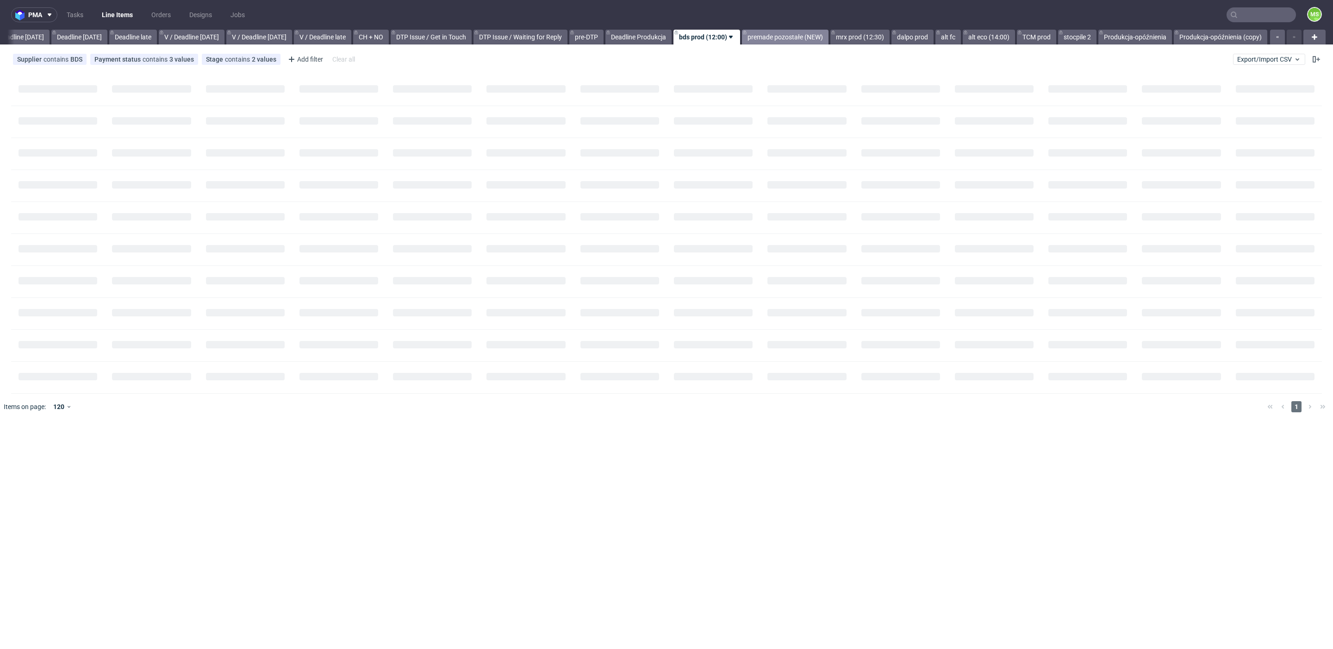
click at [801, 42] on link "premade pozostałe (NEW)" at bounding box center [785, 37] width 87 height 15
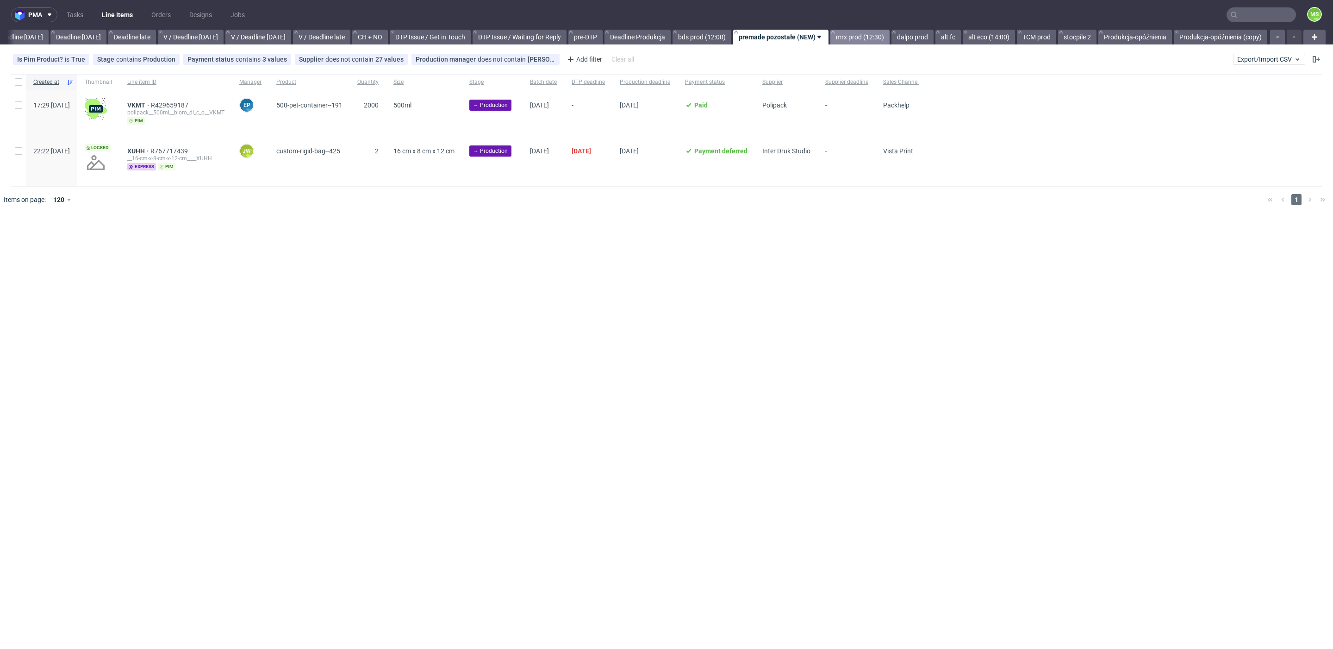
click at [860, 37] on link "mrx prod (12:30)" at bounding box center [859, 37] width 59 height 15
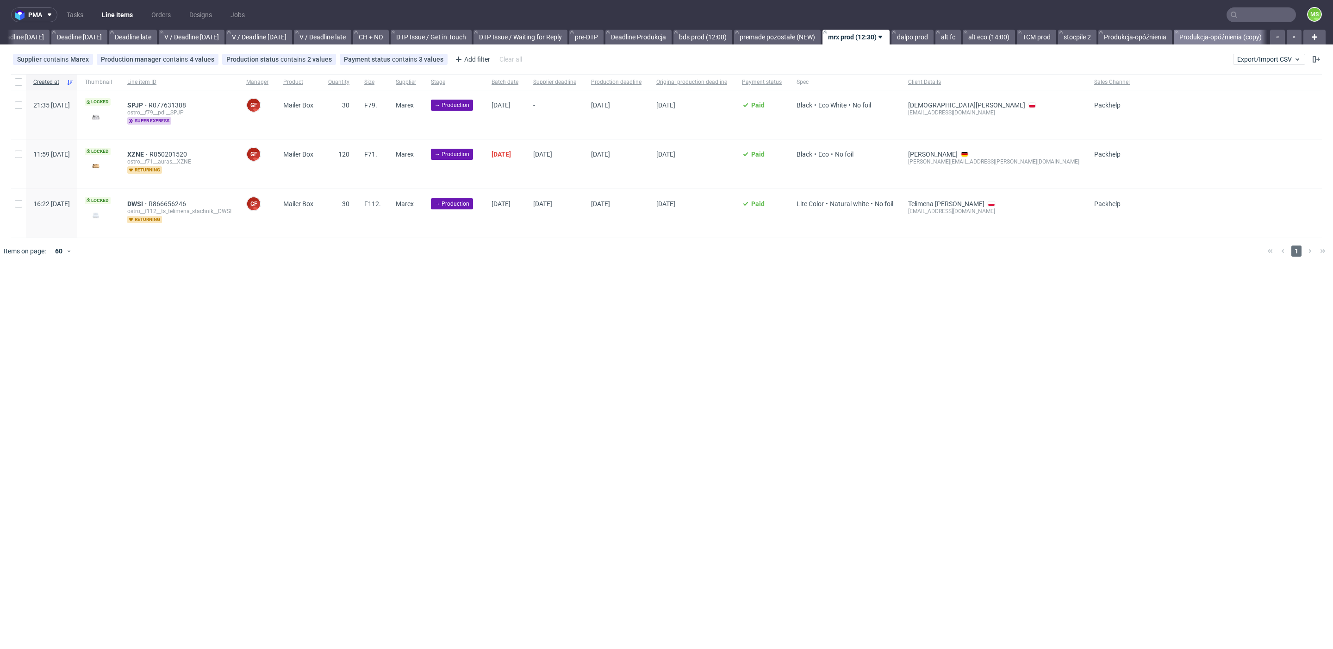
click at [1210, 37] on link "Produkcja-opóźnienia (copy)" at bounding box center [1221, 37] width 94 height 15
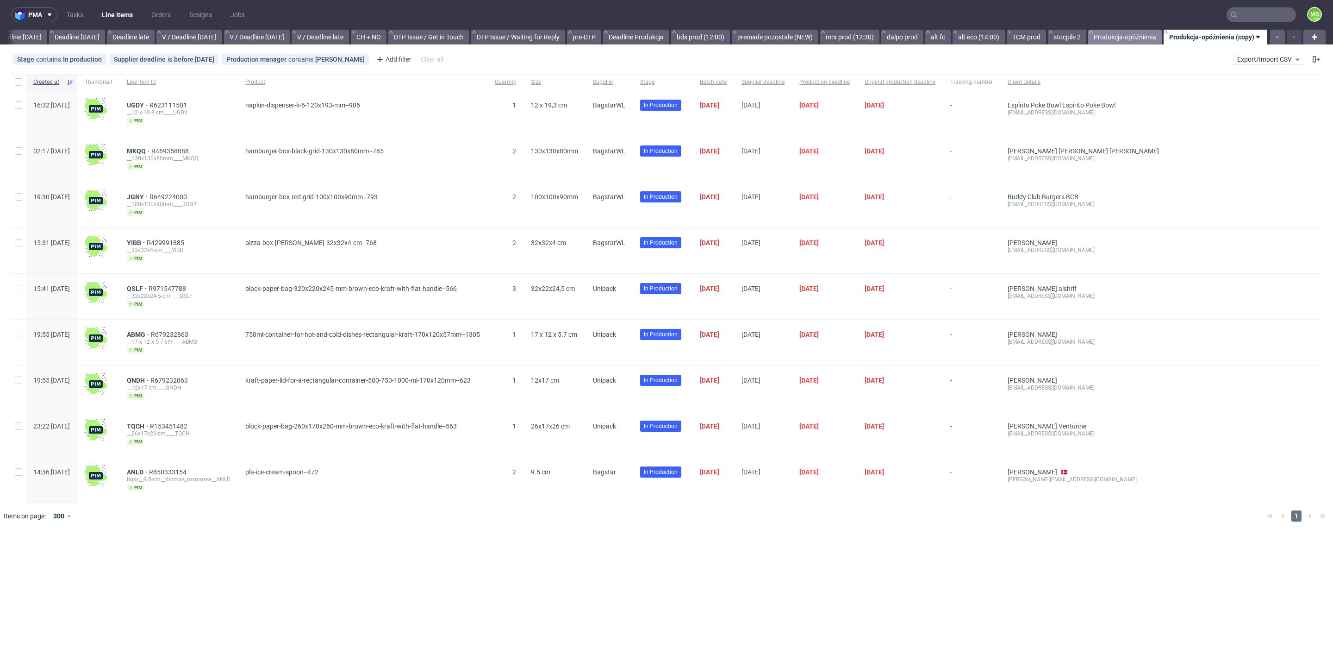
click at [1119, 38] on link "Produkcja-opóźnienia" at bounding box center [1125, 37] width 74 height 15
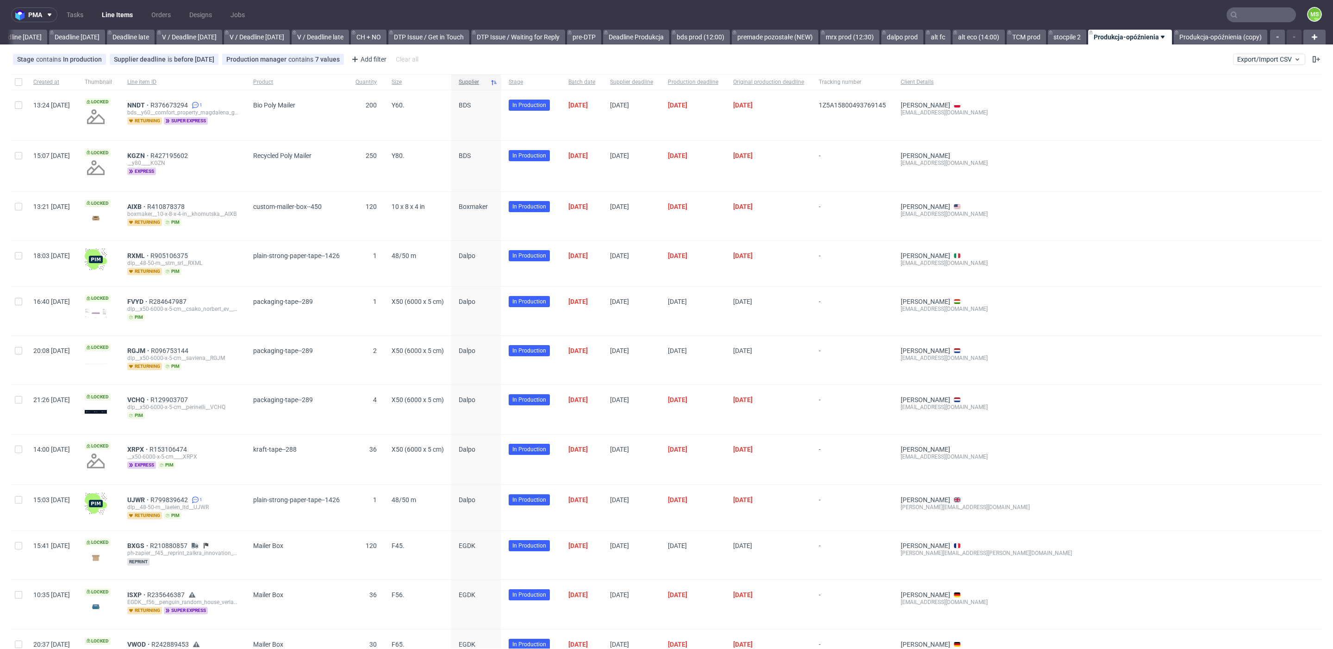
click at [495, 87] on div "Supplier" at bounding box center [476, 82] width 50 height 16
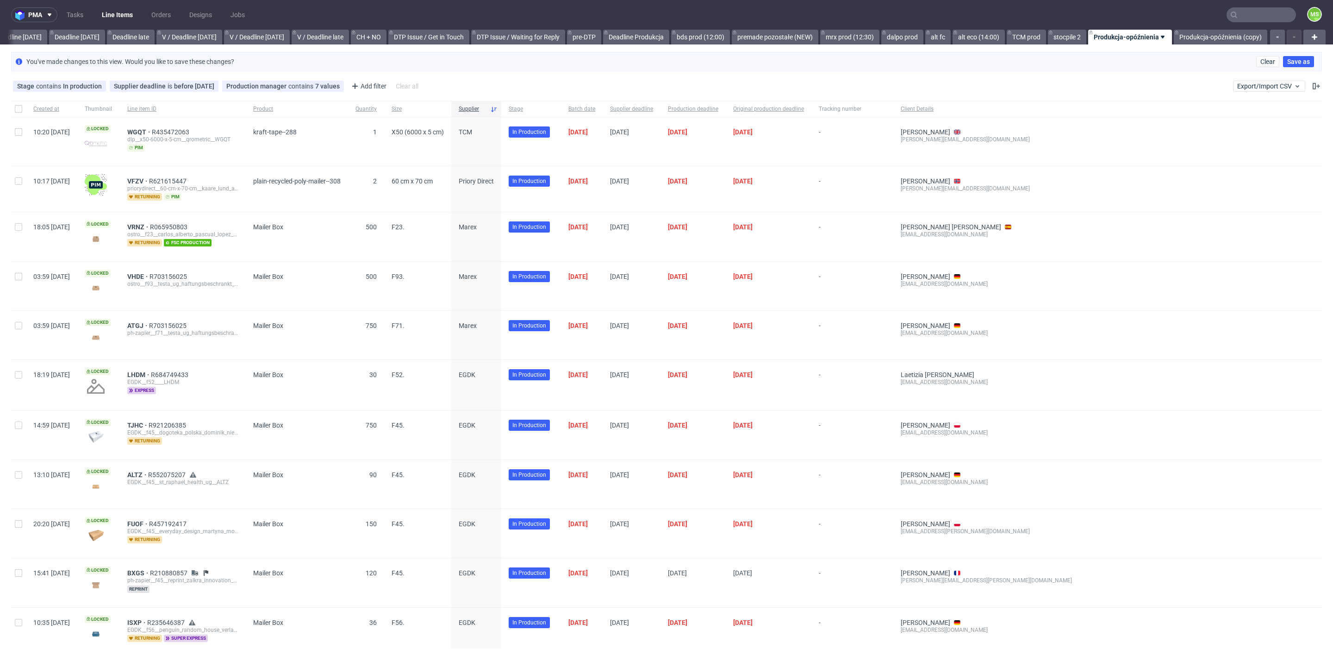
scroll to position [0, 1015]
click at [487, 110] on span "Supplier" at bounding box center [473, 109] width 28 height 8
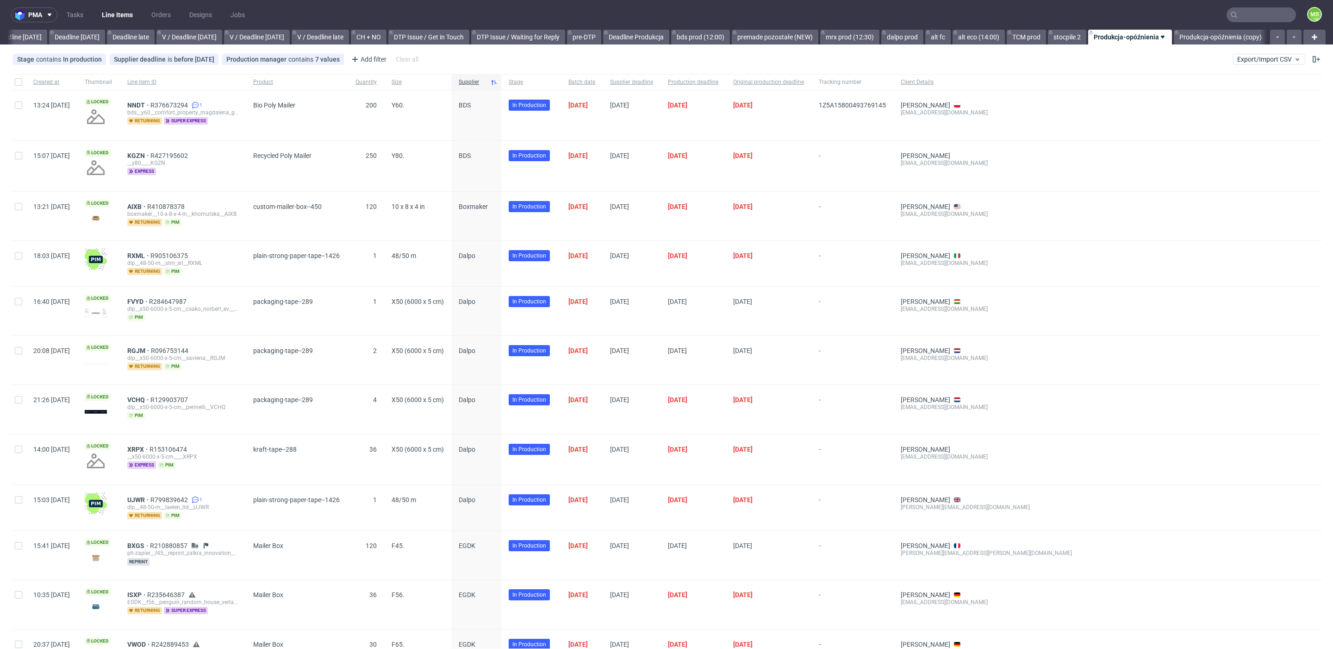
click at [1255, 50] on div "Stage contains In production Supplier deadline is before today Production manag…" at bounding box center [666, 59] width 1333 height 22
click at [1252, 53] on div "Stage contains In production Supplier deadline is before today Production manag…" at bounding box center [666, 59] width 1333 height 22
click at [1251, 54] on button "Export/Import CSV" at bounding box center [1269, 59] width 72 height 11
click at [1232, 92] on link "Import shipments CSV" at bounding box center [1236, 96] width 108 height 15
click at [1253, 58] on span "Export/Import CSV" at bounding box center [1269, 59] width 64 height 7
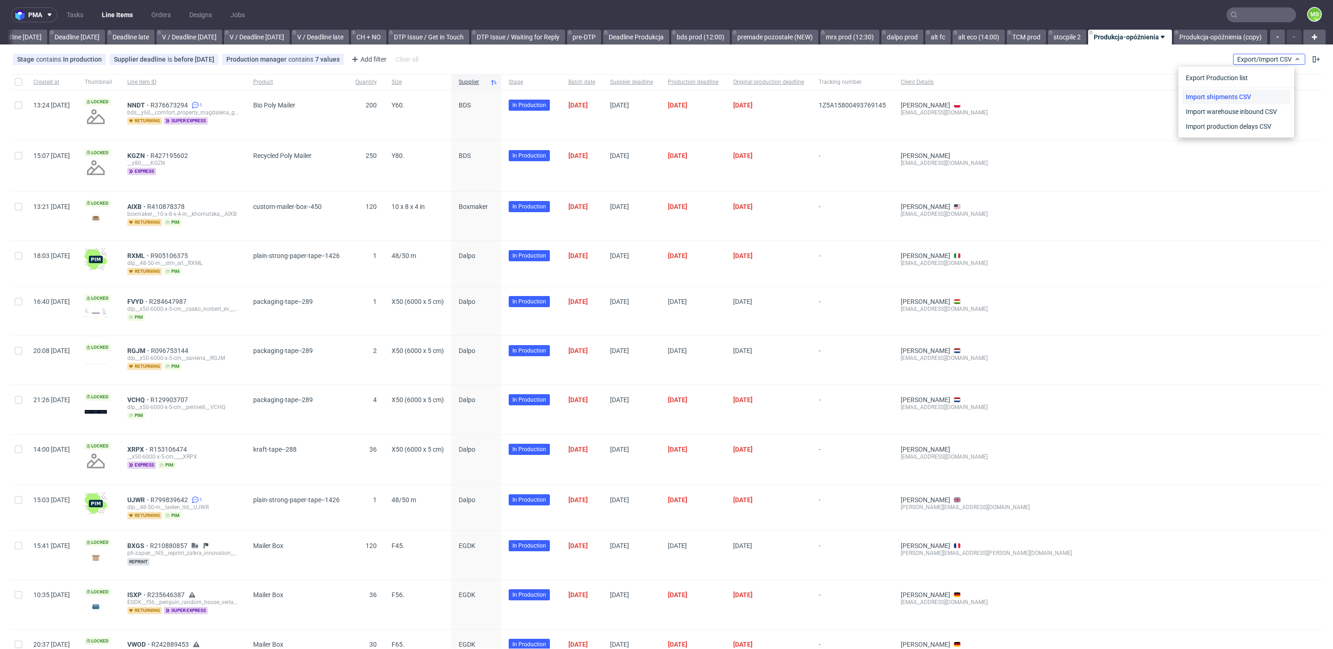
scroll to position [0, 1026]
click at [1229, 96] on link "Import shipments CSV" at bounding box center [1236, 96] width 108 height 15
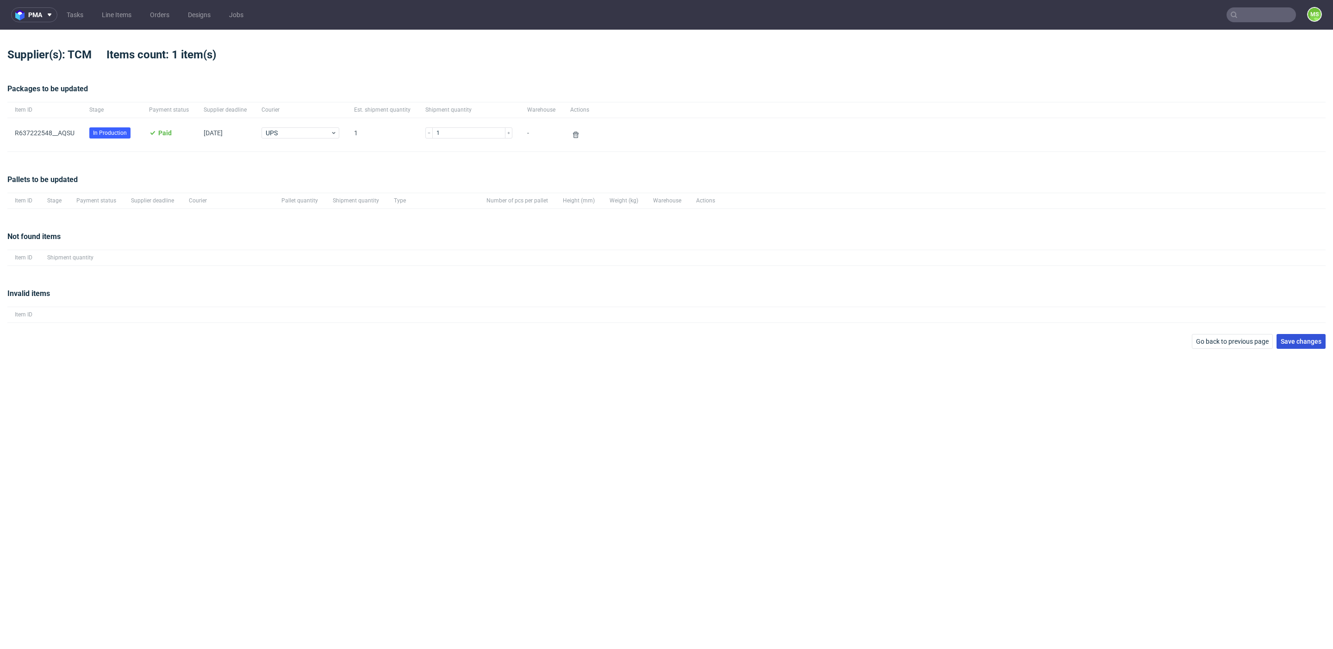
click at [1313, 338] on span "Save changes" at bounding box center [1301, 341] width 41 height 6
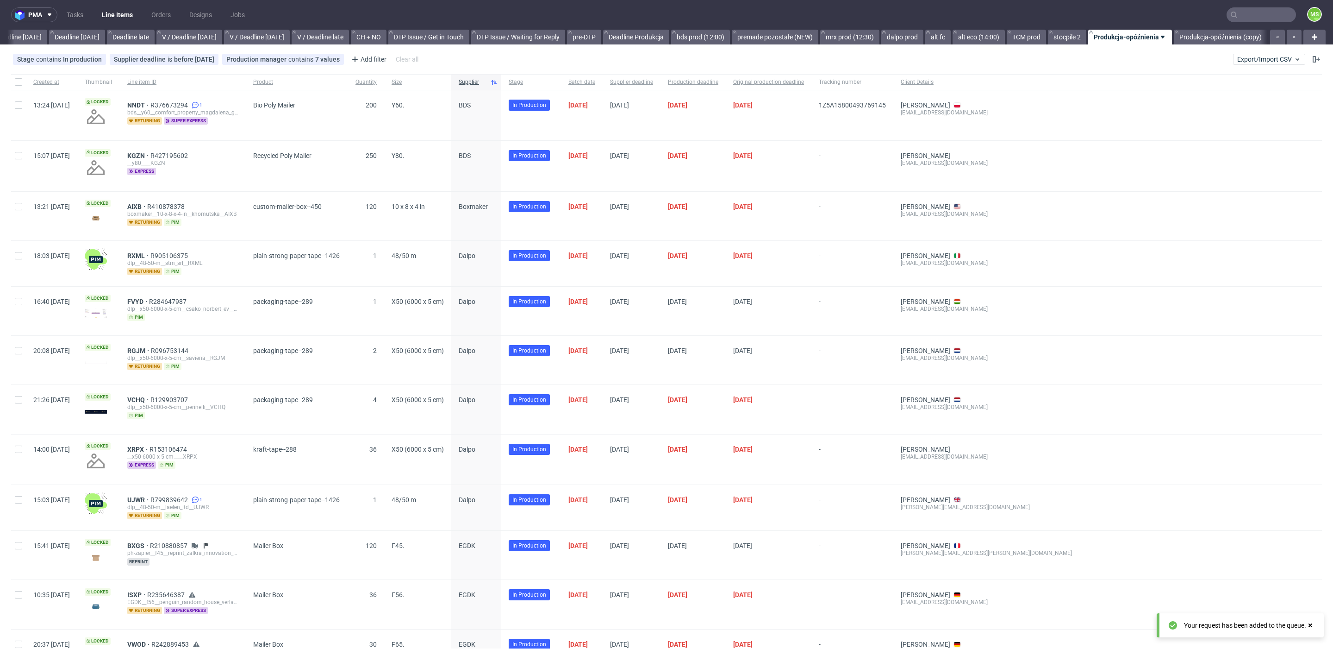
scroll to position [0, 1026]
click at [1250, 59] on span "Export/Import CSV" at bounding box center [1269, 59] width 64 height 7
click at [1224, 93] on link "Import shipments CSV" at bounding box center [1236, 96] width 108 height 15
